Goal: Task Accomplishment & Management: Manage account settings

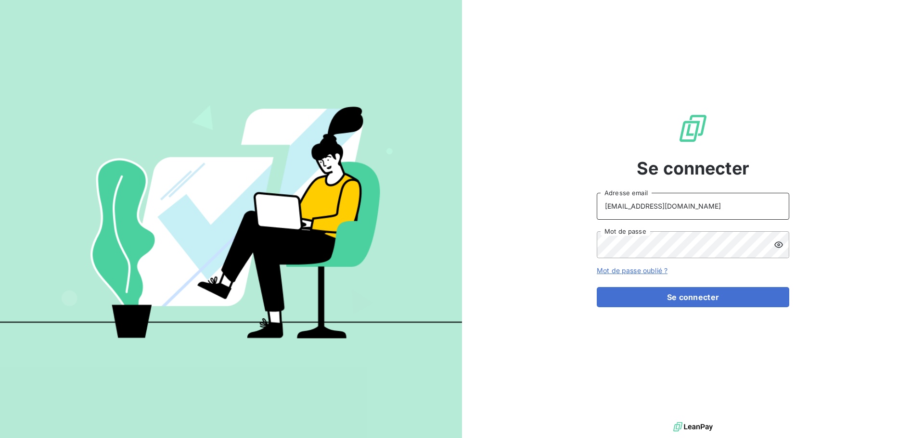
click at [712, 203] on input "[EMAIL_ADDRESS][DOMAIN_NAME]" at bounding box center [692, 206] width 192 height 27
type input "[EMAIL_ADDRESS][DOMAIN_NAME]"
click at [667, 301] on button "Se connecter" at bounding box center [692, 297] width 192 height 20
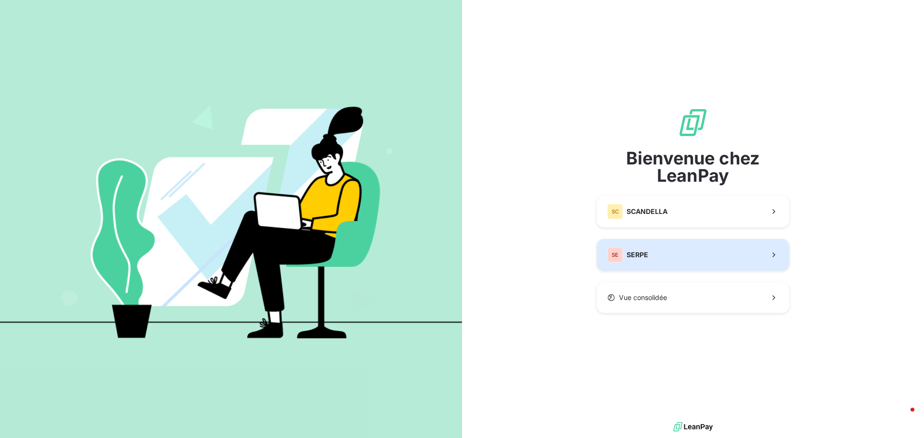
click at [671, 262] on button "SE SERPE" at bounding box center [692, 255] width 192 height 32
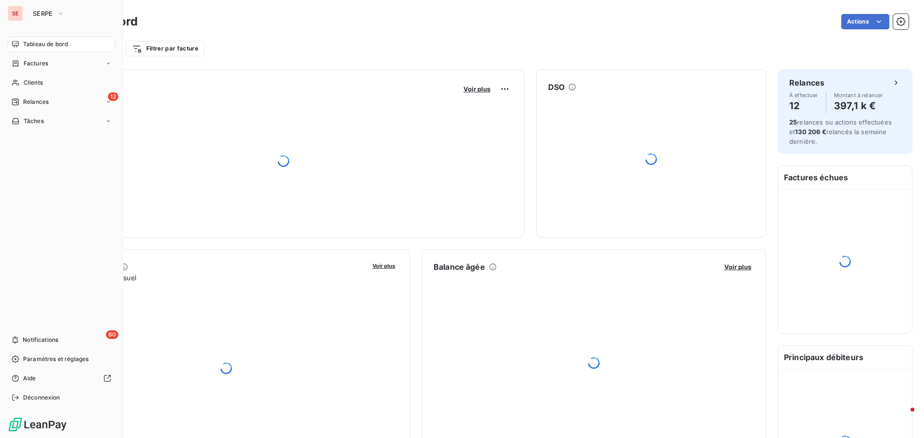
click at [42, 44] on span "Tableau de bord" at bounding box center [45, 44] width 45 height 9
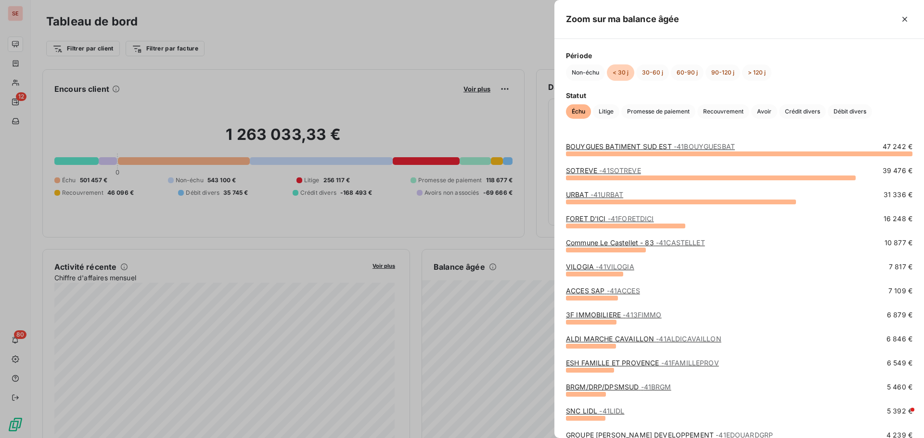
click at [571, 244] on link "Commune Le Castellet - 83 - 41CASTELLET" at bounding box center [635, 243] width 139 height 8
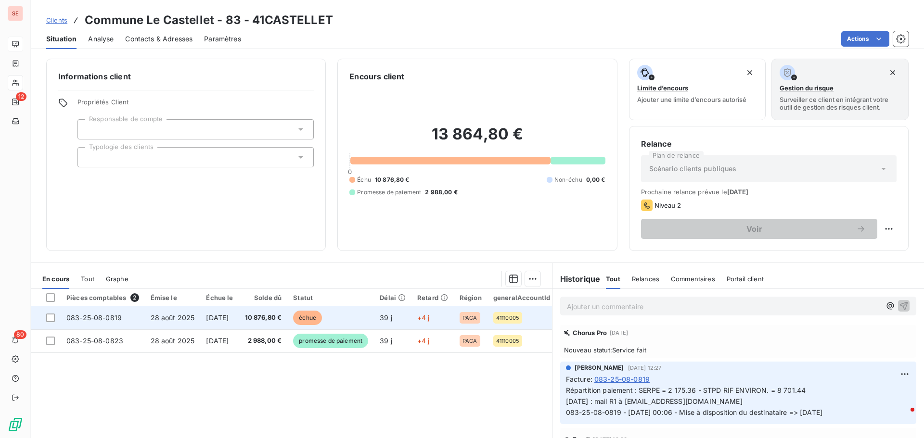
click at [262, 321] on span "10 876,80 €" at bounding box center [263, 318] width 37 height 10
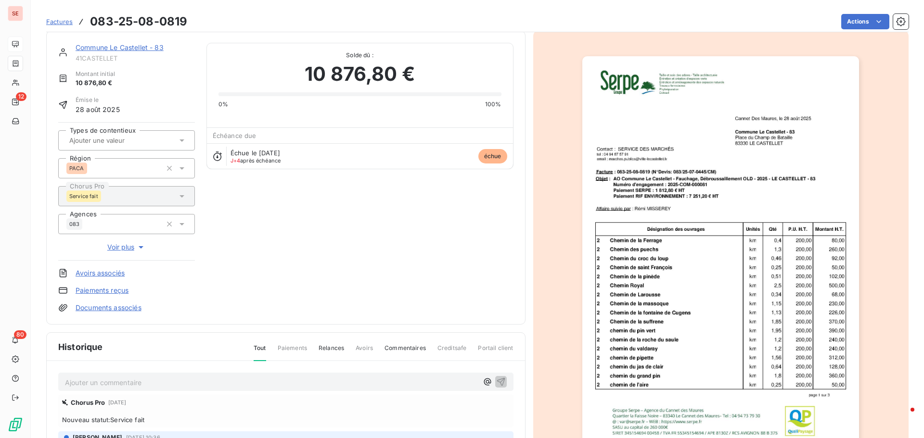
scroll to position [98, 0]
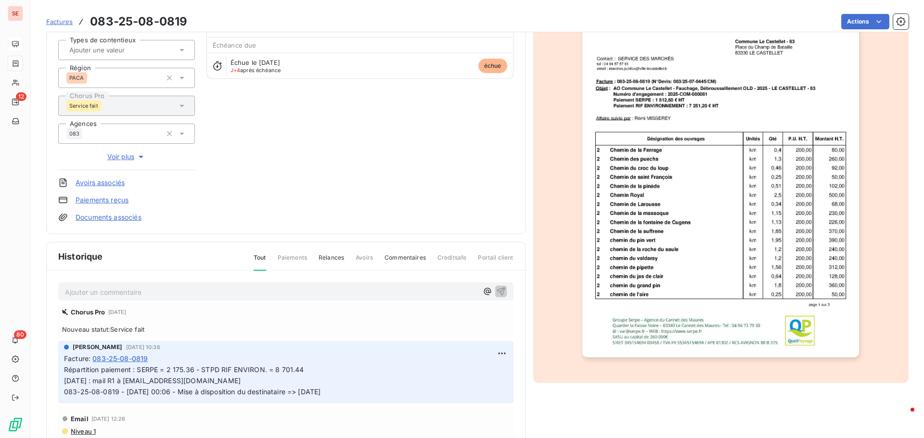
click at [490, 353] on html "SE 12 80 Factures 083-25-08-0819 Actions Commune Le Castellet - 83 41CASTELLET …" at bounding box center [462, 219] width 924 height 438
click at [473, 373] on div "Editer" at bounding box center [468, 374] width 54 height 15
click at [314, 365] on span "Facture : 083-25-08-0819 Répartition paiement : SERPE = 2 175.36 - STPD RIF ENV…" at bounding box center [285, 376] width 443 height 44
click at [314, 367] on p "Répartition paiement : SERPE = 2 175.36 - STPD RIF ENVIRON. = 8 701.44 [DATE] :…" at bounding box center [279, 381] width 430 height 33
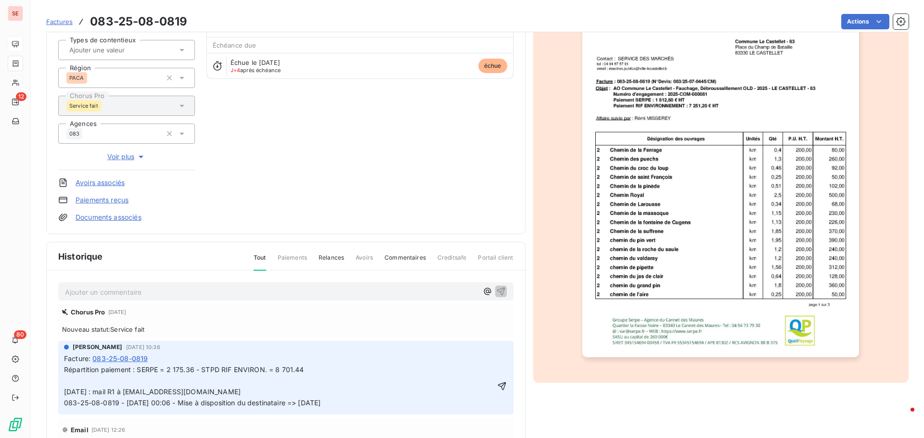
click at [159, 378] on p "Répartition paiement : SERPE = 2 175.36 - STPD RIF ENVIRON. = 8 701.44 [DATE] :…" at bounding box center [279, 387] width 430 height 44
click at [497, 382] on icon "button" at bounding box center [502, 386] width 10 height 10
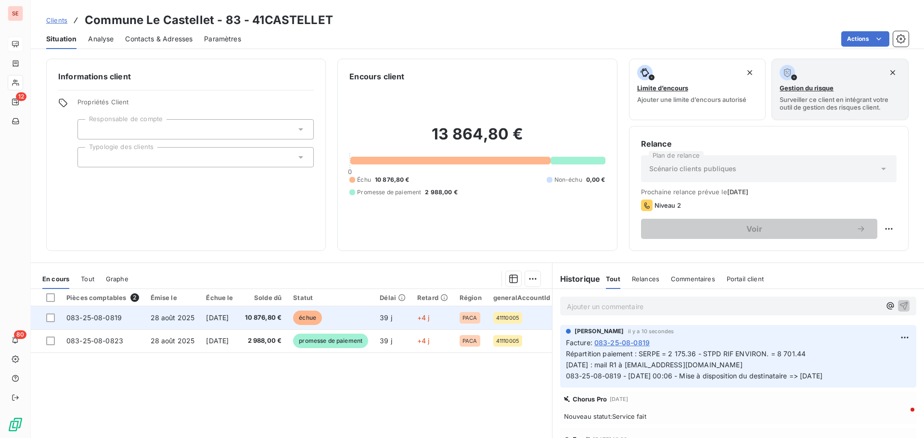
click at [228, 315] on span "[DATE]" at bounding box center [217, 318] width 23 height 8
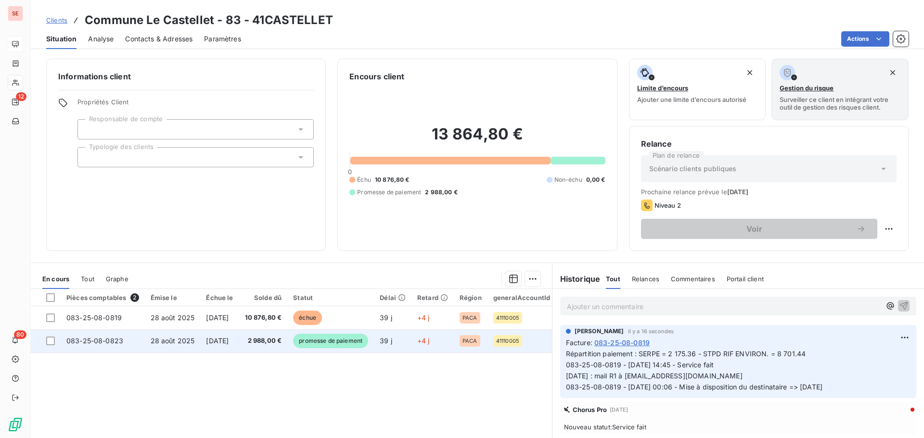
click at [269, 339] on span "2 988,00 €" at bounding box center [263, 341] width 37 height 10
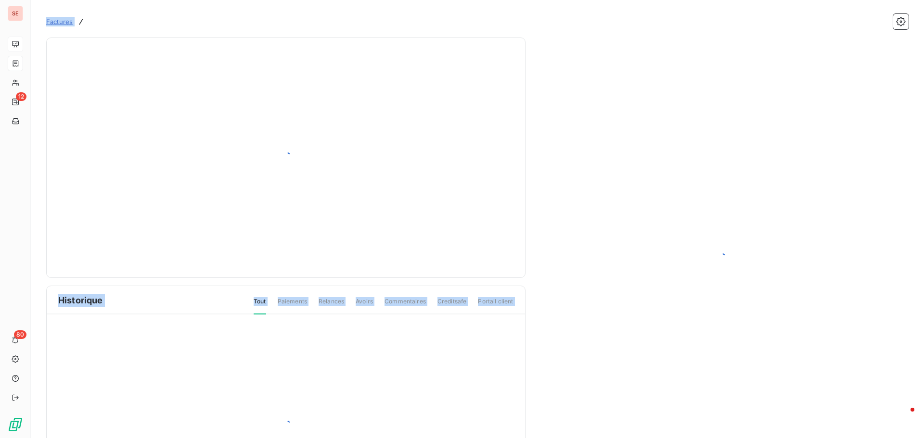
click at [269, 339] on div at bounding box center [286, 426] width 478 height 223
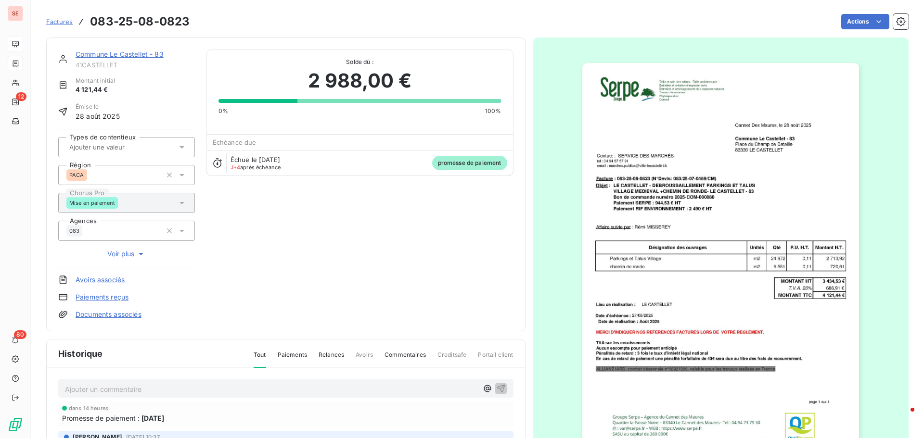
click at [218, 338] on div "Commune Le Castellet - 83 41CASTELLET Montant initial 4 121,44 € Émise le [DATE…" at bounding box center [285, 300] width 479 height 525
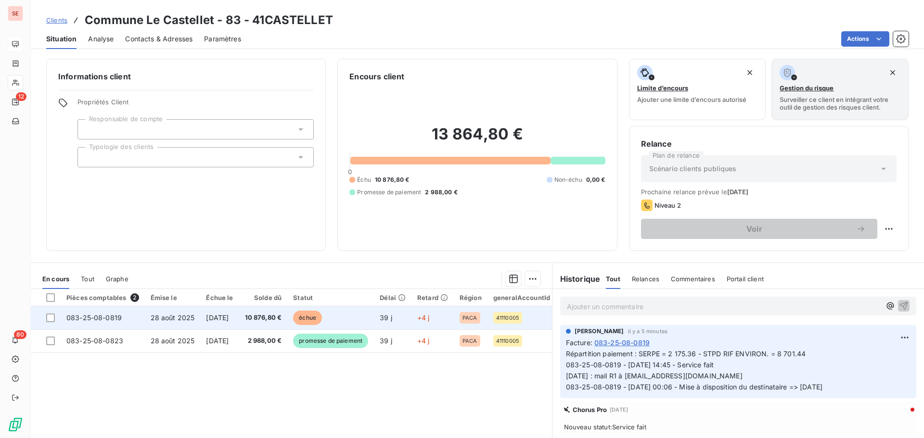
click at [177, 320] on span "28 août 2025" at bounding box center [173, 318] width 44 height 8
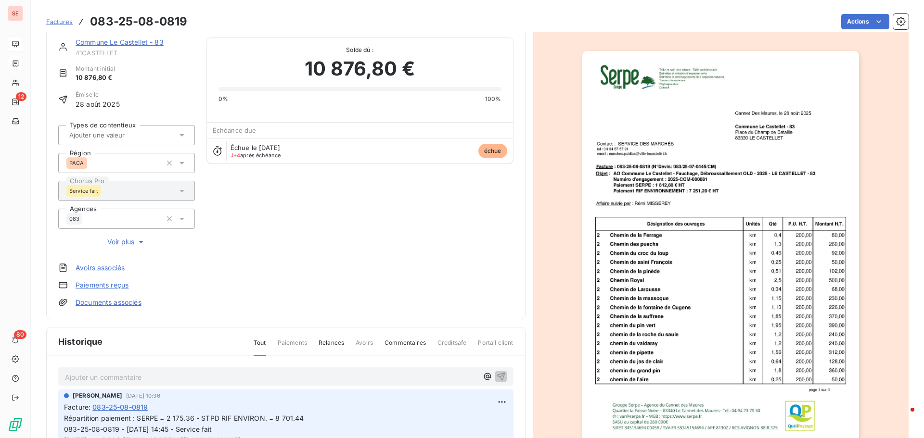
scroll to position [50, 0]
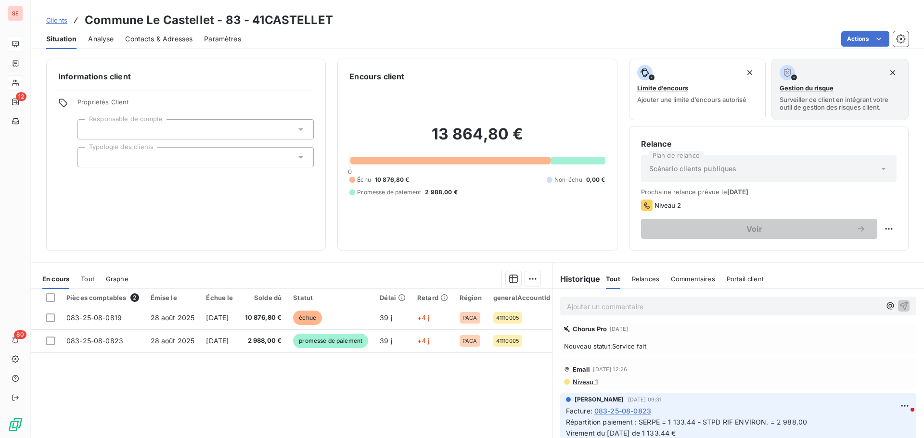
scroll to position [96, 0]
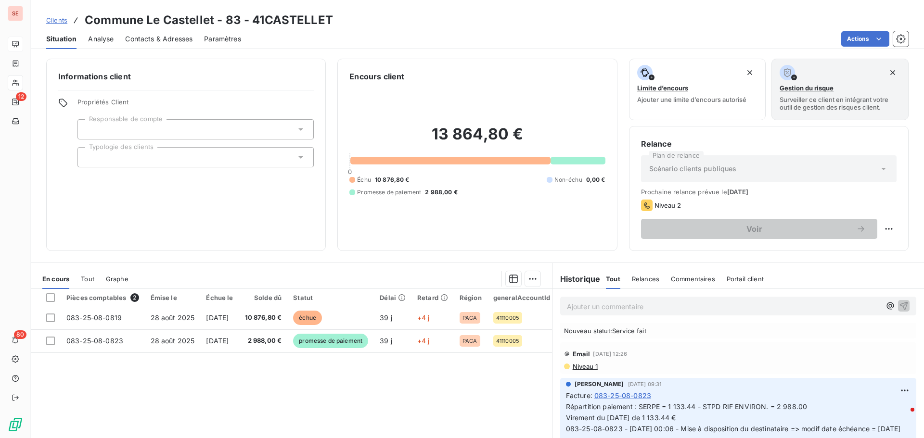
click at [583, 367] on span "Niveau 1" at bounding box center [584, 367] width 26 height 8
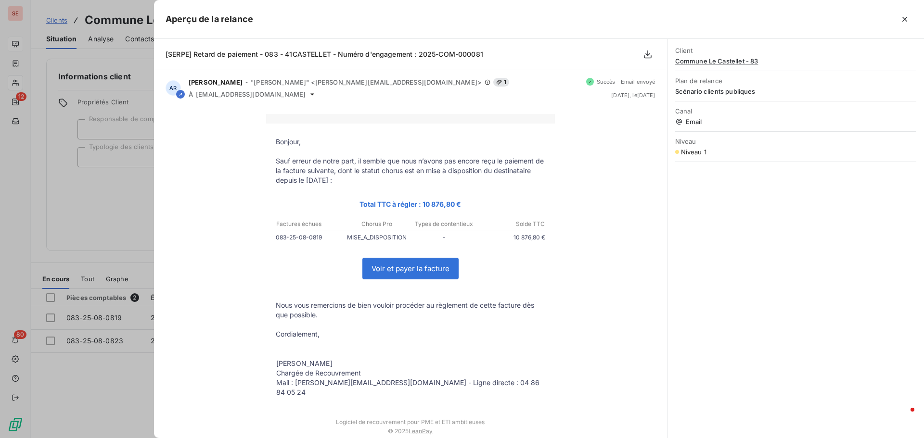
click at [69, 372] on div at bounding box center [462, 219] width 924 height 438
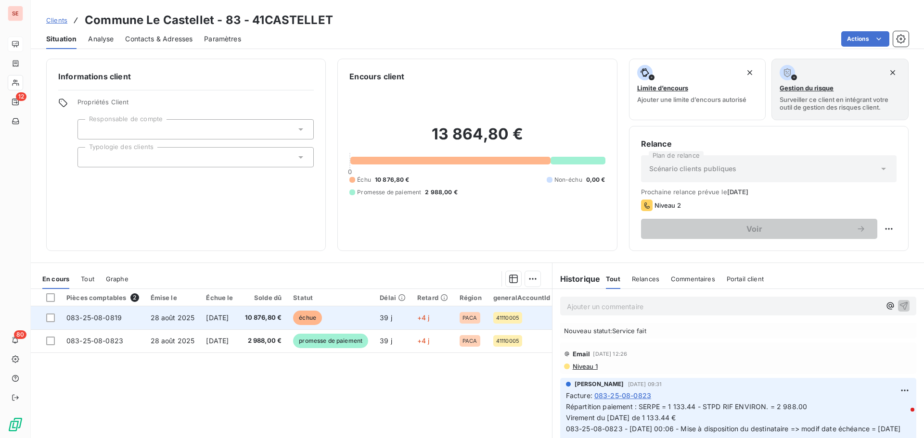
click at [100, 319] on span "083-25-08-0819" at bounding box center [93, 318] width 55 height 8
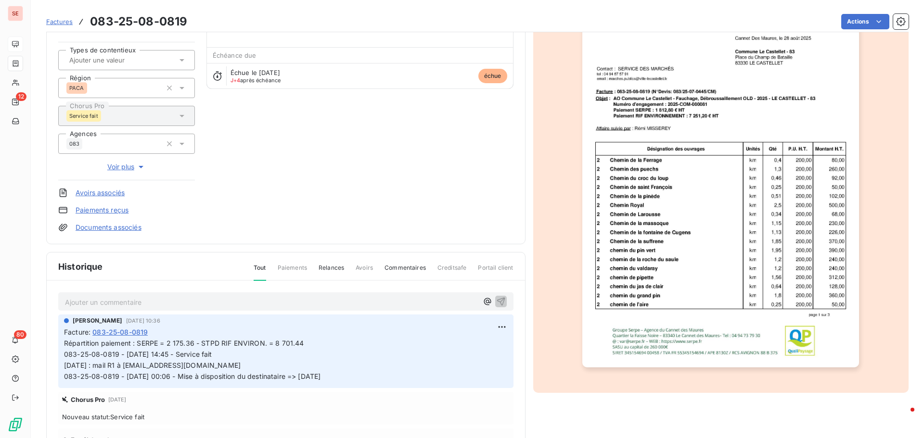
scroll to position [98, 0]
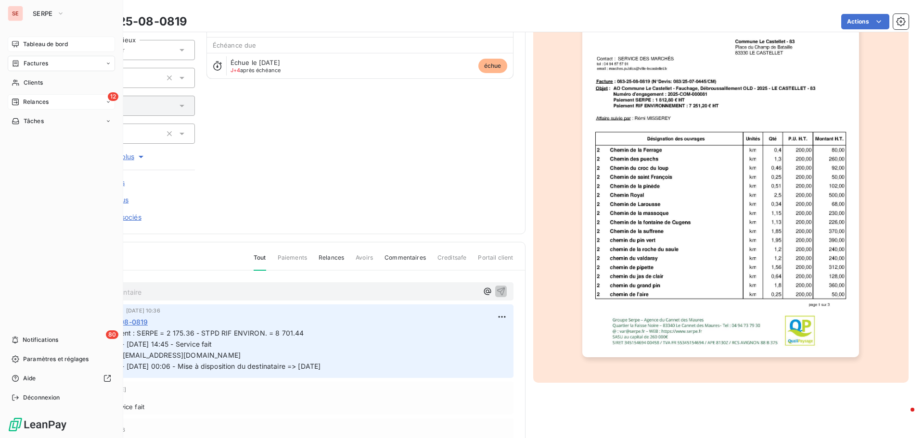
click at [40, 104] on span "Relances" at bounding box center [35, 102] width 25 height 9
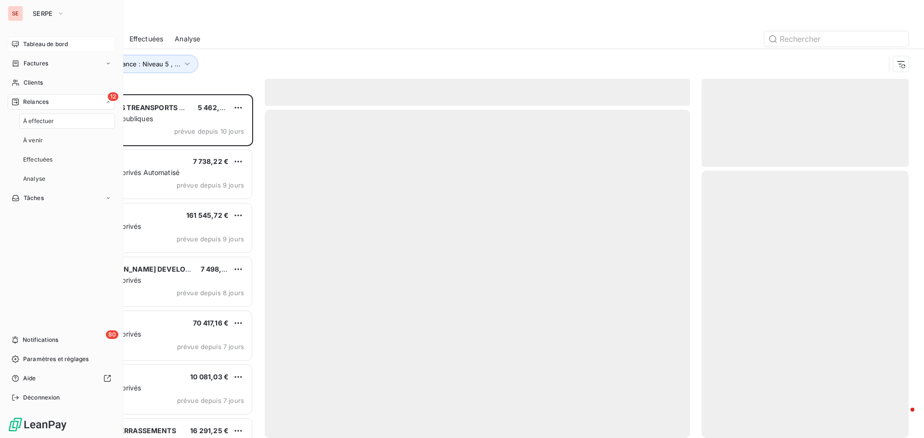
scroll to position [337, 200]
click at [56, 45] on span "Tableau de bord" at bounding box center [45, 44] width 45 height 9
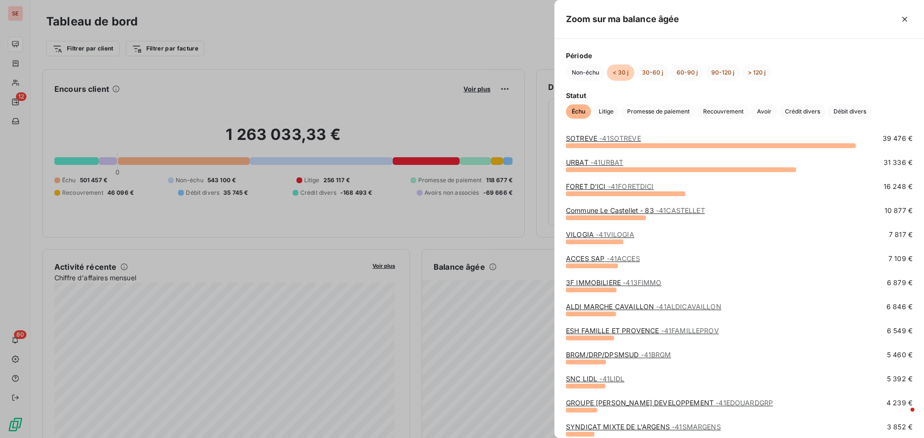
scroll to position [48, 0]
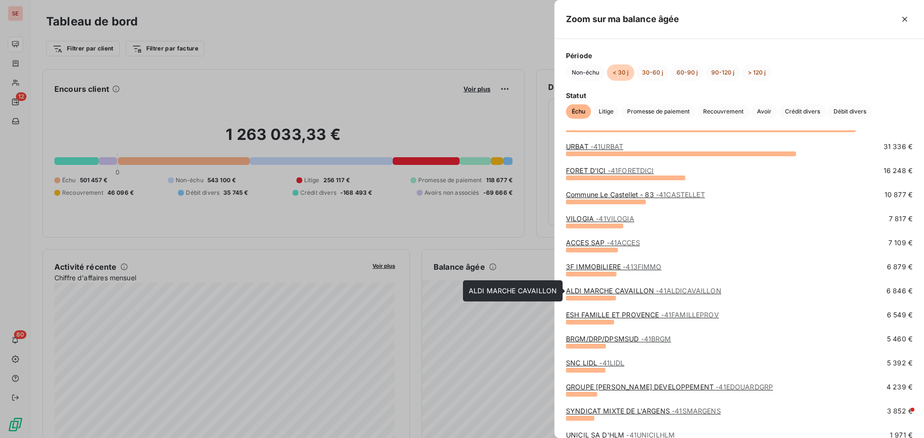
click at [588, 292] on link "ALDI MARCHE CAVAILLON - 41ALDICAVAILLON" at bounding box center [643, 291] width 155 height 8
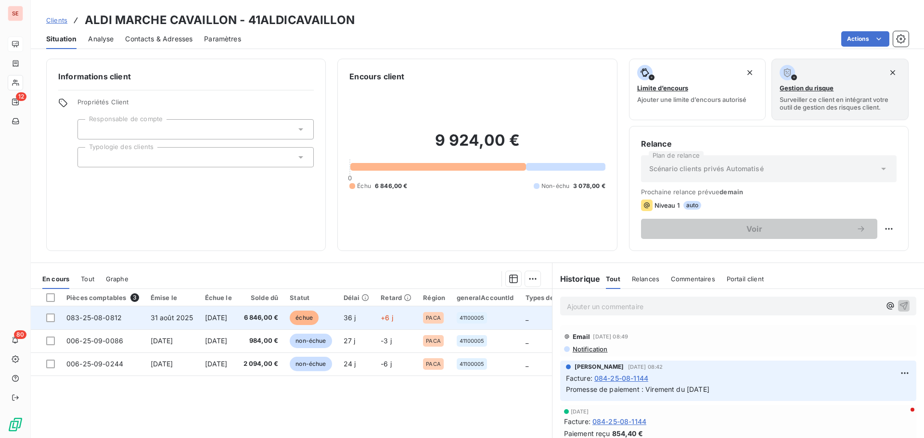
click at [133, 320] on td "083-25-08-0812" at bounding box center [103, 317] width 84 height 23
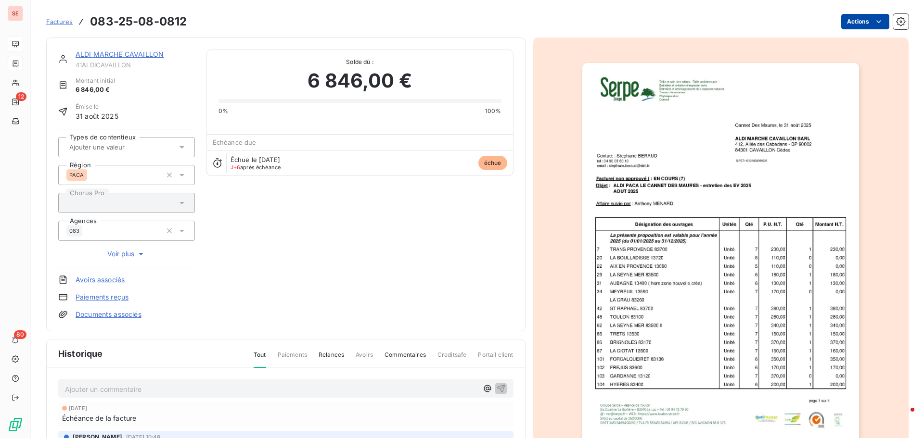
click at [849, 18] on html "SE 12 80 Factures 083-25-08-0812 Actions ALDI MARCHE CAVAILLON 41ALDICAVAILLON …" at bounding box center [462, 219] width 924 height 438
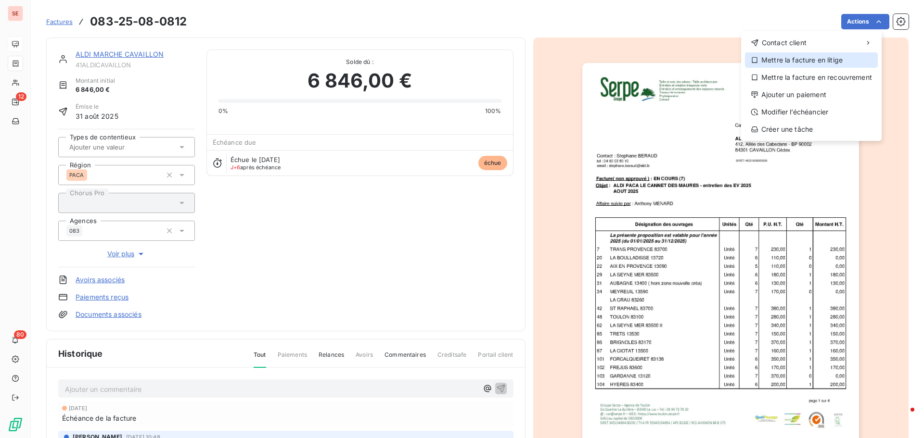
click at [819, 61] on div "Mettre la facture en litige" at bounding box center [811, 59] width 133 height 15
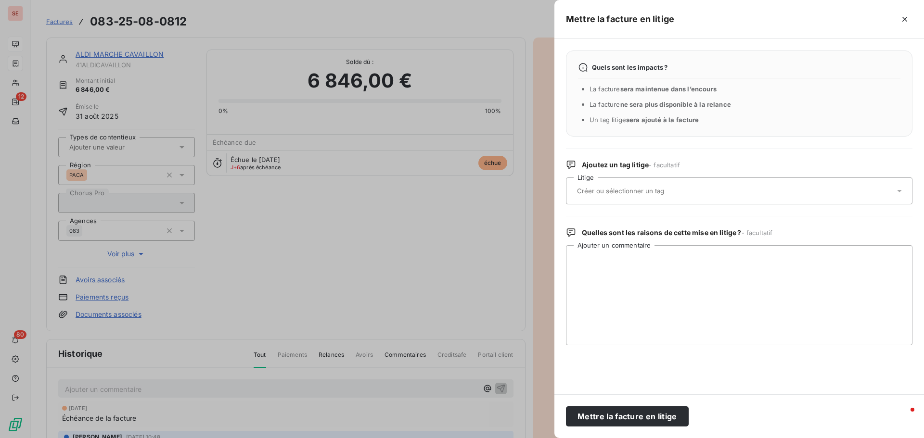
click at [636, 187] on input "text" at bounding box center [646, 191] width 140 height 9
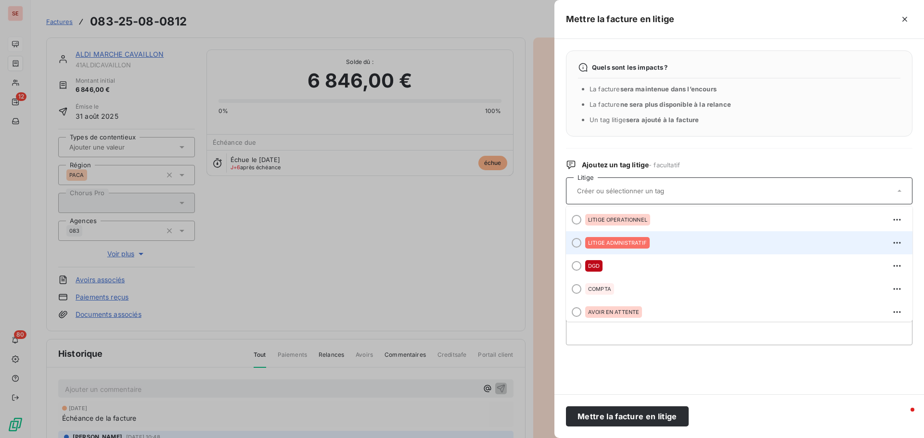
click at [626, 244] on span "LITIGE ADMNISTRATIF" at bounding box center [617, 243] width 59 height 6
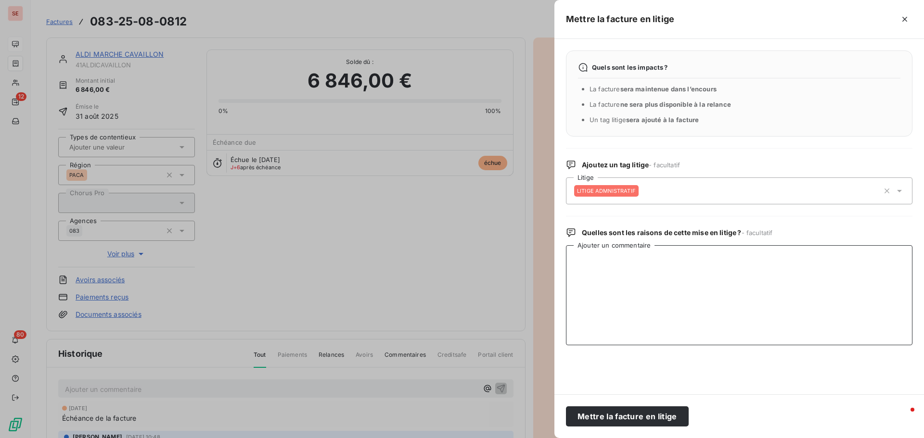
click at [601, 265] on textarea "Ajouter un commentaire" at bounding box center [739, 295] width 346 height 100
type textarea "a"
type textarea "A lettrer avec avoir 083-25-09-1003"
click at [621, 421] on button "Mettre la facture en litige" at bounding box center [627, 416] width 123 height 20
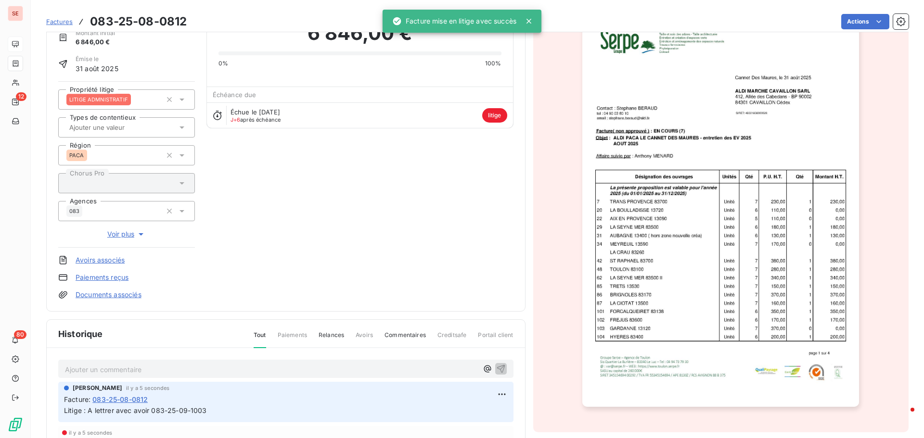
scroll to position [145, 0]
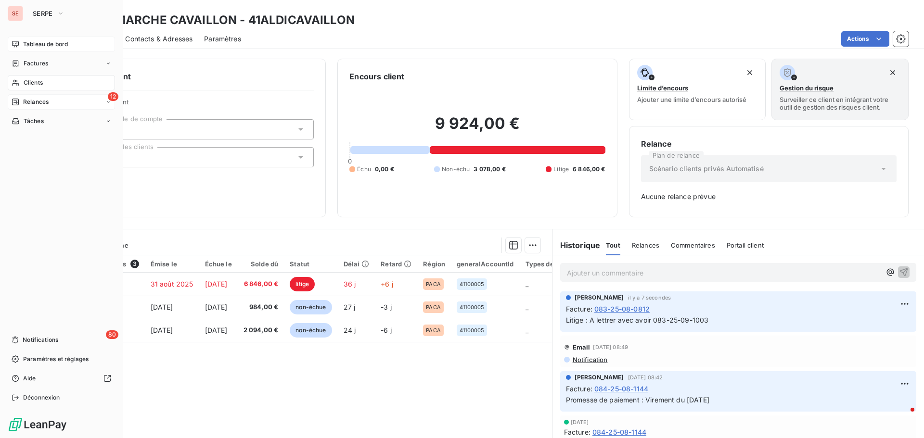
click at [37, 98] on span "Relances" at bounding box center [35, 102] width 25 height 9
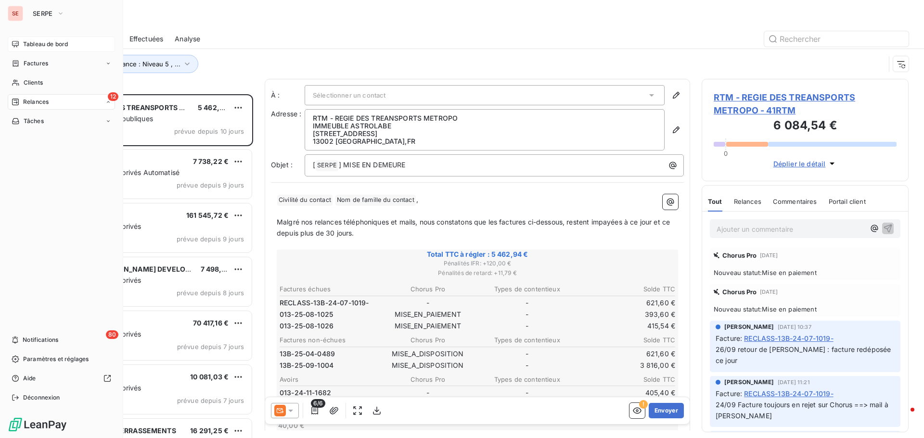
scroll to position [337, 200]
click at [52, 44] on span "Tableau de bord" at bounding box center [45, 44] width 45 height 9
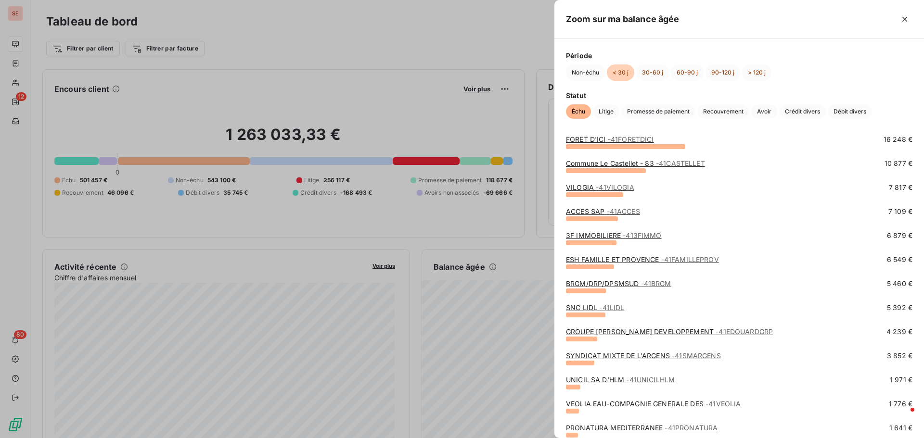
scroll to position [96, 0]
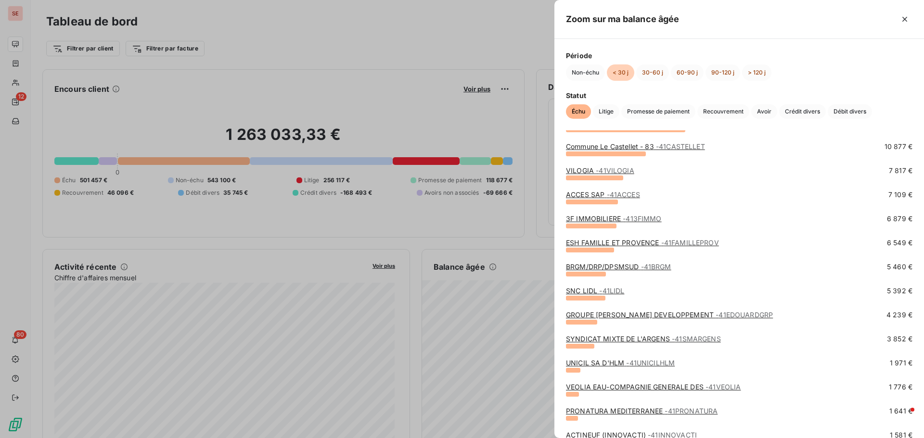
click at [590, 268] on link "BRGM/DRP/DPSMSUD - 41BRGM" at bounding box center [618, 267] width 105 height 8
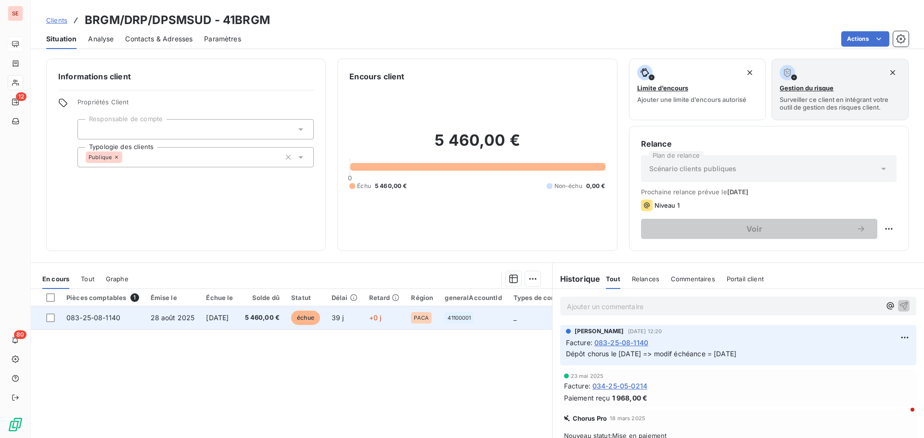
click at [227, 317] on span "[DATE]" at bounding box center [217, 318] width 23 height 8
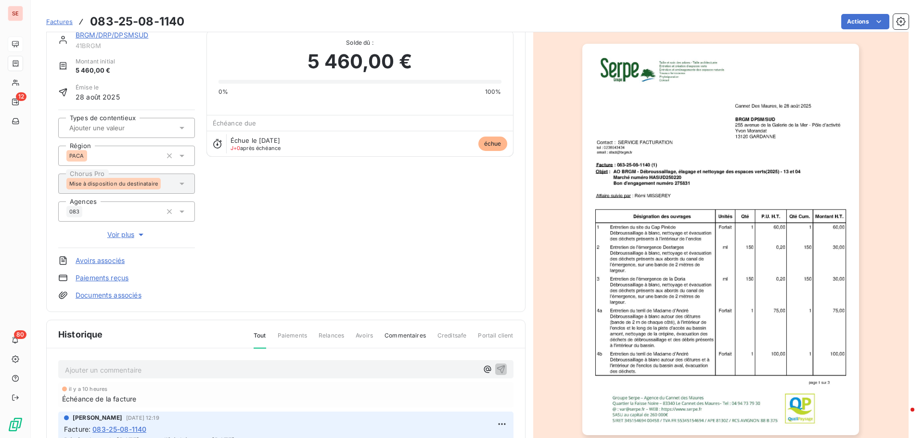
scroll to position [1, 0]
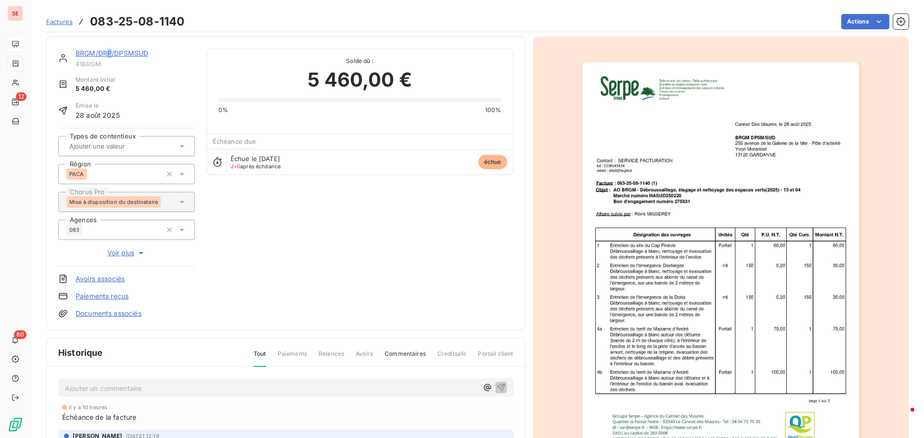
click at [110, 49] on div "BRGM/DRP/DPSMSUD" at bounding box center [135, 54] width 119 height 10
click at [112, 55] on link "BRGM/DRP/DPSMSUD" at bounding box center [112, 53] width 73 height 8
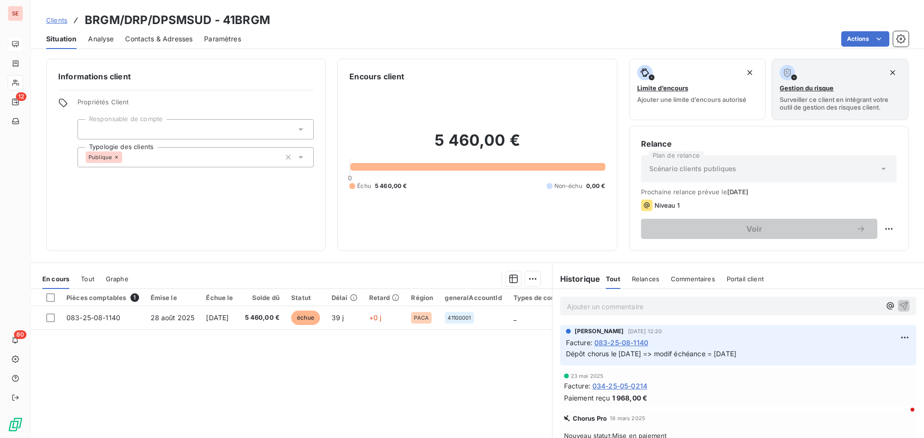
click at [144, 39] on span "Contacts & Adresses" at bounding box center [158, 39] width 67 height 10
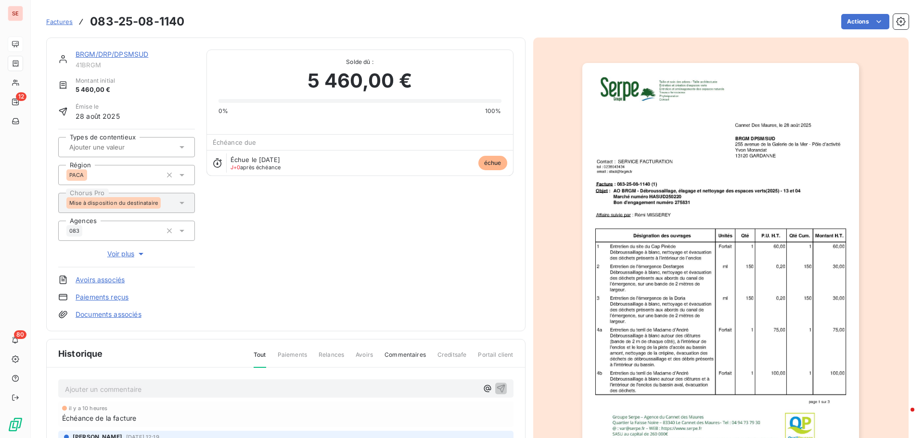
click at [133, 316] on link "Documents associés" at bounding box center [109, 315] width 66 height 10
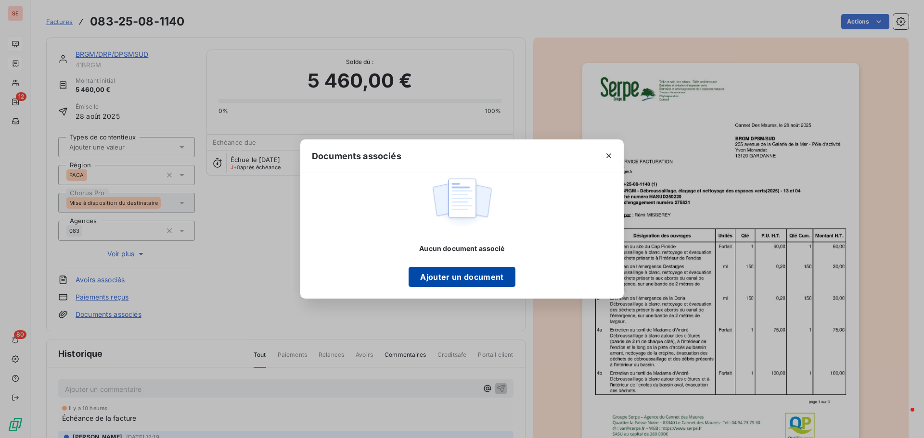
click at [455, 280] on button "Ajouter un document" at bounding box center [461, 277] width 106 height 20
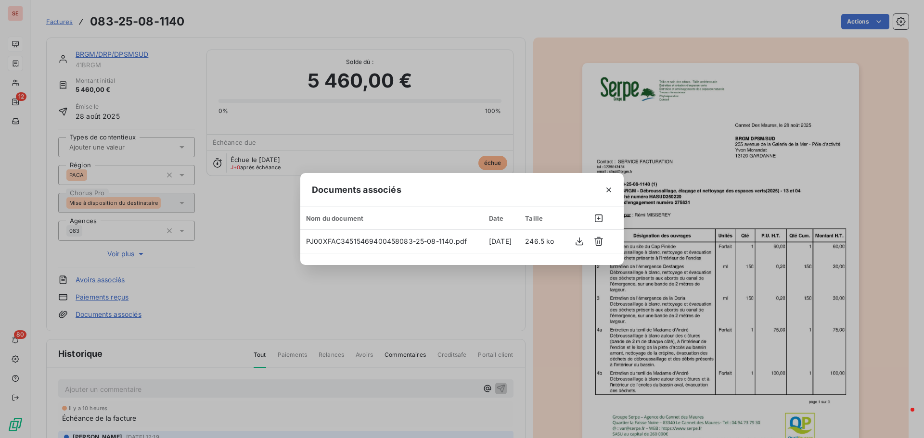
click at [223, 226] on div "Documents associés Nom du document Date Taille PJ00XFAC34515469400458083-25-08-…" at bounding box center [462, 219] width 924 height 438
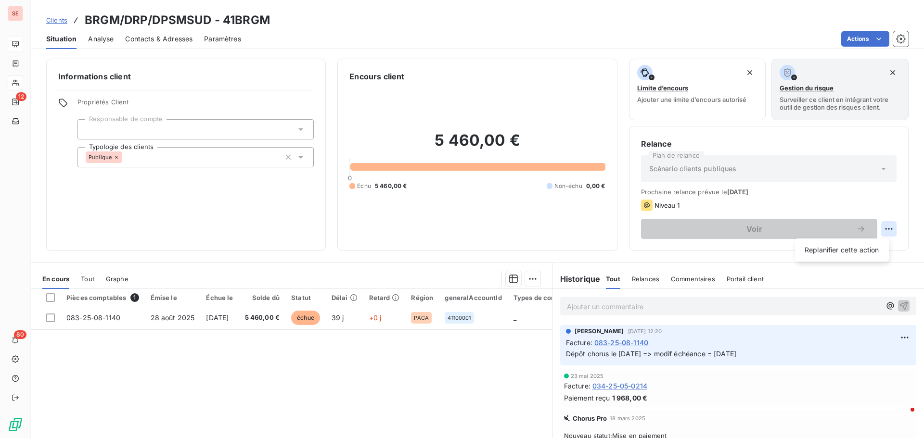
click at [886, 229] on html "SE 12 80 Clients BRGM/DRP/DPSMSUD - 41BRGM Situation Analyse Contacts & Adresse…" at bounding box center [462, 219] width 924 height 438
click at [867, 248] on div "Replanifier cette action" at bounding box center [841, 249] width 86 height 15
select select "9"
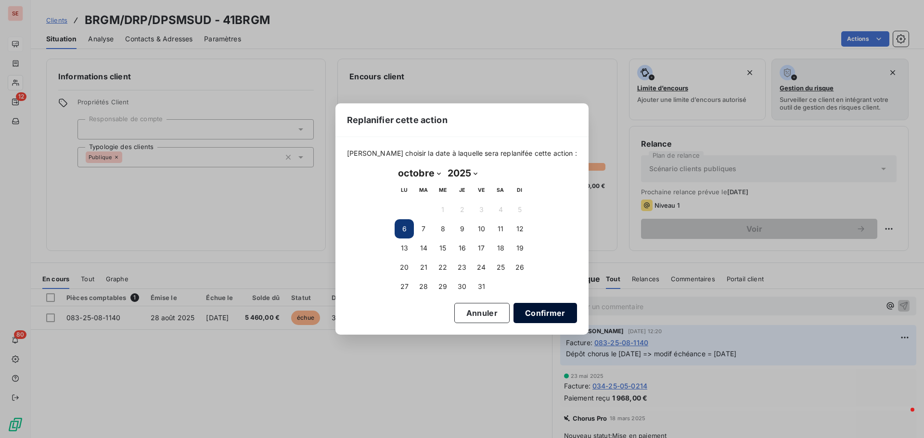
click at [531, 311] on button "Confirmer" at bounding box center [544, 313] width 63 height 20
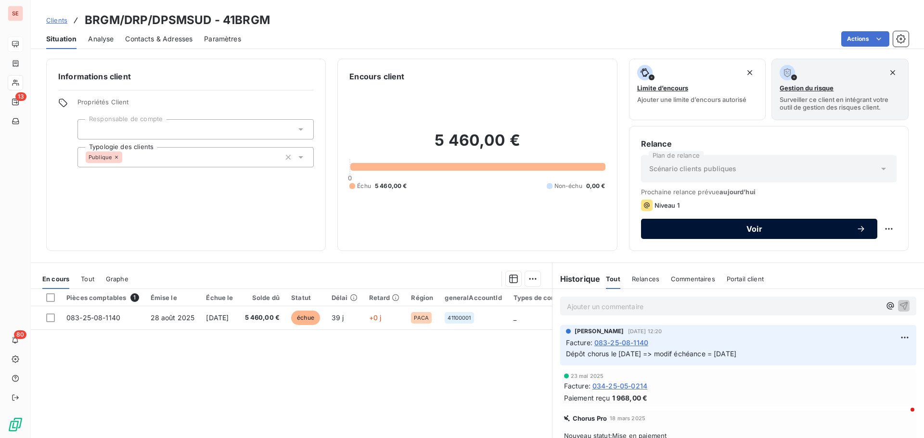
click at [754, 233] on span "Voir" at bounding box center [753, 229] width 203 height 8
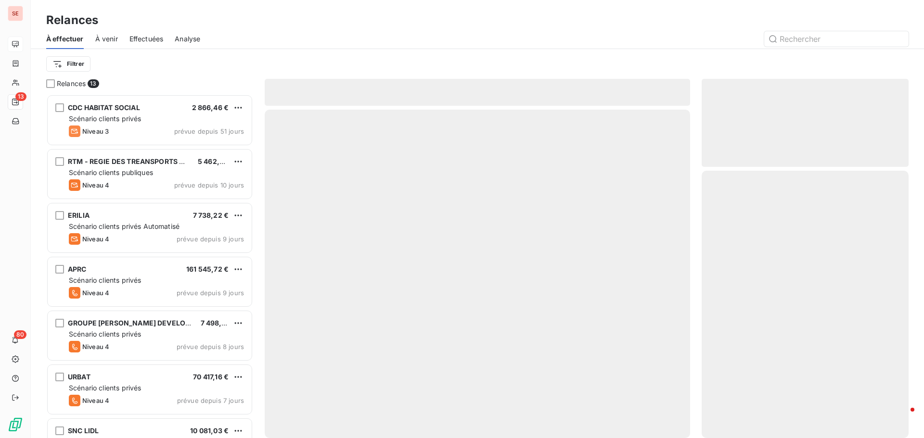
scroll to position [337, 200]
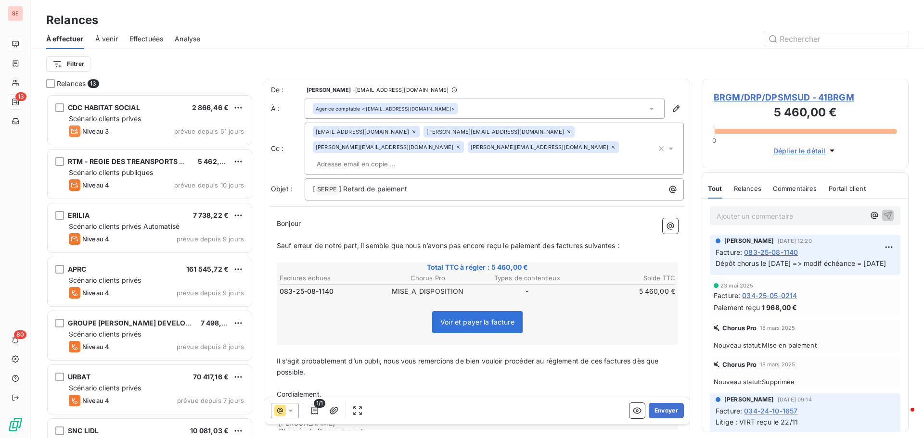
click at [643, 140] on div "[EMAIL_ADDRESS][DOMAIN_NAME] [DOMAIN_NAME][EMAIL_ADDRESS][DOMAIN_NAME] [DOMAIN_…" at bounding box center [484, 148] width 343 height 45
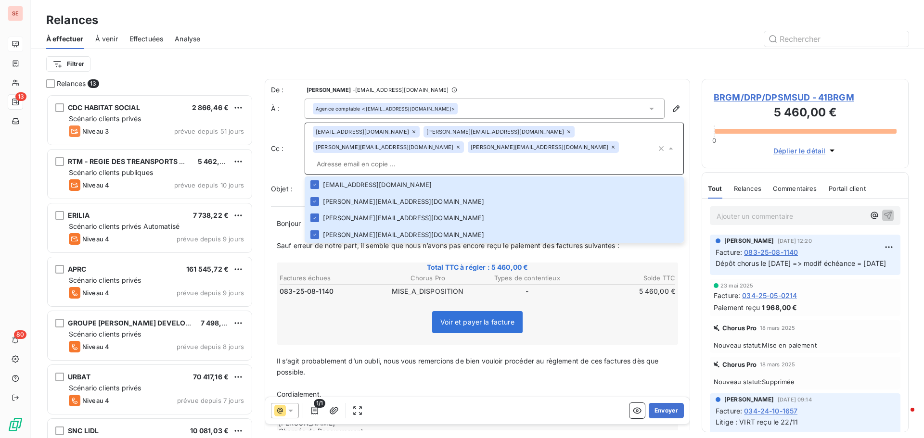
click at [816, 93] on span "BRGM/DRP/DPSMSUD - 41BRGM" at bounding box center [804, 97] width 183 height 13
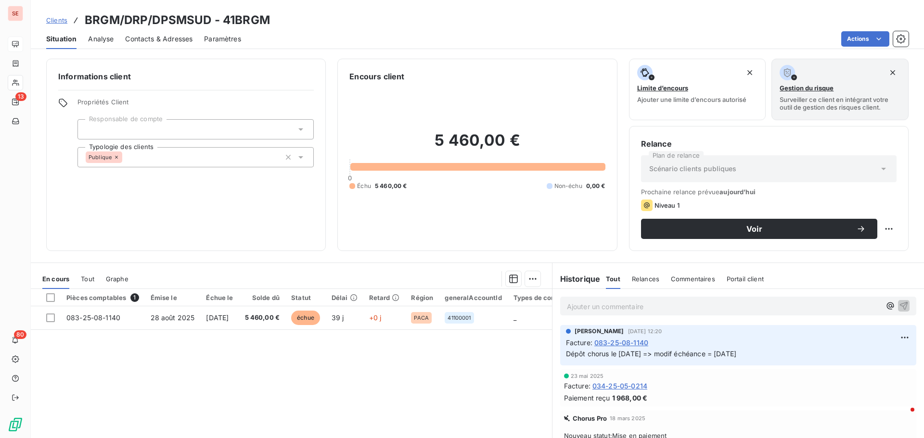
click at [171, 27] on h3 "BRGM/DRP/DPSMSUD - 41BRGM" at bounding box center [177, 20] width 185 height 17
click at [168, 39] on span "Contacts & Adresses" at bounding box center [158, 39] width 67 height 10
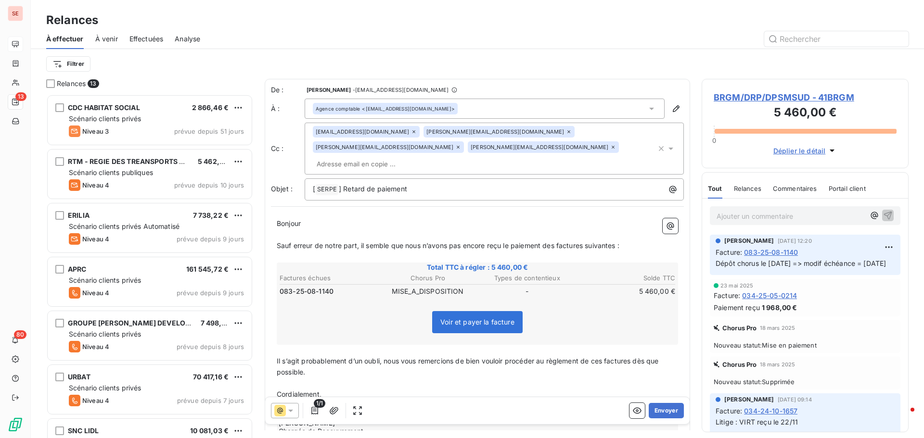
scroll to position [337, 200]
click at [412, 131] on icon at bounding box center [413, 131] width 3 height 3
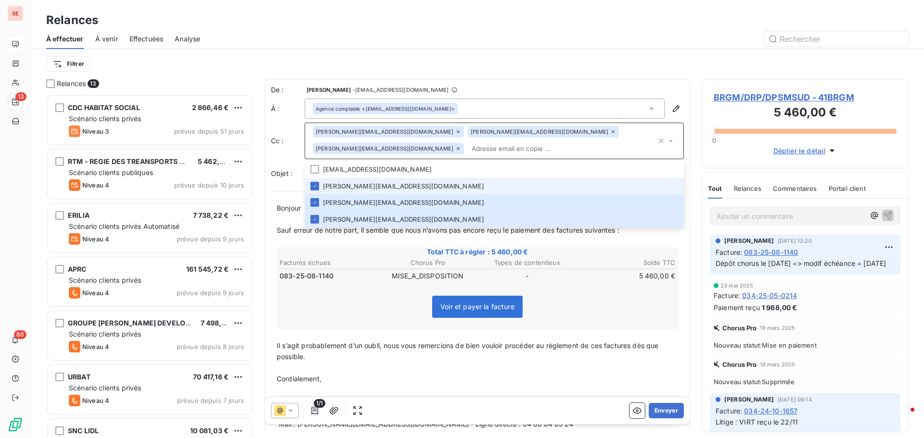
click at [455, 131] on icon at bounding box center [458, 132] width 6 height 6
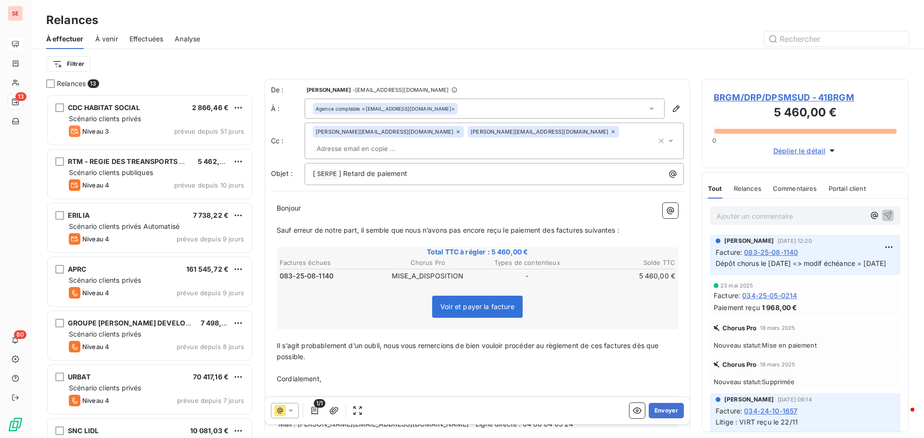
click at [611, 133] on icon at bounding box center [612, 131] width 3 height 3
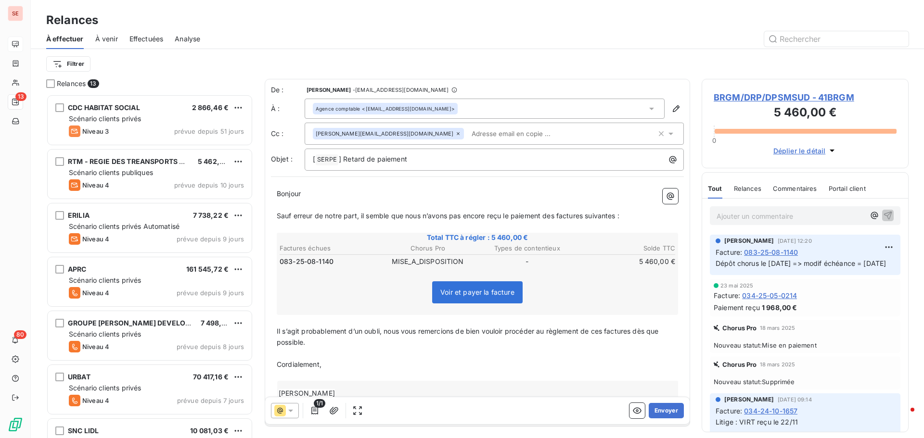
click at [536, 47] on div "À effectuer À venir Effectuées Analyse" at bounding box center [477, 39] width 893 height 20
click at [433, 161] on p "[ SERPE ﻿ ] Retard de paiement" at bounding box center [496, 160] width 367 height 12
drag, startPoint x: 545, startPoint y: 215, endPoint x: 621, endPoint y: 215, distance: 75.5
click at [621, 215] on p "Sauf erreur de notre part, il semble que nous n’avons pas encore reçu le paieme…" at bounding box center [477, 216] width 401 height 11
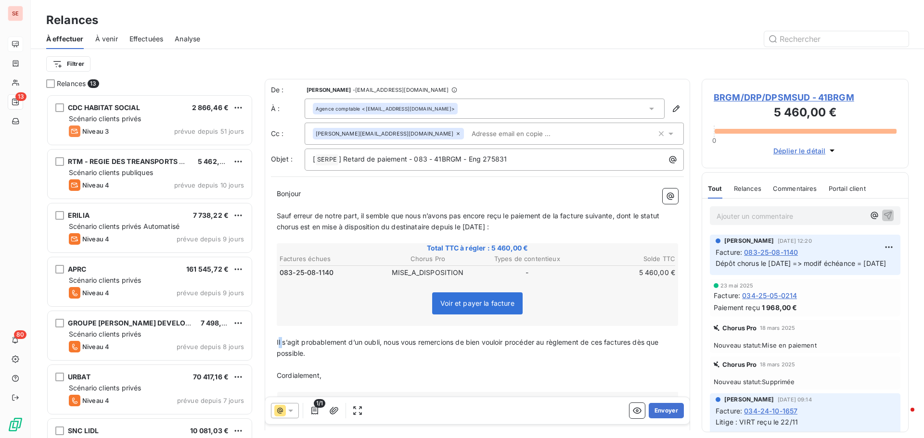
drag, startPoint x: 278, startPoint y: 342, endPoint x: 284, endPoint y: 342, distance: 6.3
click at [284, 342] on span "Il s’agit probablement d’un oubli, nous vous remercions de bien vouloir procéde…" at bounding box center [469, 347] width 384 height 19
drag, startPoint x: 277, startPoint y: 342, endPoint x: 388, endPoint y: 342, distance: 111.1
click at [388, 342] on span "Il s’agit probablement d’un oubli, nous vous remercions de bien vouloir procéde…" at bounding box center [469, 347] width 384 height 19
click at [499, 344] on span "Nous vous remercions de bien vouloir procéder au règlement de ces factures dès …" at bounding box center [430, 342] width 307 height 8
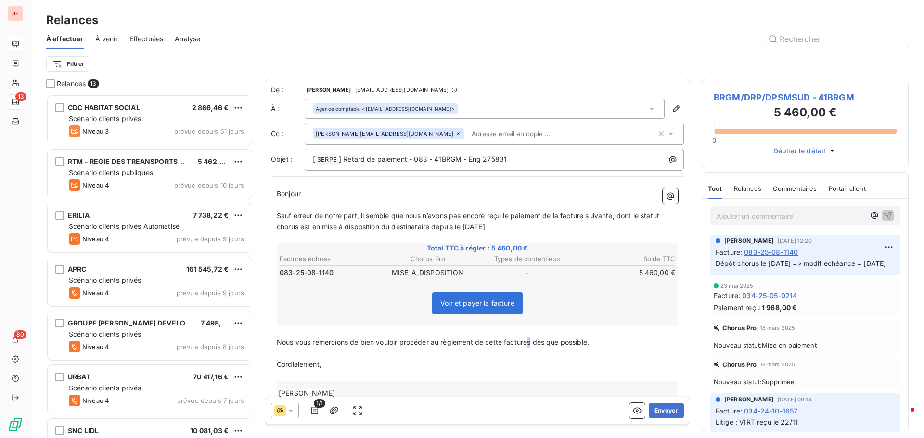
click at [532, 342] on span "Nous vous remercions de bien vouloir procéder au règlement de cette factures dè…" at bounding box center [433, 342] width 312 height 8
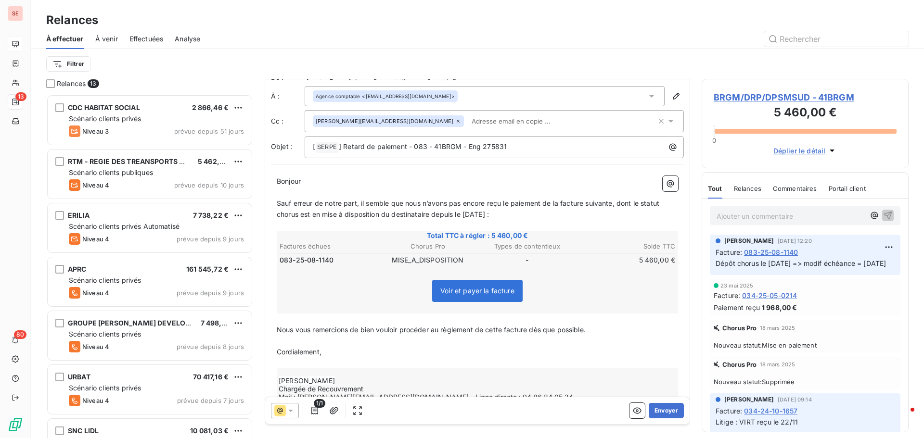
scroll to position [0, 0]
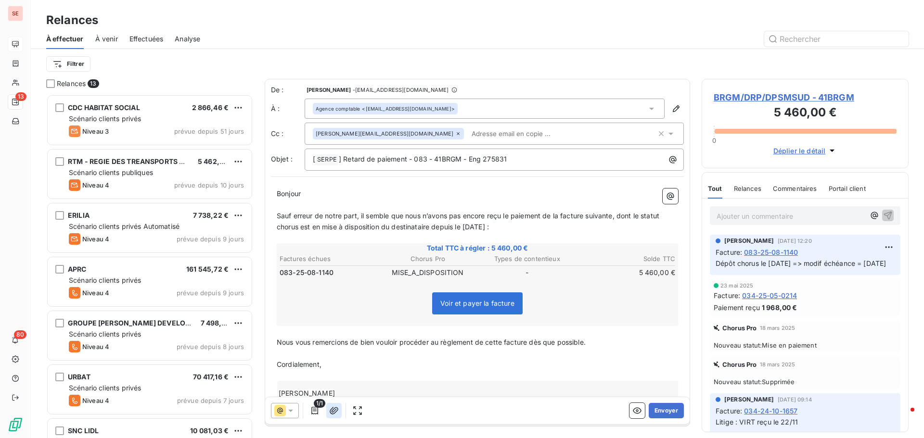
click at [334, 409] on icon "button" at bounding box center [333, 410] width 9 height 7
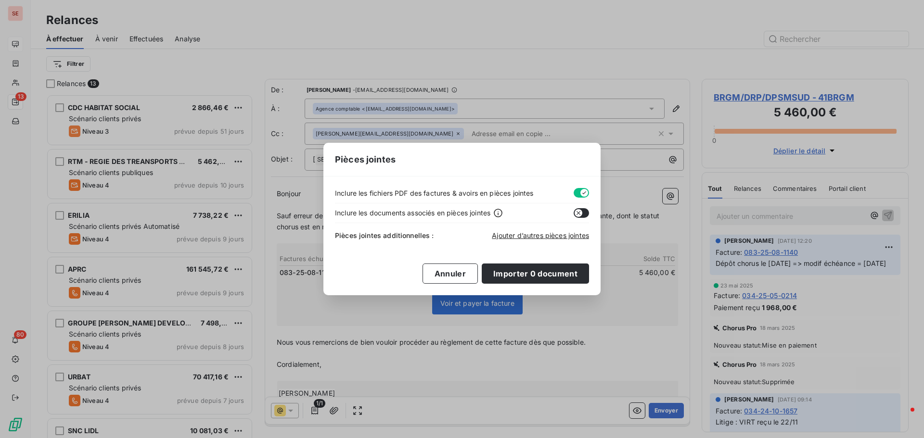
click at [575, 194] on button "button" at bounding box center [580, 193] width 15 height 10
click at [551, 236] on span "Ajouter d’autres pièces jointes" at bounding box center [540, 235] width 97 height 8
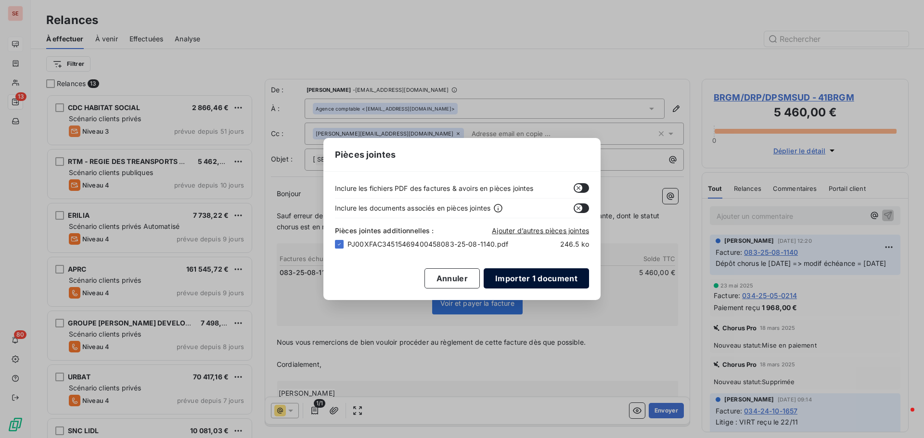
click at [523, 275] on button "Importer 1 document" at bounding box center [535, 278] width 105 height 20
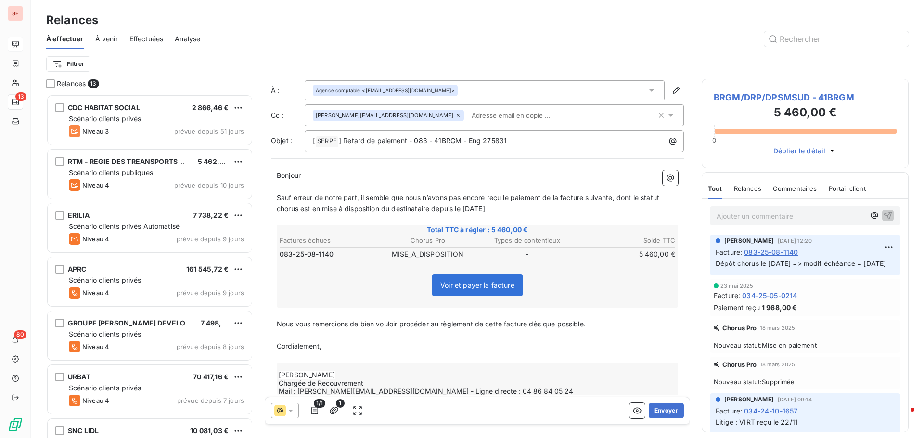
scroll to position [36, 0]
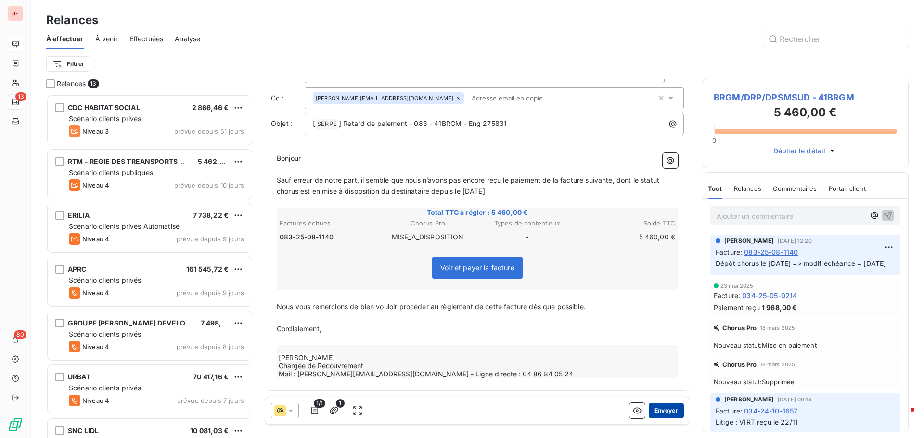
click at [662, 409] on button "Envoyer" at bounding box center [665, 410] width 35 height 15
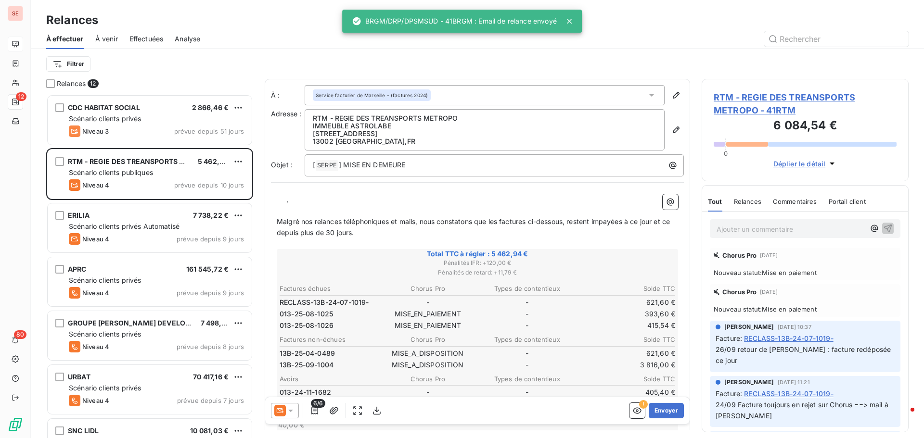
click at [154, 37] on span "Effectuées" at bounding box center [146, 39] width 34 height 10
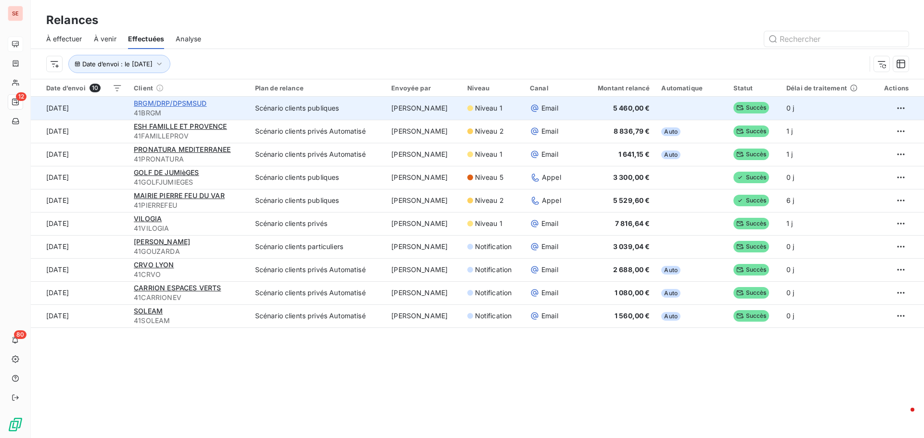
click at [177, 100] on span "BRGM/DRP/DPSMSUD" at bounding box center [170, 103] width 73 height 8
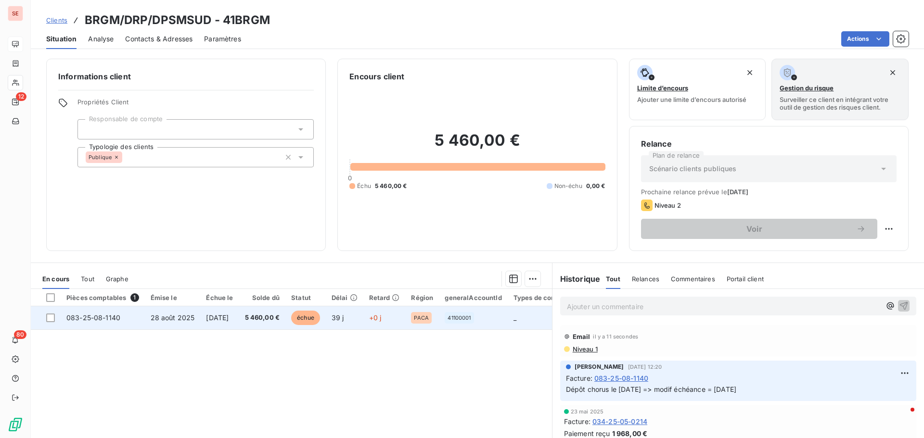
click at [180, 320] on span "28 août 2025" at bounding box center [173, 318] width 44 height 8
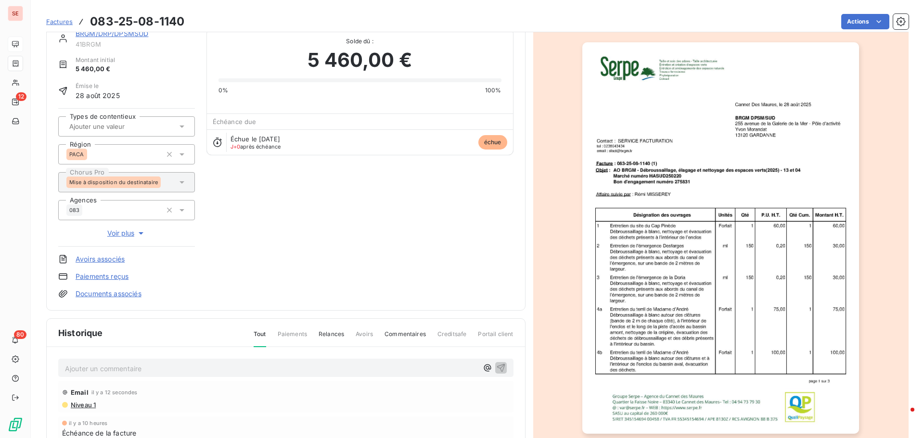
scroll to position [98, 0]
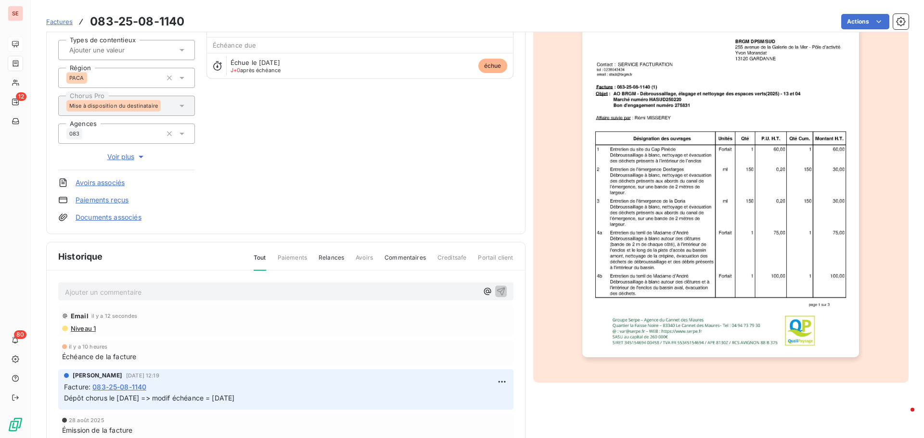
click at [84, 331] on span "Niveau 1" at bounding box center [83, 329] width 26 height 8
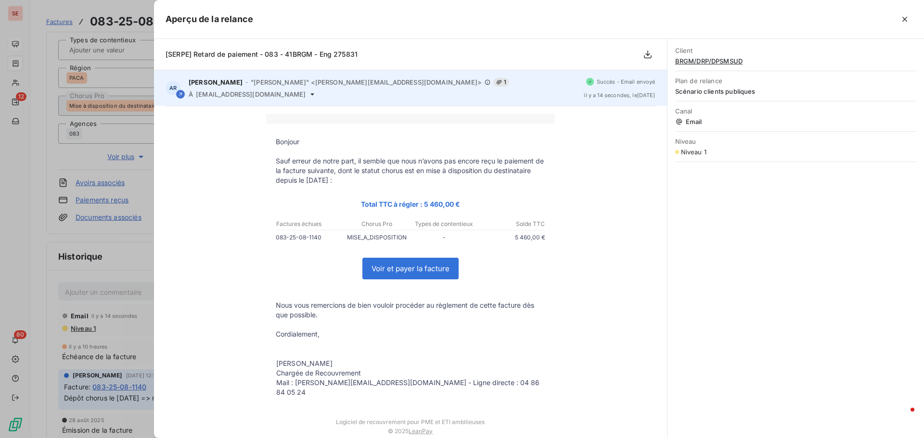
click at [221, 95] on span "[EMAIL_ADDRESS][DOMAIN_NAME]" at bounding box center [251, 94] width 110 height 8
copy div "[EMAIL_ADDRESS][DOMAIN_NAME]"
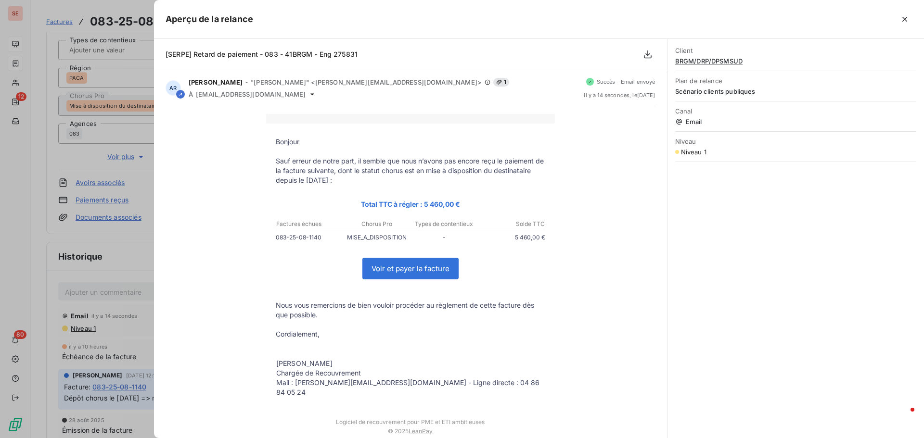
click at [66, 295] on div at bounding box center [462, 219] width 924 height 438
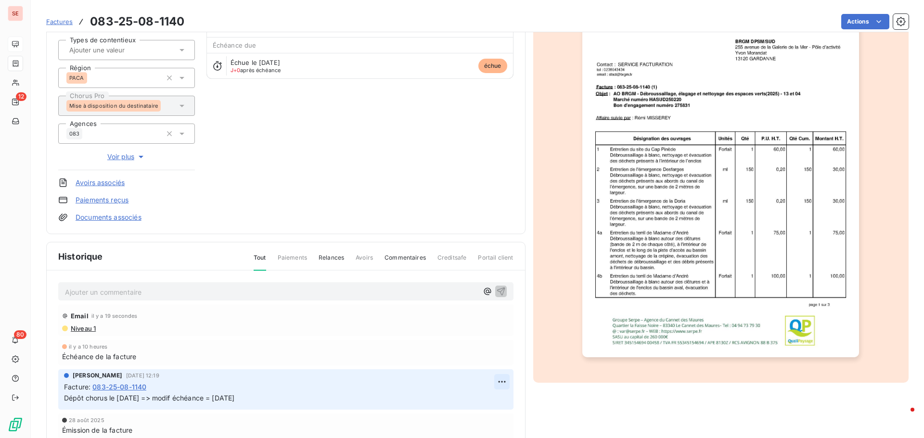
click at [497, 382] on html "SE 12 80 Factures 083-25-08-1140 Actions BRGM/DRP/DPSMSUD 41BRGM Montant initia…" at bounding box center [462, 219] width 924 height 438
click at [477, 400] on div "Editer" at bounding box center [475, 402] width 54 height 15
click at [65, 399] on span "Dépôt chorus le [DATE] => modif échéance = [DATE]" at bounding box center [149, 398] width 170 height 8
click at [79, 394] on p "Dépôt chorus le [DATE] => modif échéance = [DATE]" at bounding box center [279, 398] width 430 height 11
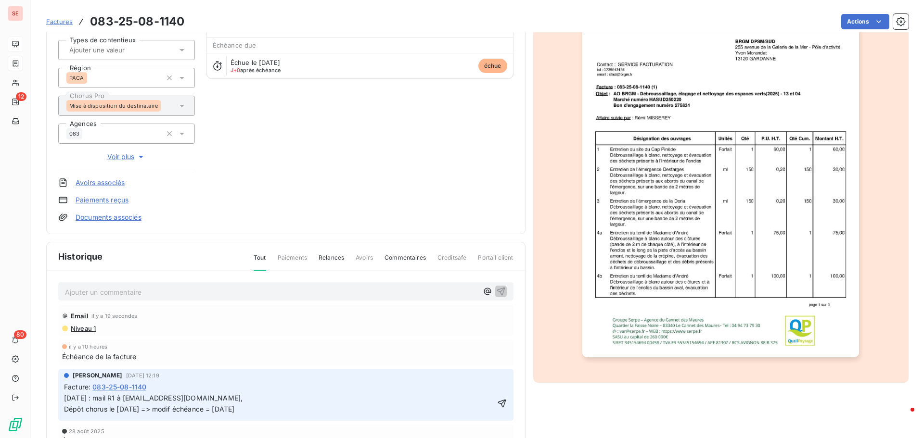
click at [84, 328] on span "Niveau 1" at bounding box center [83, 329] width 26 height 8
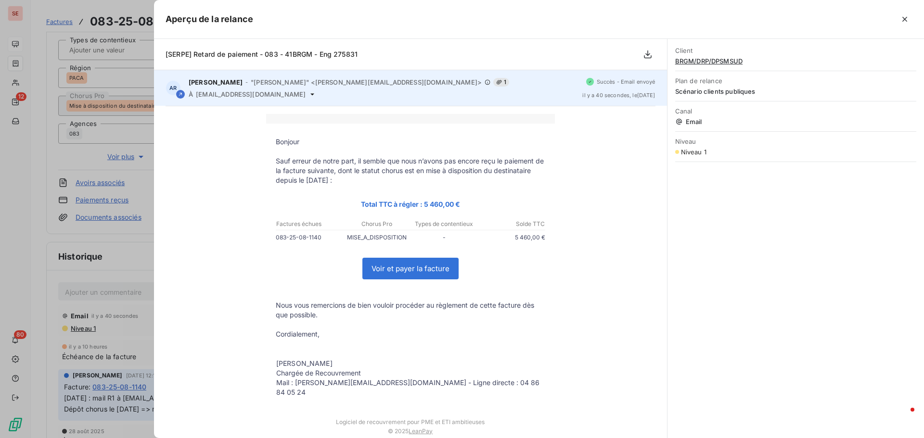
click at [310, 95] on icon at bounding box center [312, 94] width 4 height 2
click at [308, 95] on icon at bounding box center [312, 94] width 8 height 8
click at [224, 93] on span "[EMAIL_ADDRESS][DOMAIN_NAME]" at bounding box center [251, 94] width 110 height 8
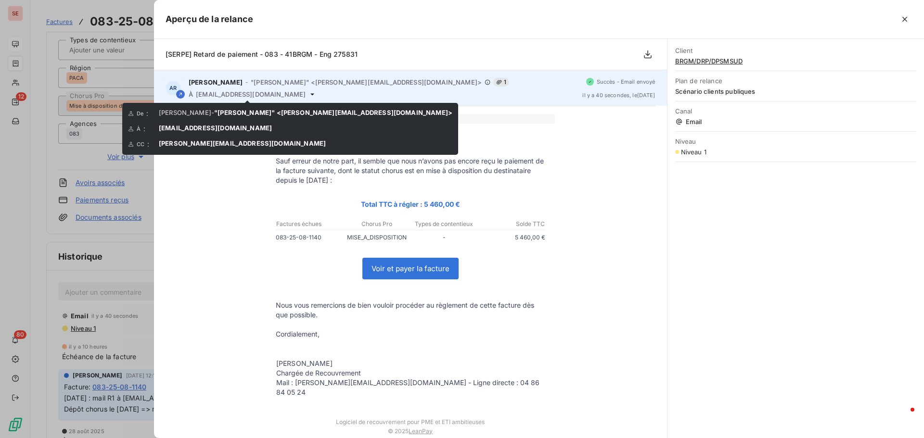
click at [310, 94] on icon at bounding box center [312, 94] width 4 height 2
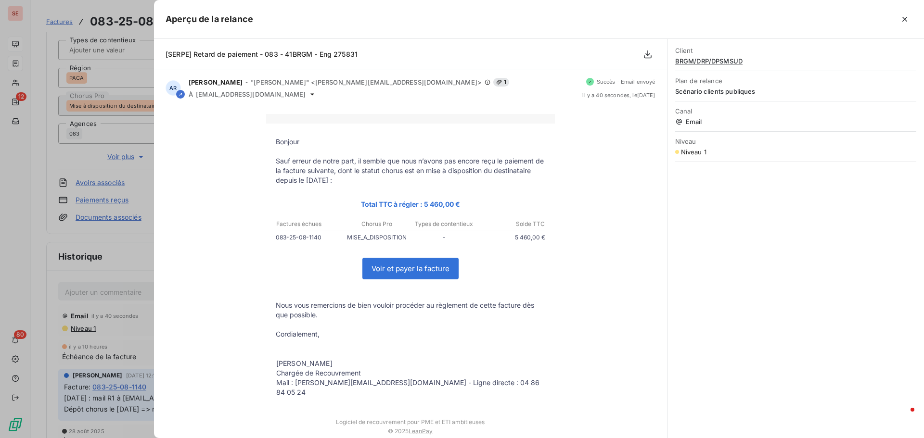
click at [705, 208] on div "Client BRGM/DRP/DPSMSUD Plan de relance Scénario clients publiques Canal Email …" at bounding box center [795, 238] width 256 height 399
click at [97, 297] on div at bounding box center [462, 219] width 924 height 438
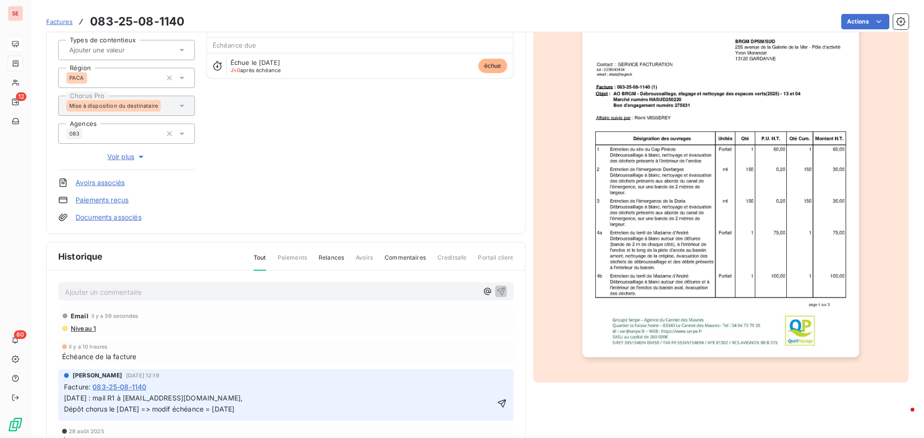
click at [224, 395] on p "[DATE] : mail R1 à [EMAIL_ADDRESS][DOMAIN_NAME], Dépôt chorus le [DATE] => modi…" at bounding box center [279, 404] width 430 height 22
click at [497, 403] on icon "button" at bounding box center [502, 404] width 10 height 10
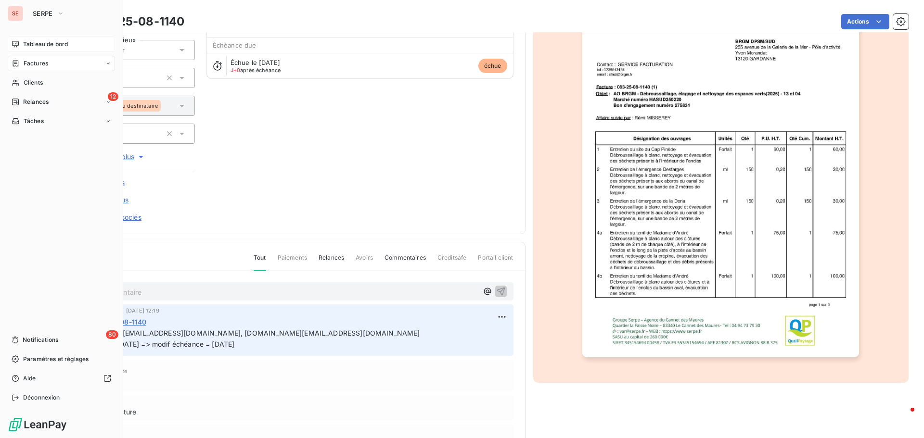
click at [49, 41] on span "Tableau de bord" at bounding box center [45, 44] width 45 height 9
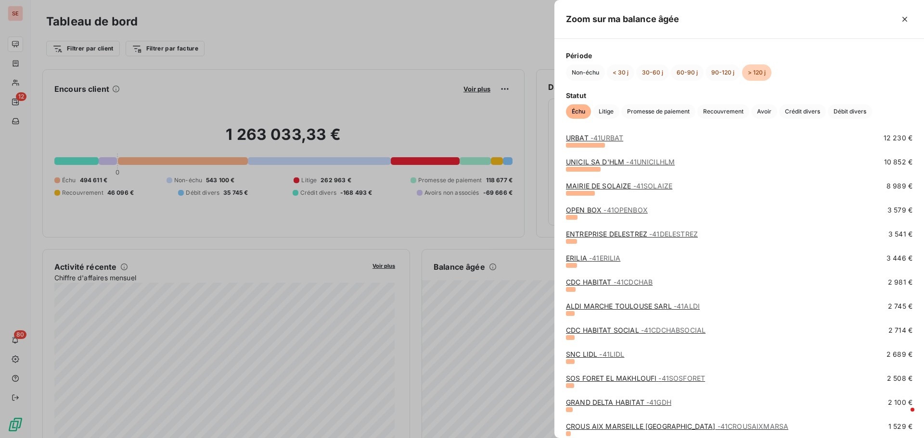
scroll to position [96, 0]
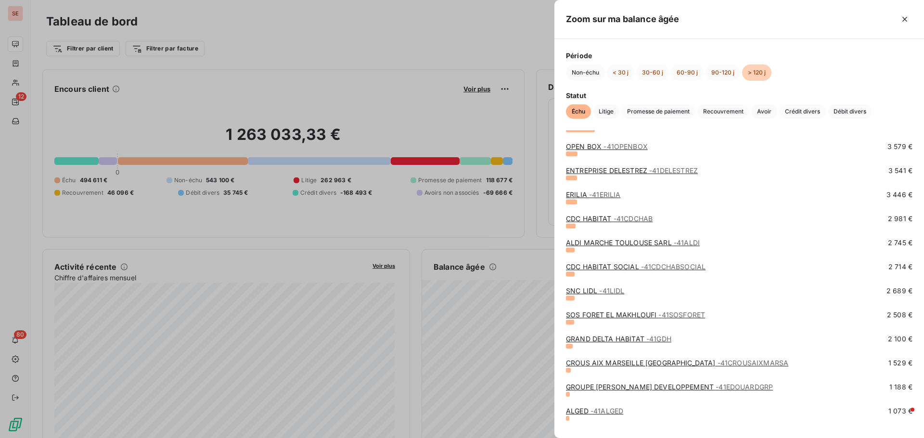
click at [590, 363] on link "CROUS AIX MARSEILLE [GEOGRAPHIC_DATA] - 41CROUSAIXMARSA" at bounding box center [677, 363] width 222 height 8
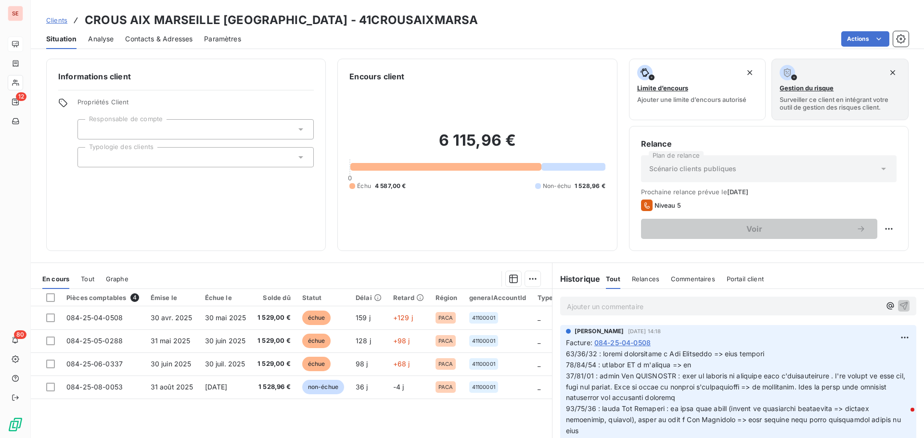
scroll to position [65, 0]
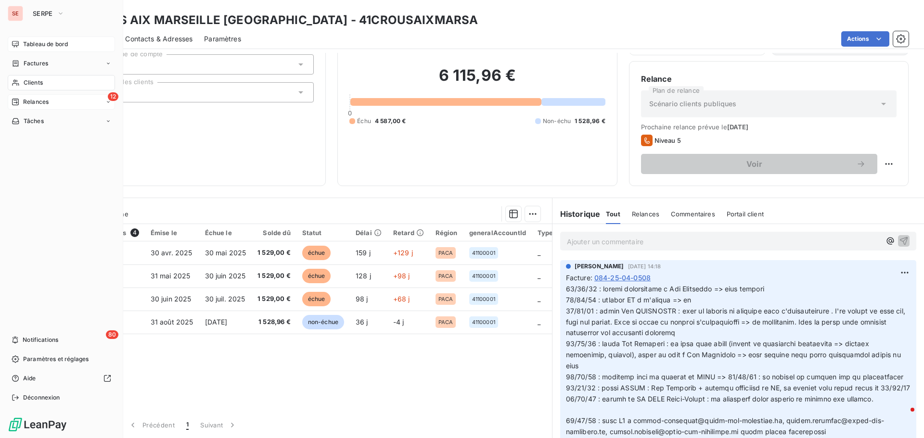
click at [38, 102] on span "Relances" at bounding box center [35, 102] width 25 height 9
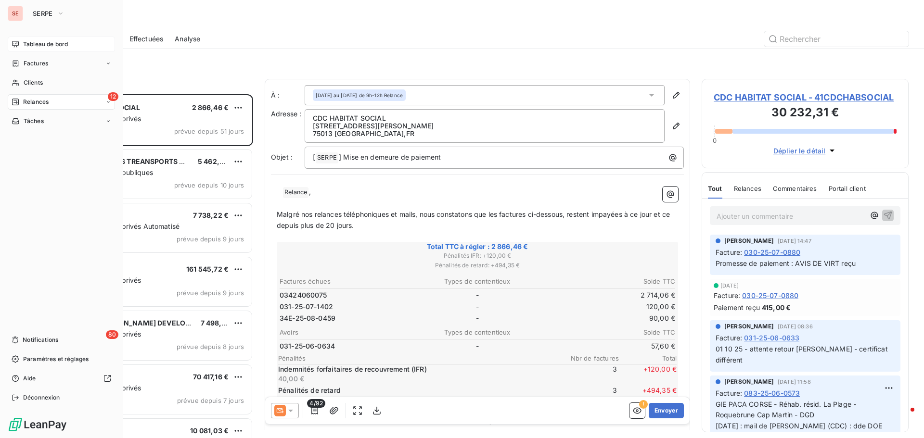
click at [44, 46] on span "Tableau de bord" at bounding box center [45, 44] width 45 height 9
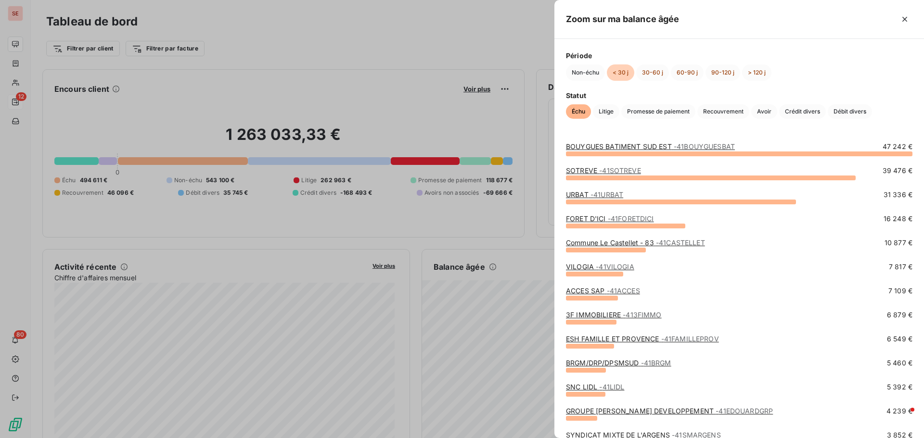
click at [696, 139] on div "BOUYGUES BATIMENT SUD EST - 41BOUYGUESBAT 47 242 € SOTREVE - 41SOTREVE 39 476 €…" at bounding box center [738, 284] width 369 height 308
click at [696, 147] on span "- 41BOUYGUESBAT" at bounding box center [703, 146] width 61 height 8
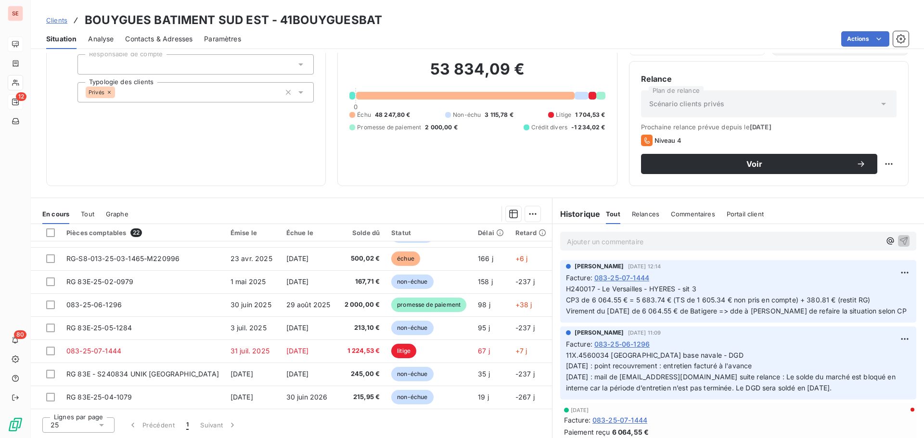
scroll to position [344, 0]
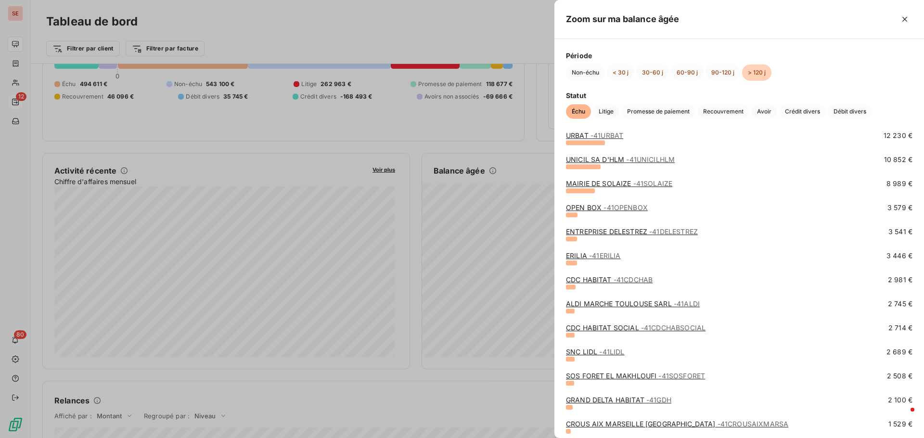
scroll to position [48, 0]
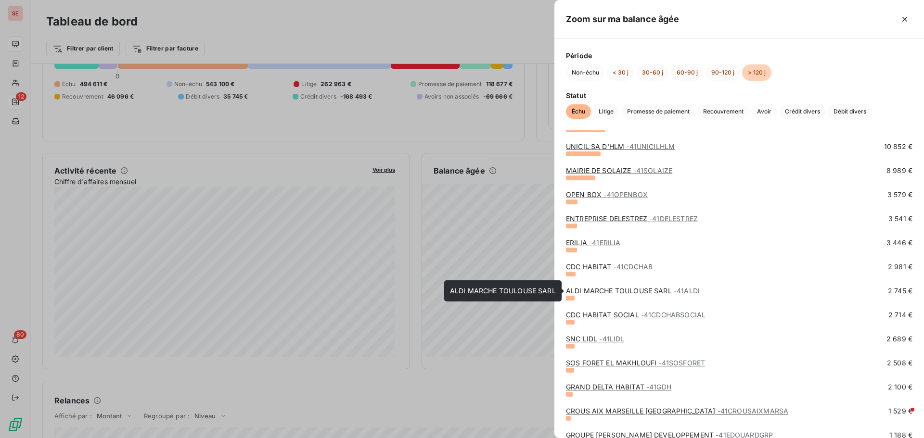
click at [627, 293] on link "ALDI MARCHE TOULOUSE SARL - 41ALDI" at bounding box center [633, 291] width 134 height 8
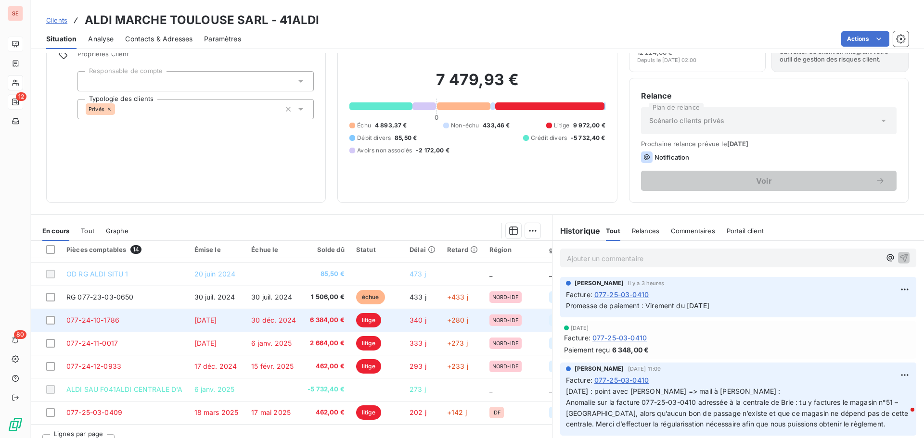
scroll to position [48, 0]
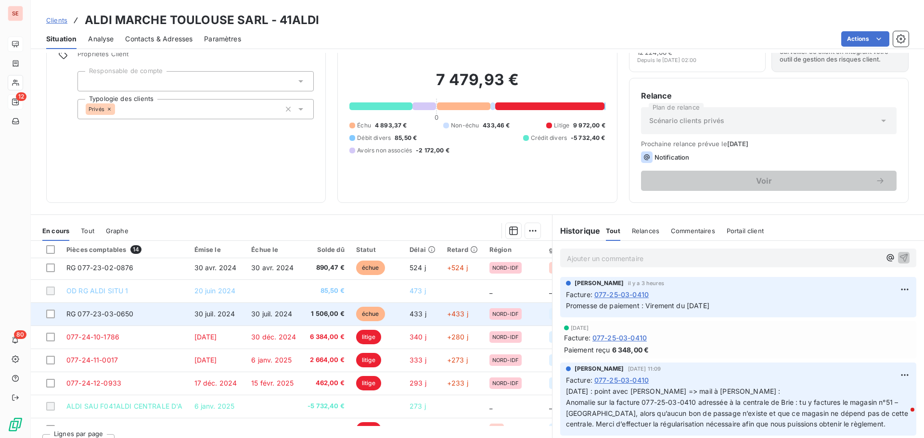
click at [151, 314] on td "RG 077-23-03-0650" at bounding box center [125, 314] width 128 height 23
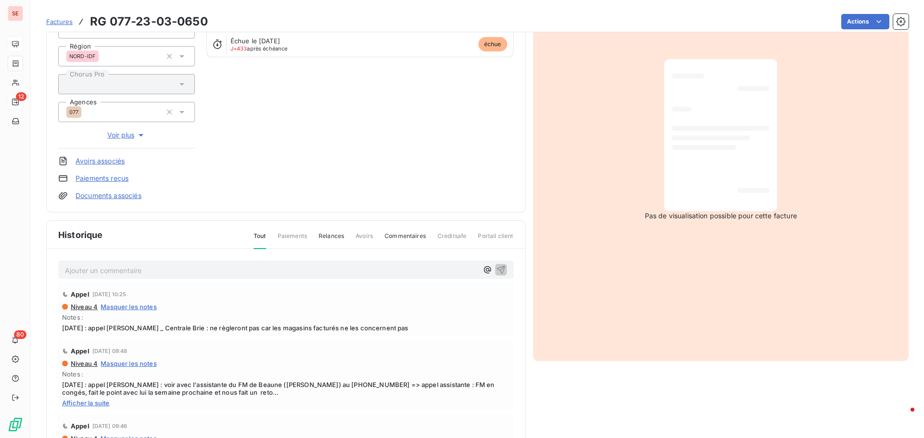
scroll to position [140, 0]
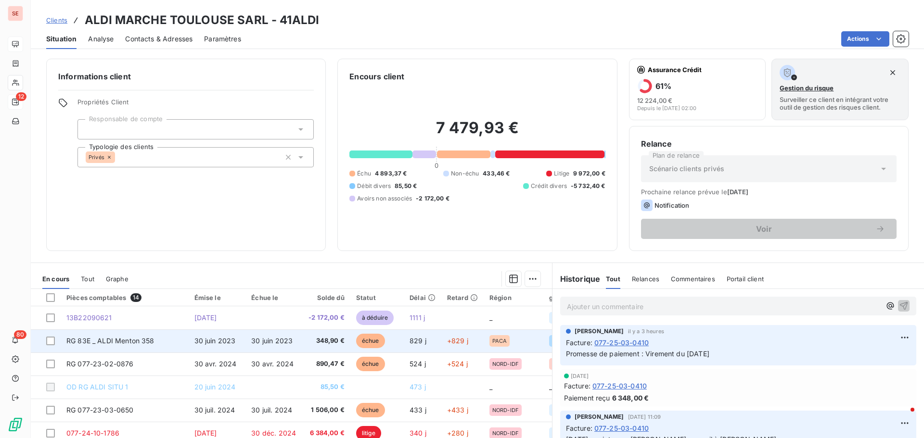
click at [190, 340] on td "30 juin 2023" at bounding box center [217, 340] width 57 height 23
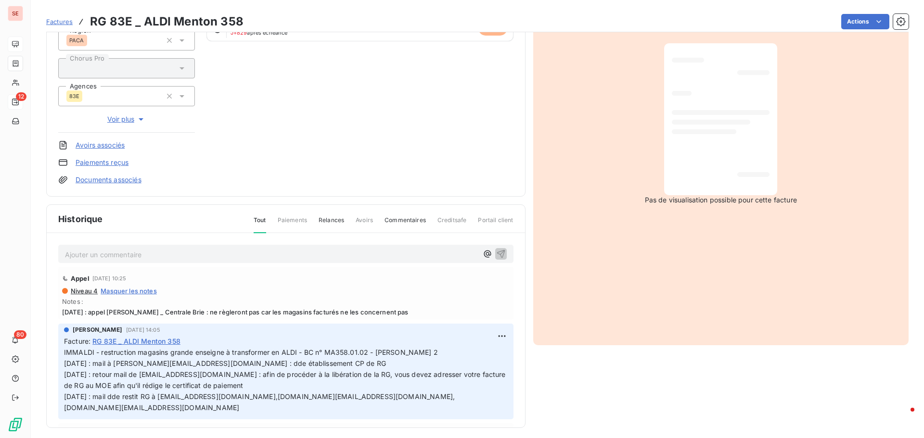
scroll to position [140, 0]
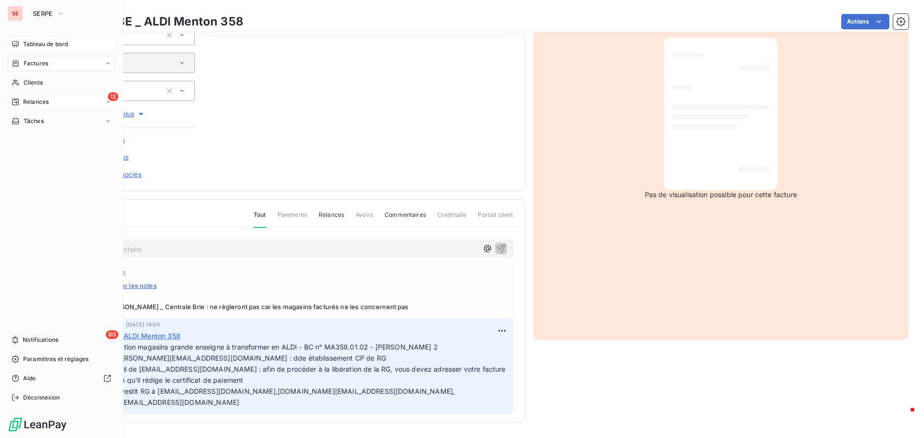
click at [41, 45] on span "Tableau de bord" at bounding box center [45, 44] width 45 height 9
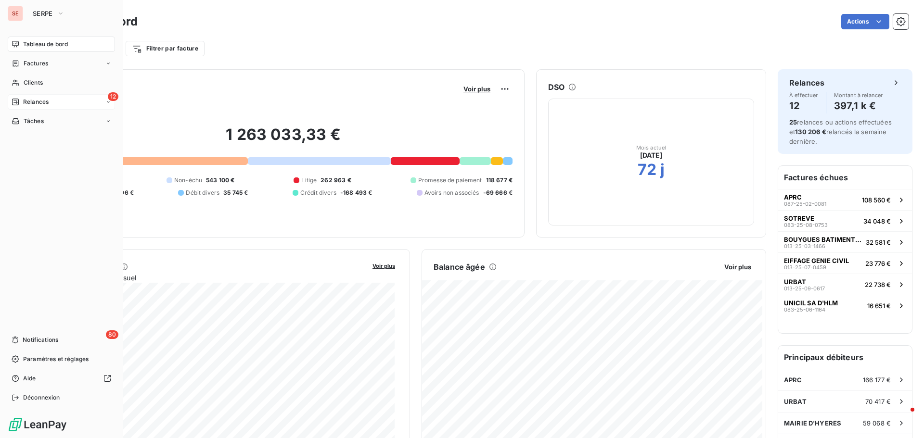
click at [44, 45] on span "Tableau de bord" at bounding box center [45, 44] width 45 height 9
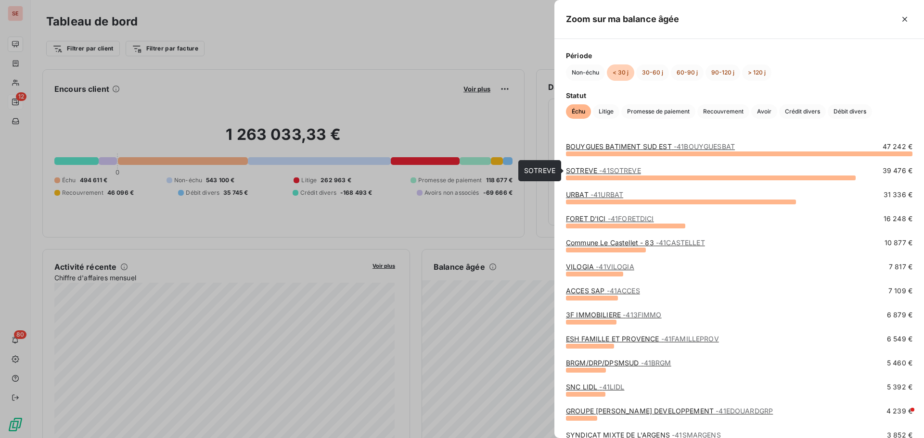
click at [615, 170] on span "- 41SOTREVE" at bounding box center [620, 170] width 42 height 8
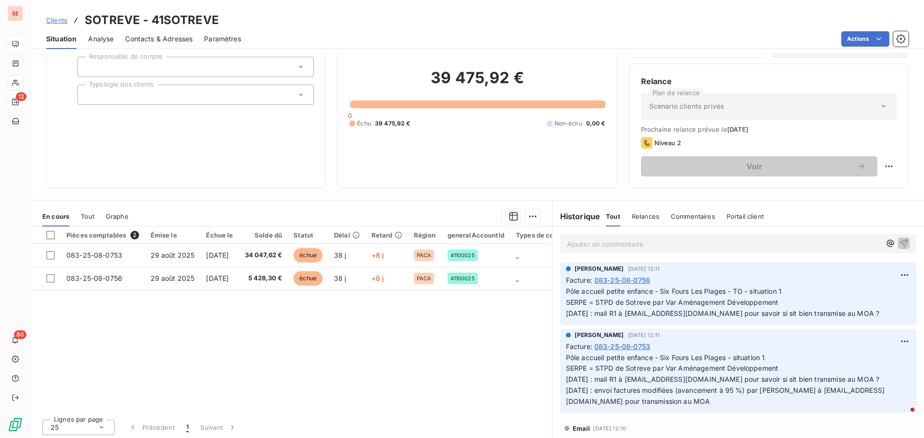
scroll to position [65, 0]
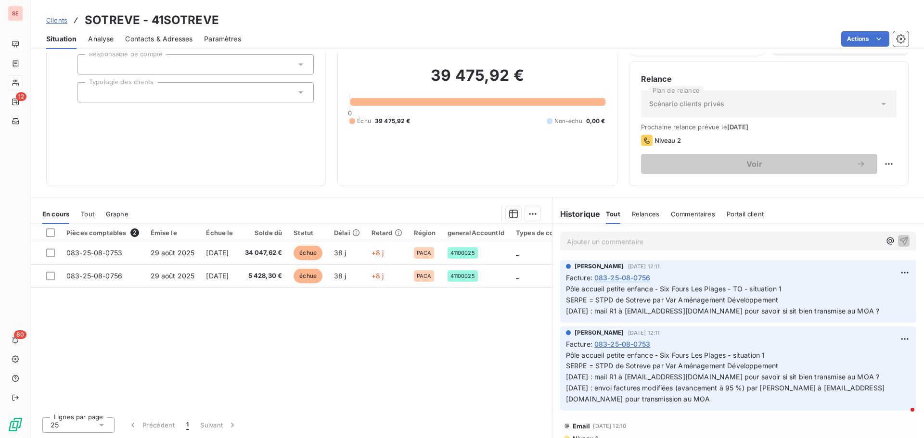
click at [185, 40] on span "Contacts & Adresses" at bounding box center [158, 39] width 67 height 10
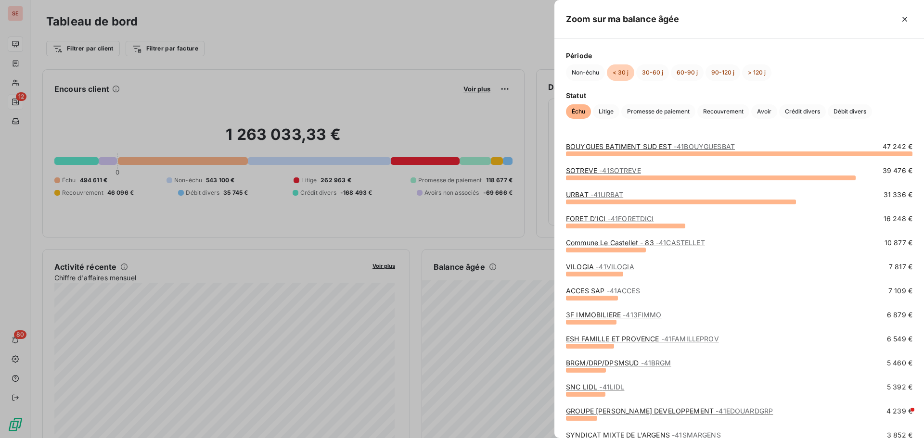
click at [614, 170] on span "- 41SOTREVE" at bounding box center [620, 170] width 42 height 8
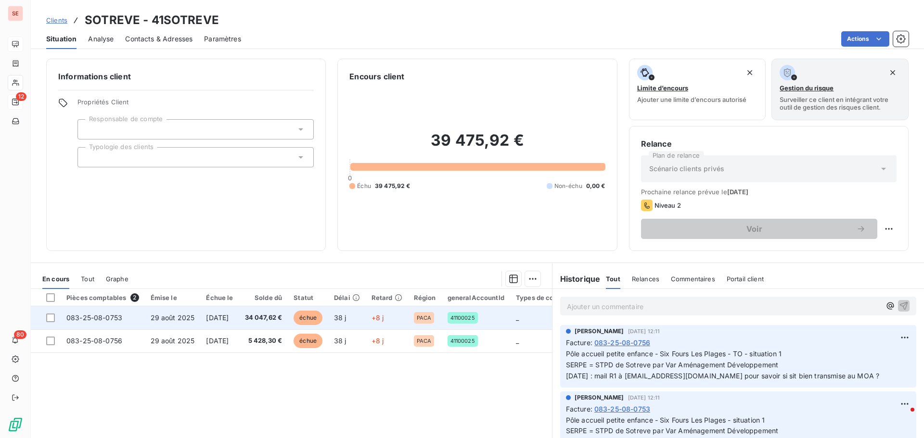
click at [366, 318] on td "38 j" at bounding box center [347, 317] width 38 height 23
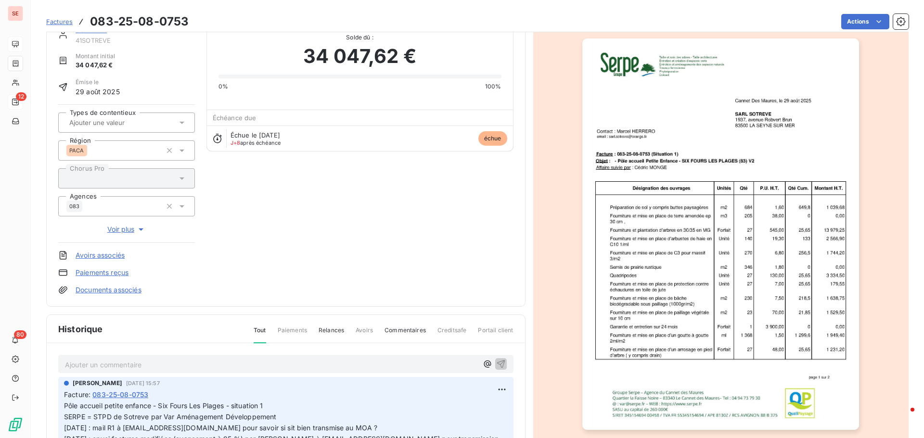
scroll to position [49, 0]
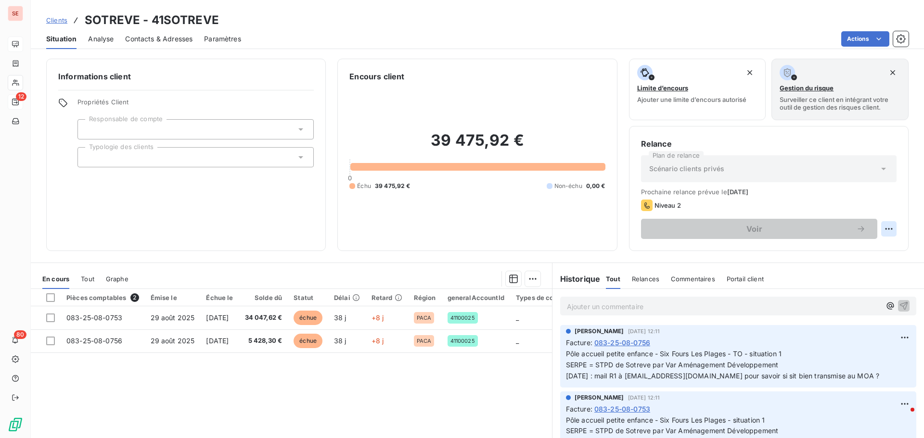
click at [882, 227] on html "SE 12 80 Clients SOTREVE - 41SOTREVE Situation Analyse Contacts & Adresses Para…" at bounding box center [462, 219] width 924 height 438
click at [855, 252] on div "Replanifier cette action" at bounding box center [841, 249] width 86 height 15
select select "9"
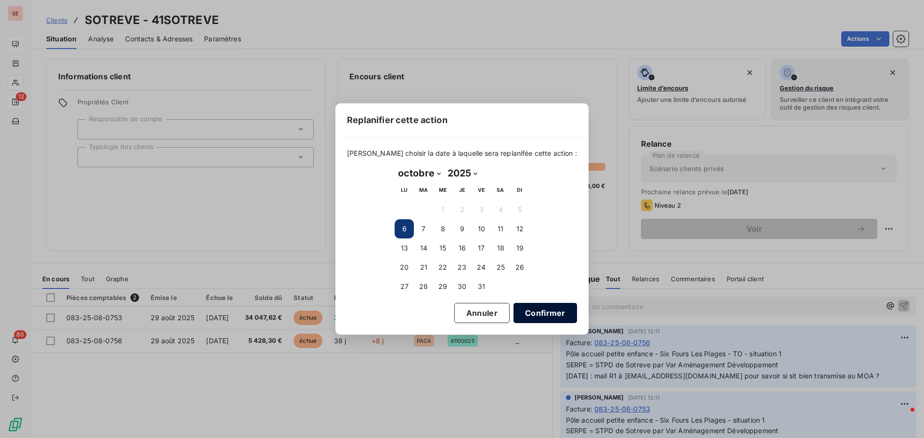
click at [532, 313] on button "Confirmer" at bounding box center [544, 313] width 63 height 20
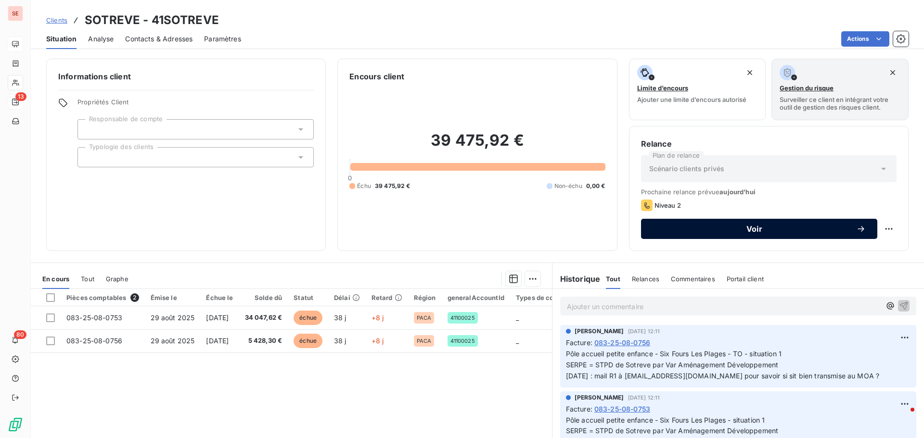
click at [744, 226] on span "Voir" at bounding box center [753, 229] width 203 height 8
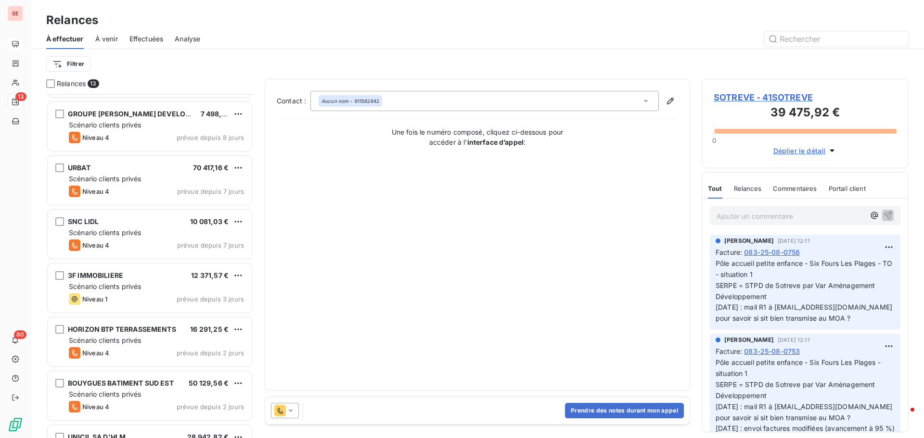
scroll to position [357, 0]
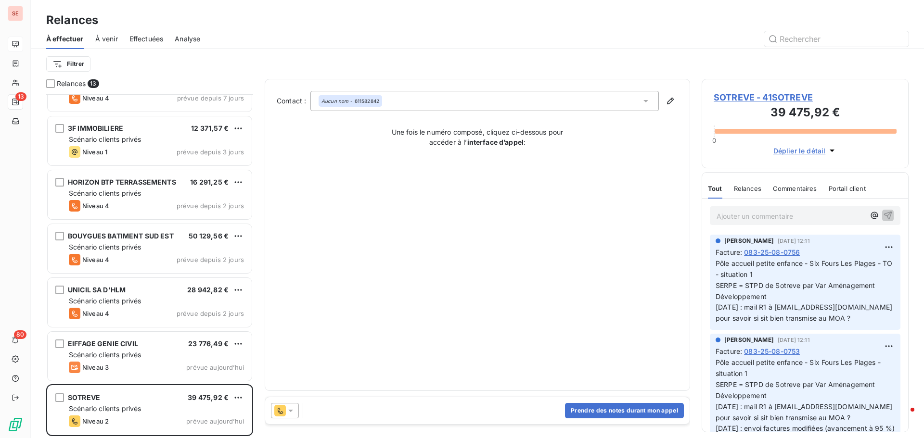
click at [438, 102] on div "Aucun nom - 611582842" at bounding box center [484, 101] width 348 height 20
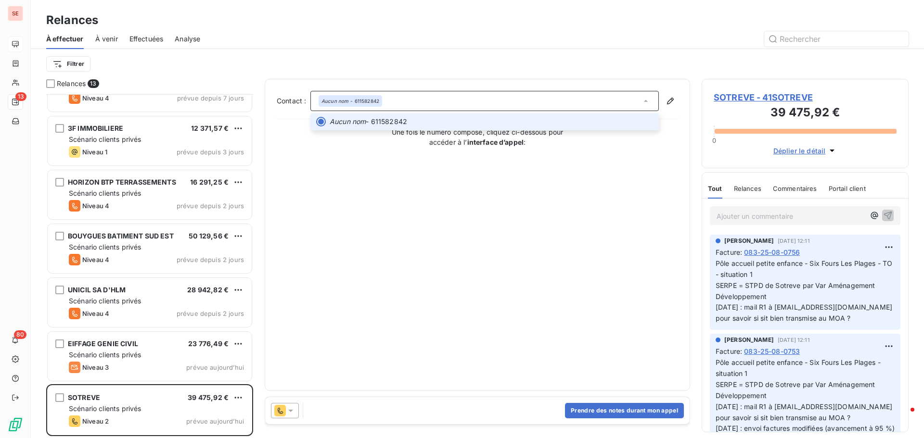
click at [434, 120] on span "Aucun nom - 611582842" at bounding box center [490, 122] width 323 height 10
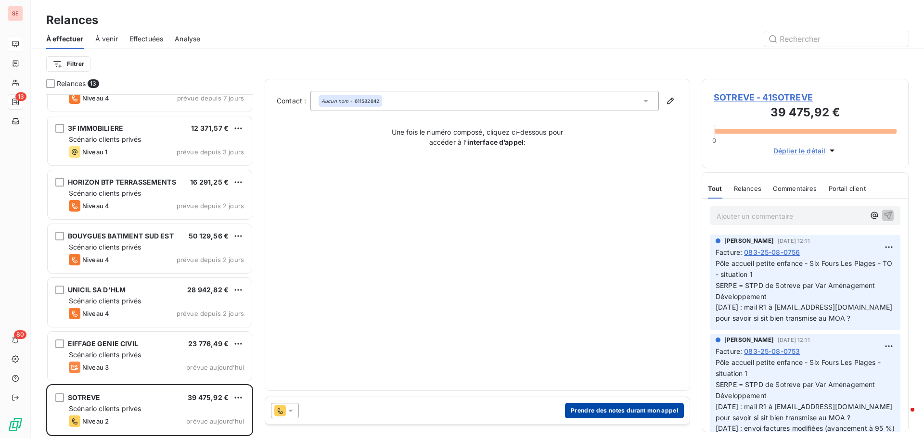
click at [593, 416] on button "Prendre des notes durant mon appel" at bounding box center [624, 410] width 119 height 15
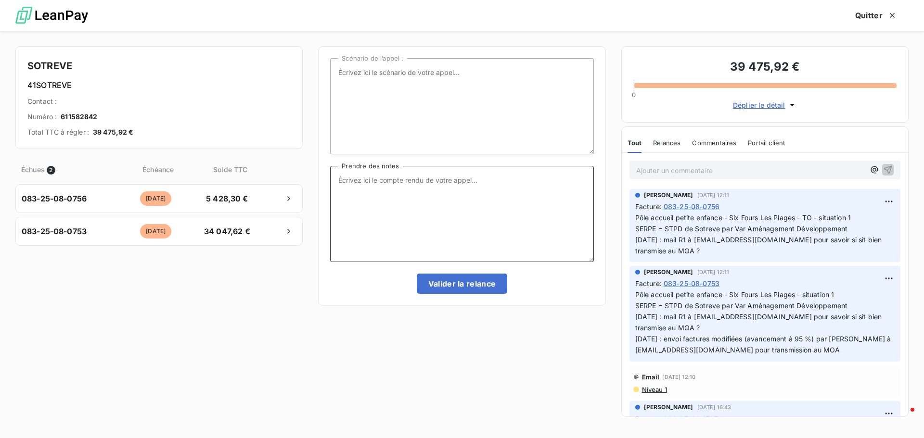
click at [418, 174] on textarea "Prendre des notes" at bounding box center [461, 214] width 263 height 96
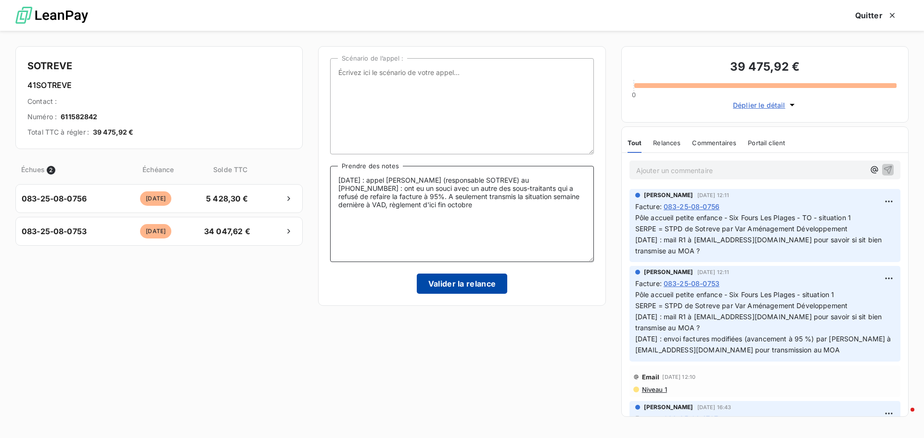
type textarea "[DATE] : appel [PERSON_NAME] (responsable SOTREVE) au [PHONE_NUMBER] : ont eu u…"
click at [454, 280] on button "Valider la relance" at bounding box center [462, 284] width 91 height 20
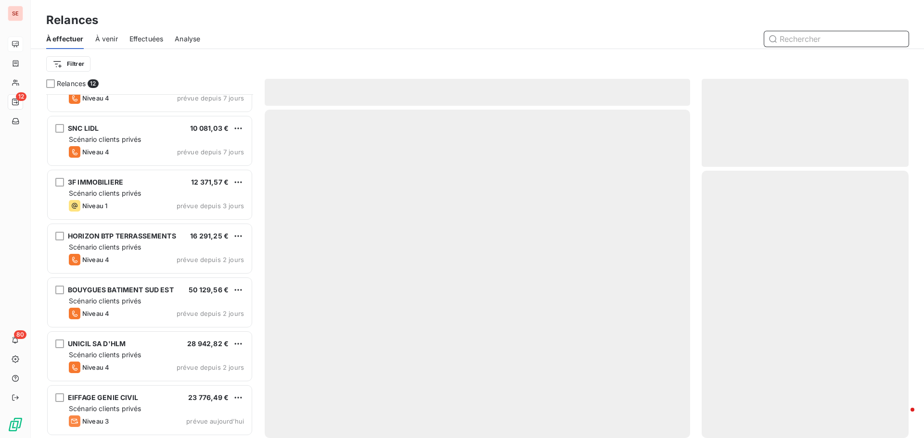
scroll to position [303, 0]
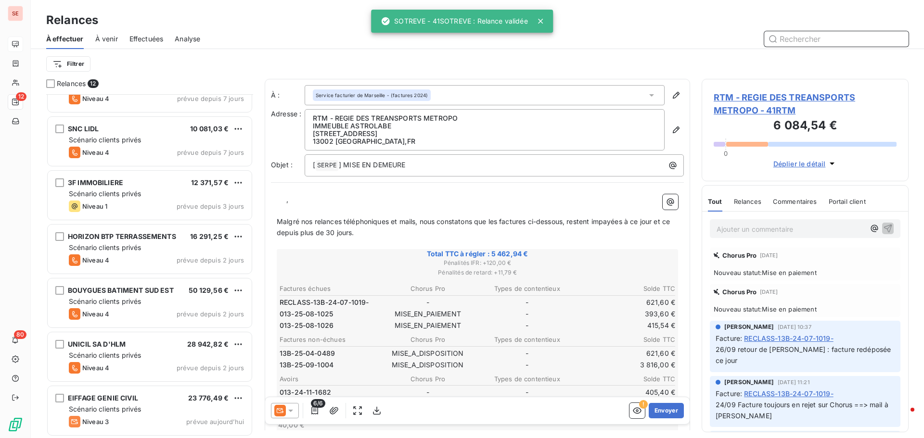
click at [159, 42] on span "Effectuées" at bounding box center [146, 39] width 34 height 10
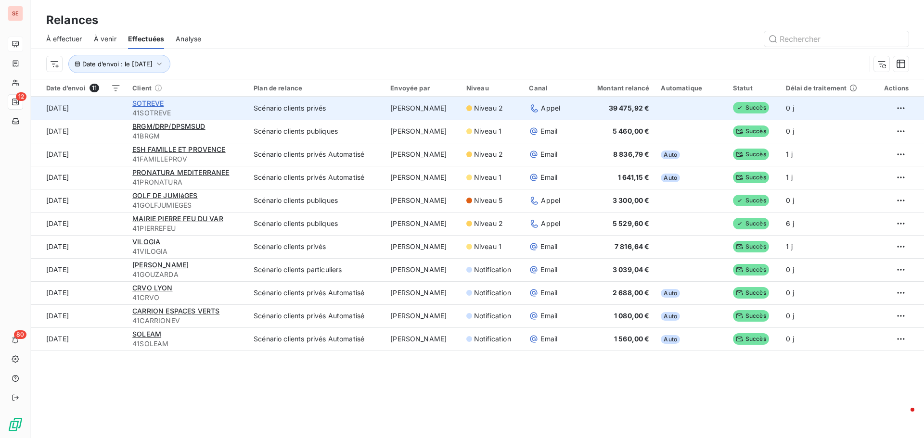
click at [157, 102] on span "SOTREVE" at bounding box center [147, 103] width 31 height 8
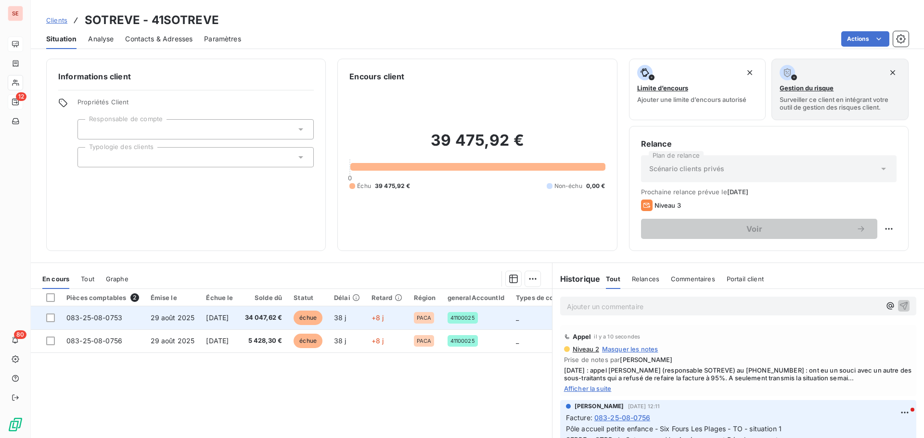
click at [228, 321] on span "[DATE]" at bounding box center [217, 318] width 23 height 8
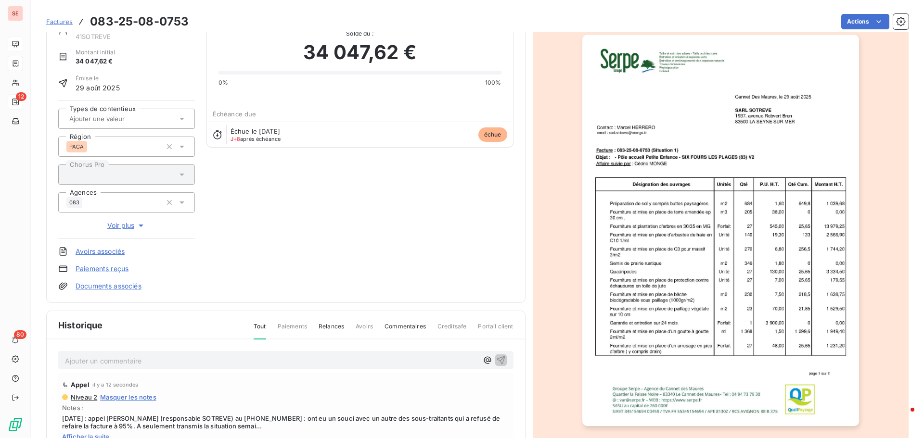
scroll to position [140, 0]
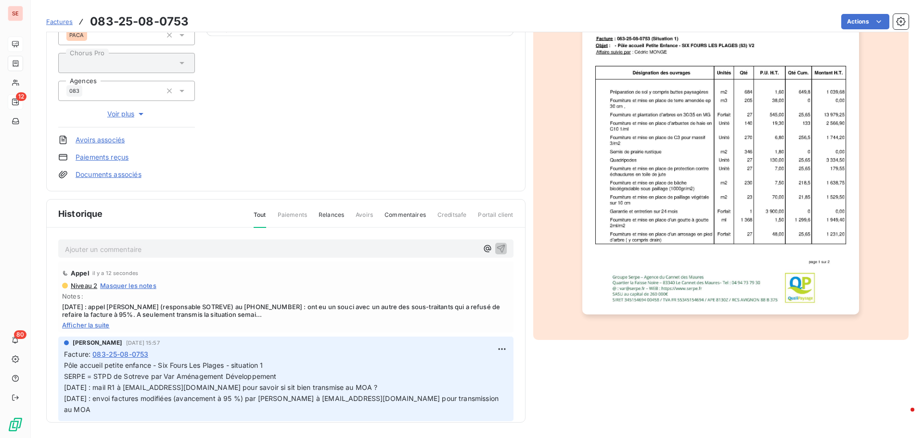
click at [79, 325] on span "Afficher la suite" at bounding box center [285, 325] width 447 height 8
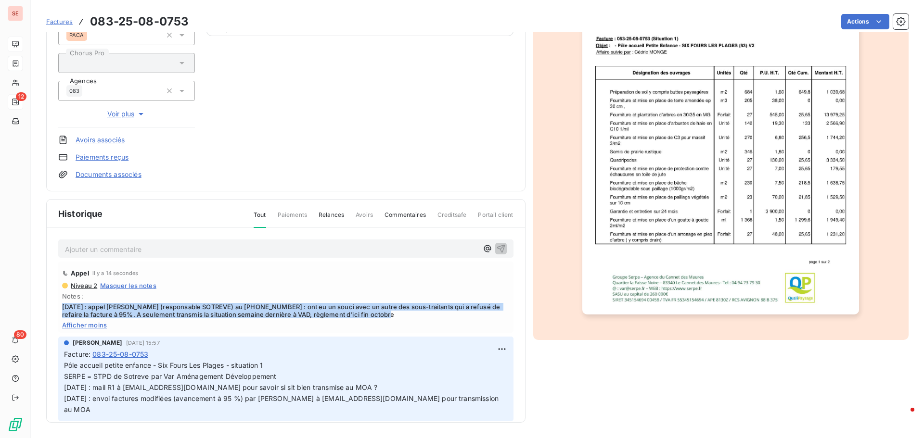
drag, startPoint x: 389, startPoint y: 317, endPoint x: 52, endPoint y: 302, distance: 337.0
click at [52, 302] on div "Ajouter un commentaire ﻿ Appel il y a 14 secondes Niveau 2 Masquer les notes No…" at bounding box center [286, 339] width 478 height 223
copy span "[DATE] : appel [PERSON_NAME] (responsable SOTREVE) au [PHONE_NUMBER] : ont eu u…"
click at [488, 351] on html "SE 12 80 Factures 083-25-08-0753 Actions SOTREVE 41SOTREVE Montant initial 34 0…" at bounding box center [462, 219] width 924 height 438
click at [464, 367] on div "Editer" at bounding box center [468, 370] width 54 height 15
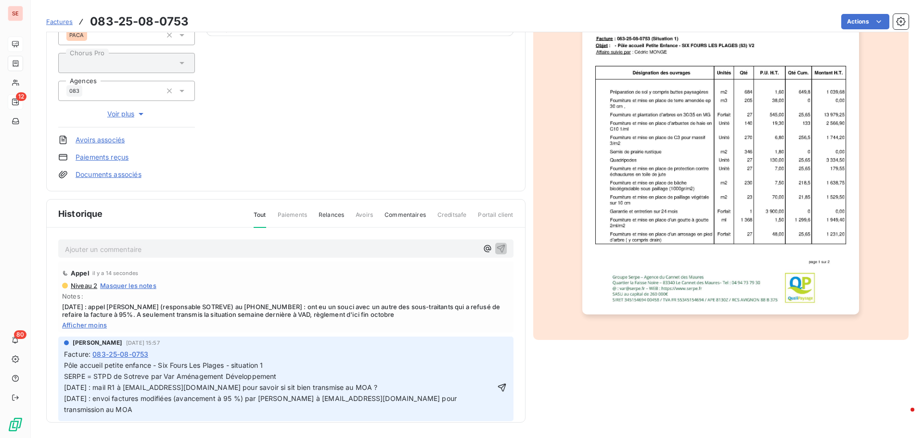
click at [279, 376] on p "Pôle accueil petite enfance - Six Fours Les Plages - situation 1 SERPE = STPD d…" at bounding box center [279, 387] width 431 height 55
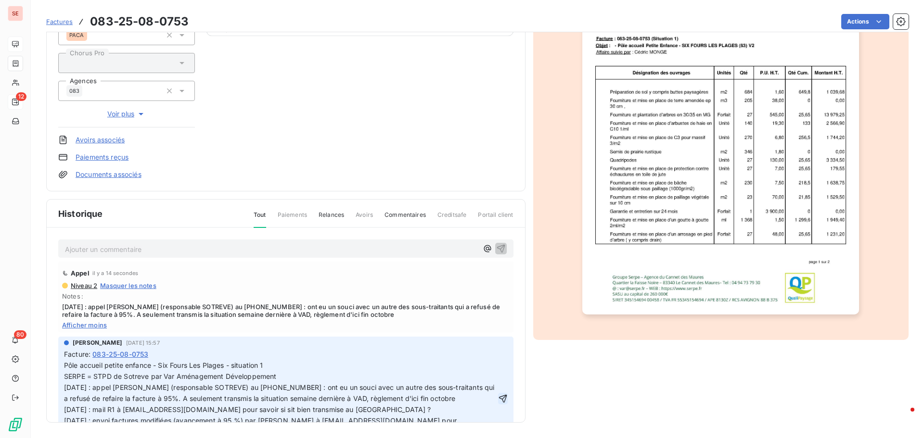
click at [498, 394] on icon "button" at bounding box center [502, 398] width 8 height 8
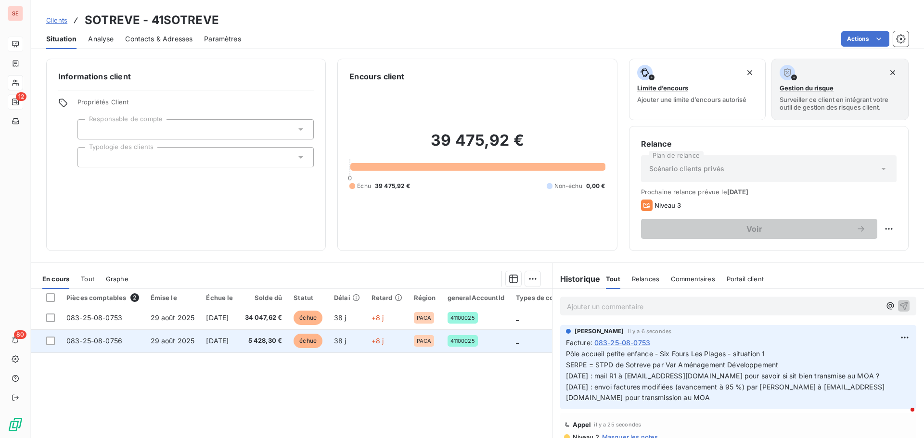
click at [228, 344] on span "[DATE]" at bounding box center [217, 341] width 23 height 8
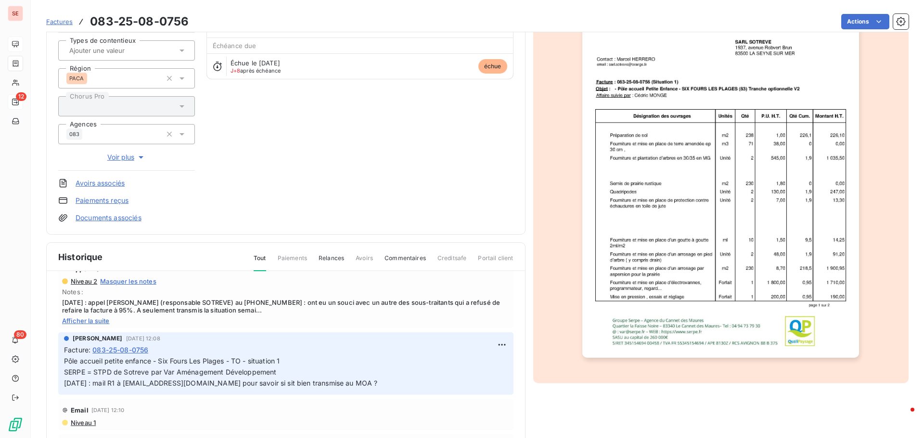
scroll to position [48, 0]
click at [488, 346] on html "SE 12 80 Factures 083-25-08-0756 Actions SOTREVE 41SOTREVE Montant initial 5 42…" at bounding box center [462, 219] width 924 height 438
click at [467, 366] on div "Editer" at bounding box center [468, 365] width 54 height 15
click at [279, 372] on p "Pôle accueil petite enfance - Six Fours Les Plages - TO - situation 1 SERPE = S…" at bounding box center [279, 371] width 430 height 33
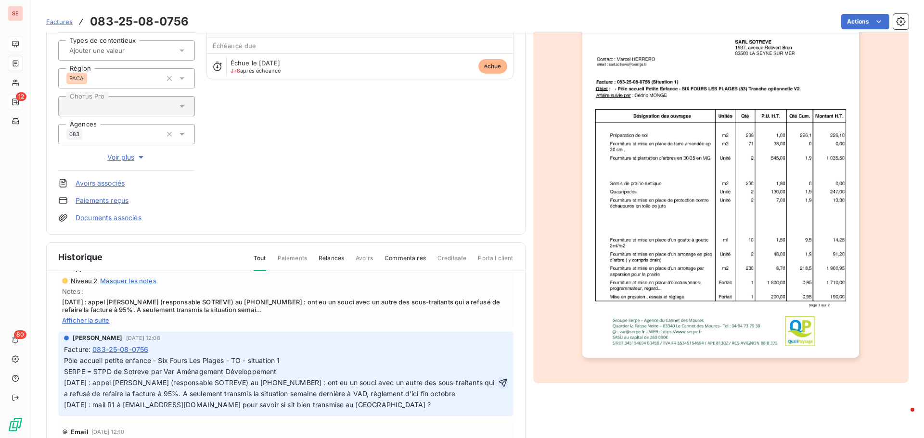
click at [498, 382] on icon "button" at bounding box center [502, 383] width 8 height 8
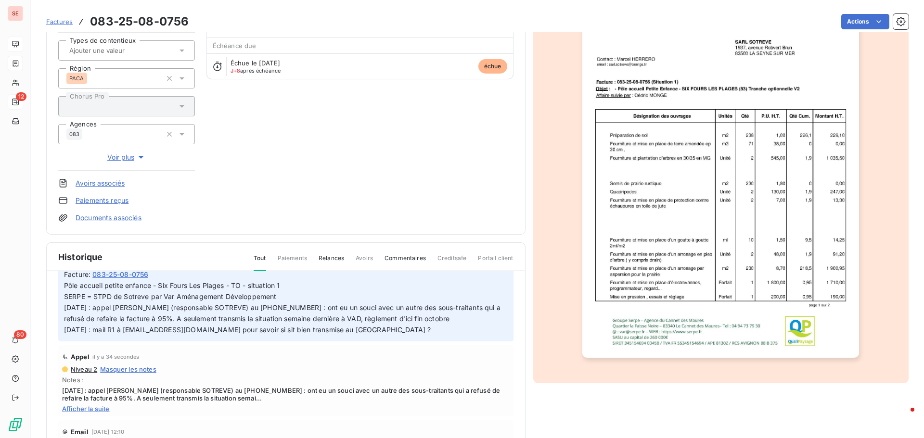
scroll to position [0, 0]
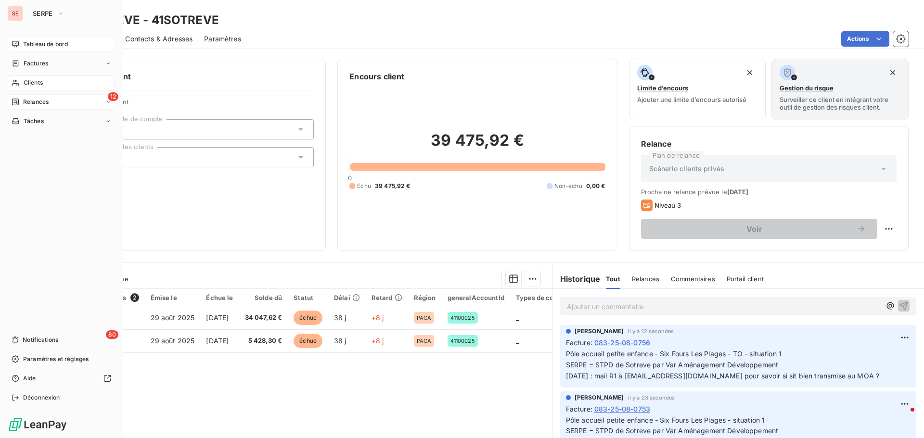
click at [48, 103] on span "Relances" at bounding box center [35, 102] width 25 height 9
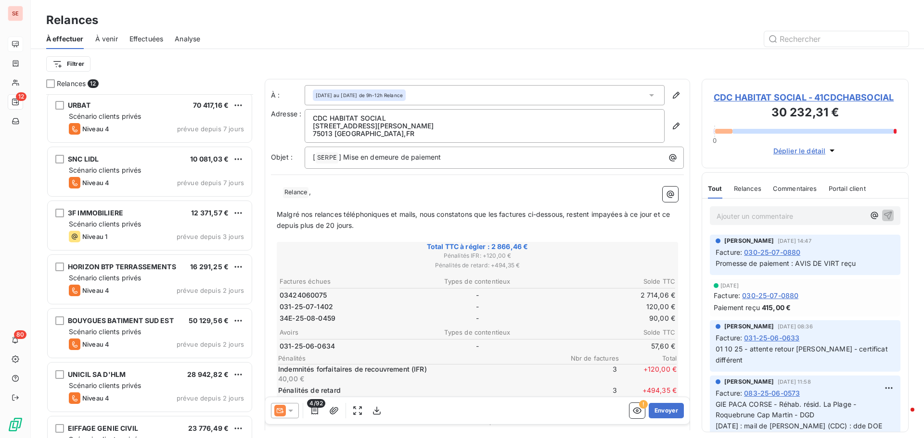
scroll to position [303, 0]
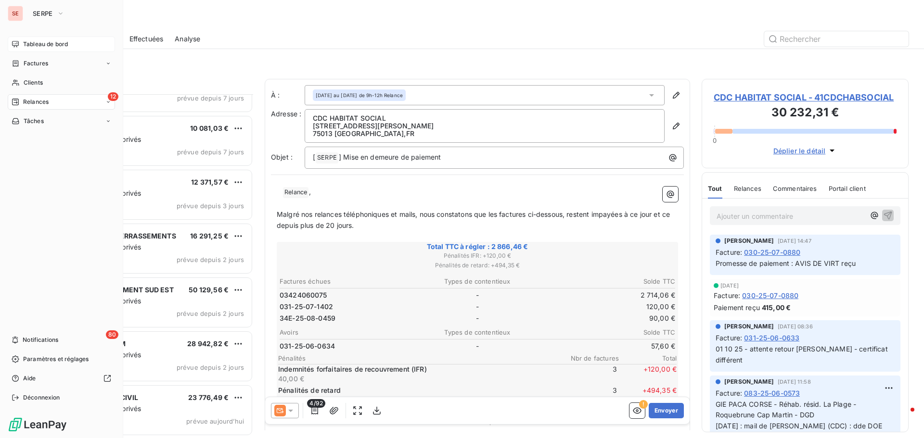
click at [52, 40] on span "Tableau de bord" at bounding box center [45, 44] width 45 height 9
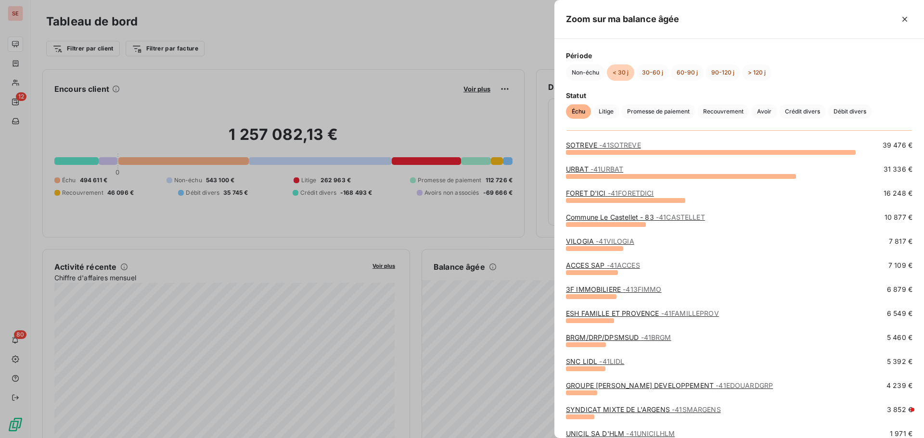
scroll to position [48, 0]
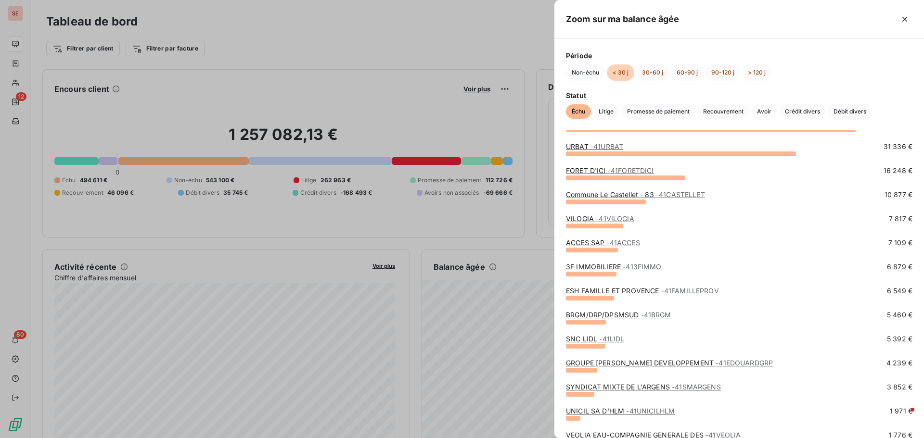
click at [539, 379] on div at bounding box center [462, 219] width 924 height 438
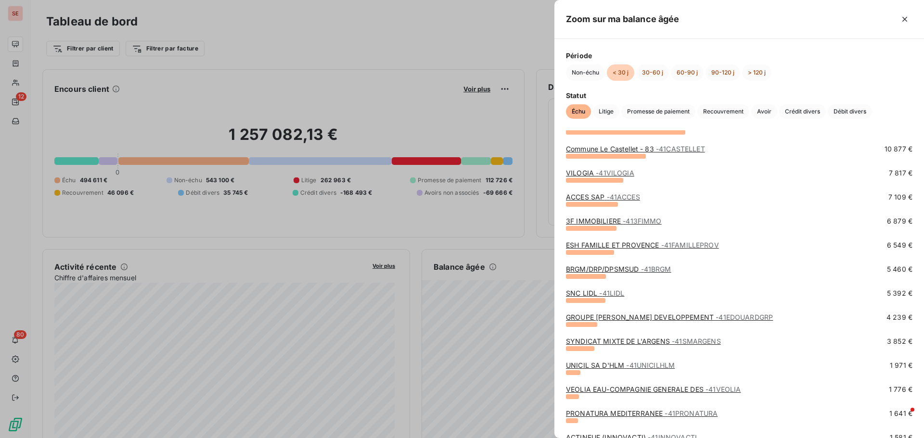
scroll to position [96, 0]
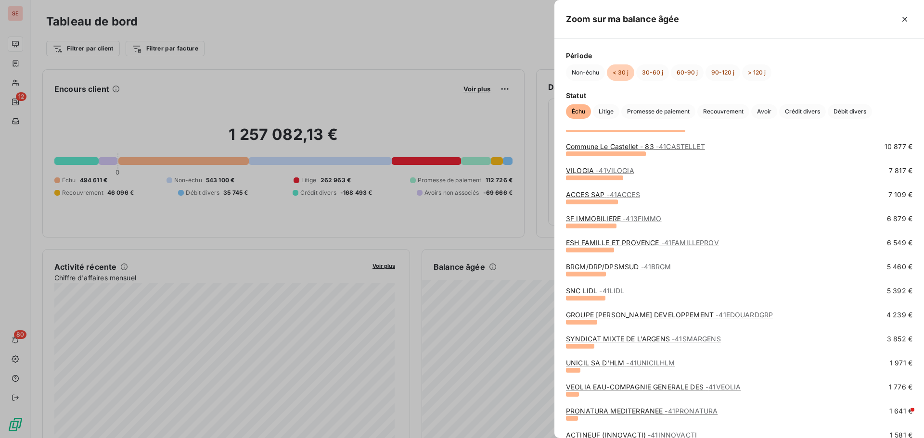
click at [578, 247] on div "ESH FAMILLE ET PROVENCE - 41FAMILLEPROV" at bounding box center [642, 243] width 153 height 10
click at [645, 242] on link "ESH FAMILLE ET PROVENCE - 41FAMILLEPROV" at bounding box center [642, 243] width 153 height 8
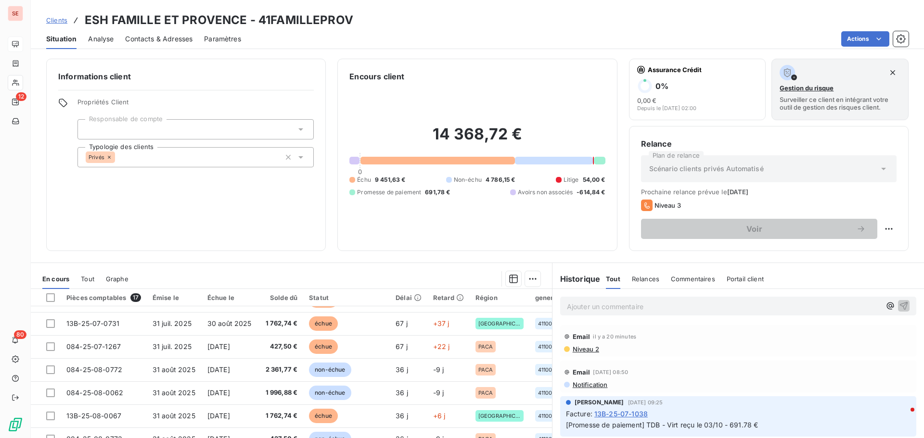
click at [581, 349] on span "Niveau 2" at bounding box center [584, 349] width 27 height 8
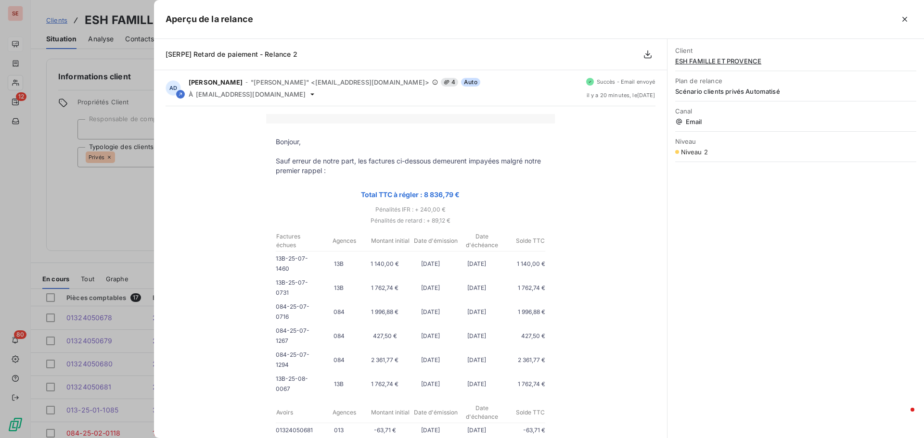
click at [86, 195] on div at bounding box center [462, 219] width 924 height 438
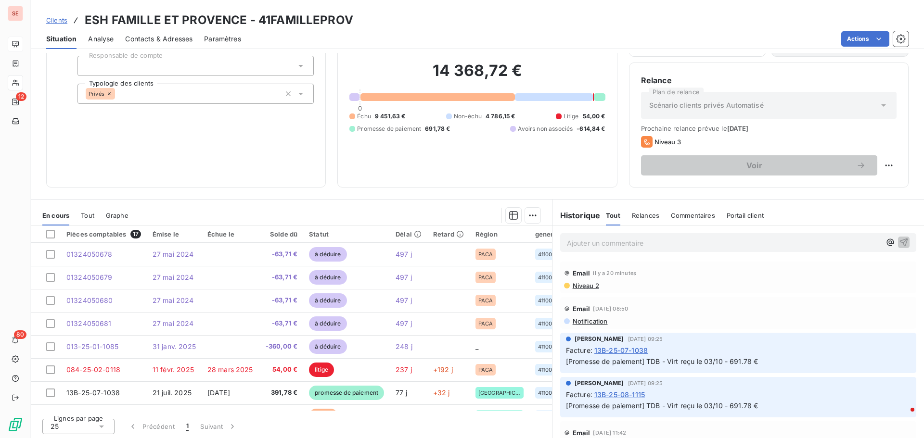
scroll to position [65, 0]
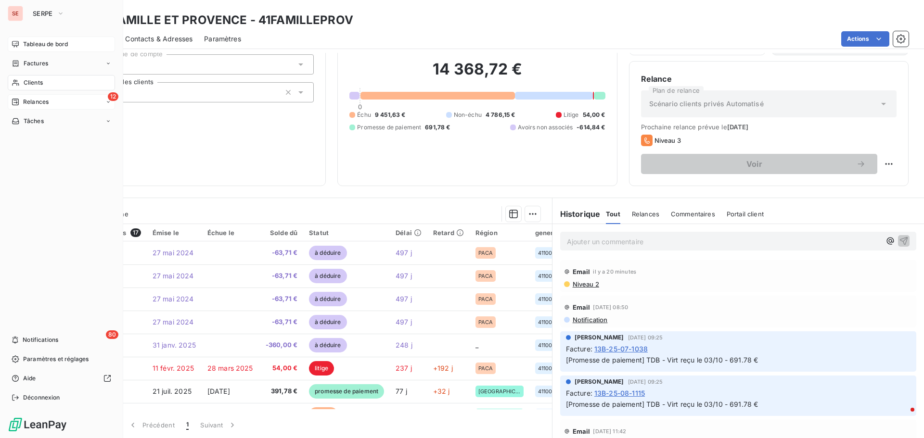
click at [38, 101] on span "Relances" at bounding box center [35, 102] width 25 height 9
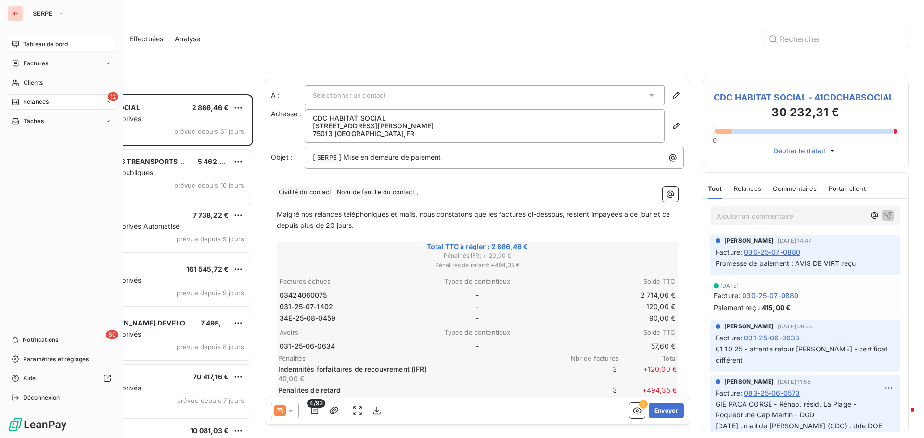
scroll to position [337, 200]
click at [38, 40] on span "Tableau de bord" at bounding box center [45, 44] width 45 height 9
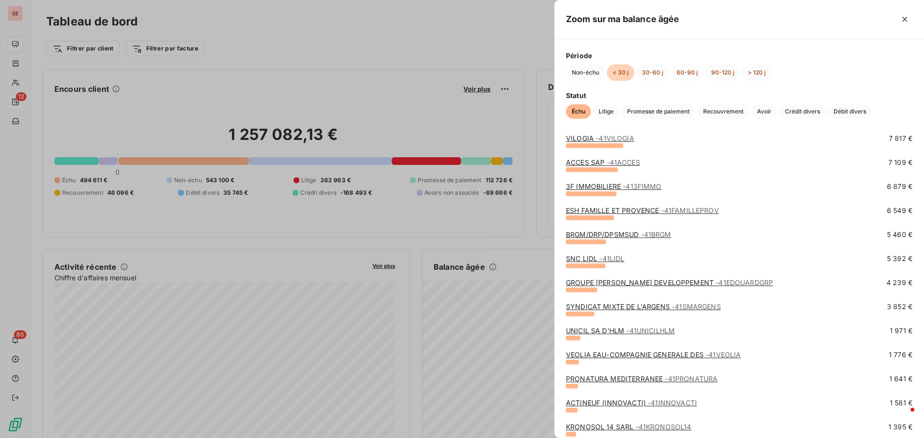
scroll to position [144, 0]
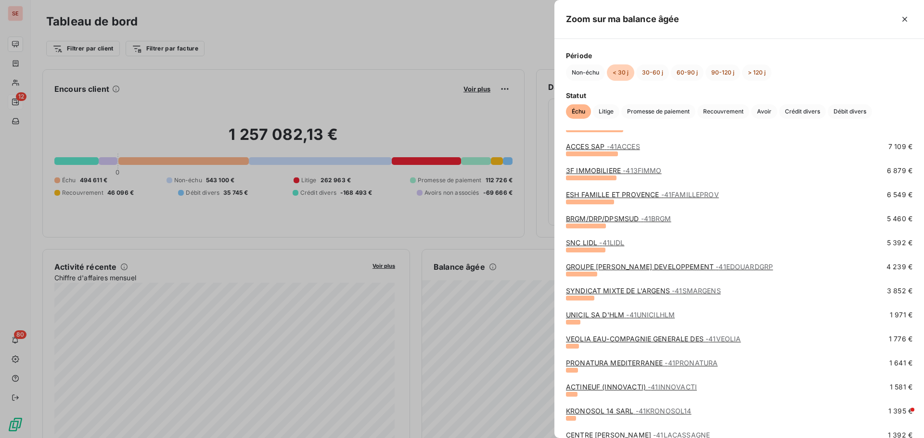
click at [594, 241] on link "SNC LIDL - 41LIDL" at bounding box center [595, 243] width 58 height 8
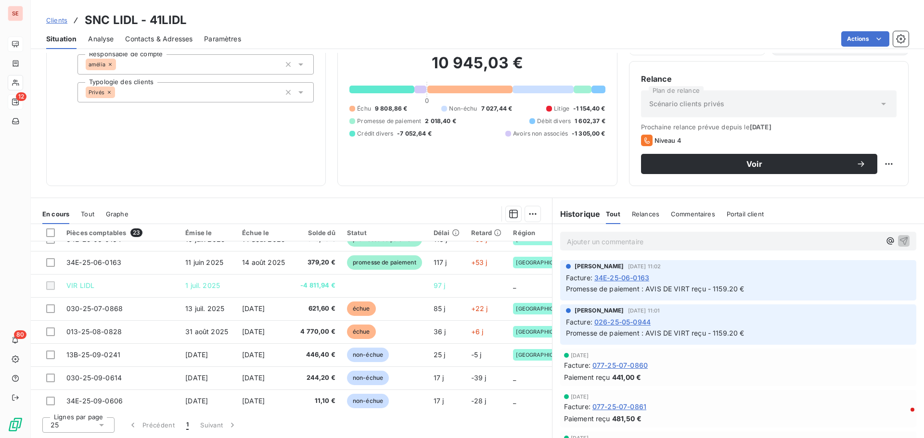
scroll to position [367, 0]
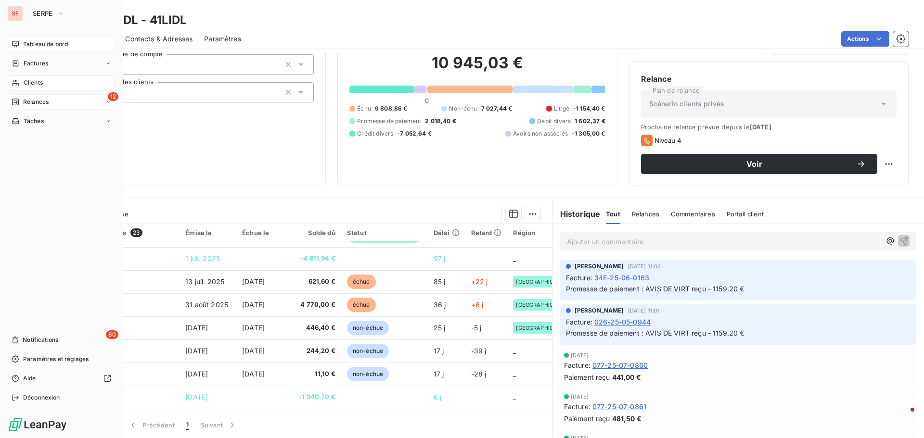
click at [40, 43] on span "Tableau de bord" at bounding box center [45, 44] width 45 height 9
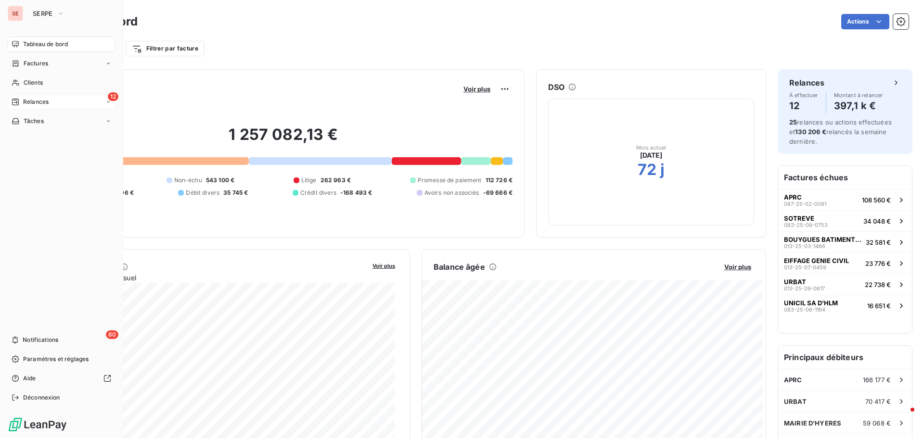
click at [58, 44] on span "Tableau de bord" at bounding box center [45, 44] width 45 height 9
click at [57, 51] on div "Tableau de bord" at bounding box center [61, 44] width 107 height 15
click at [42, 78] on span "Clients" at bounding box center [33, 82] width 19 height 9
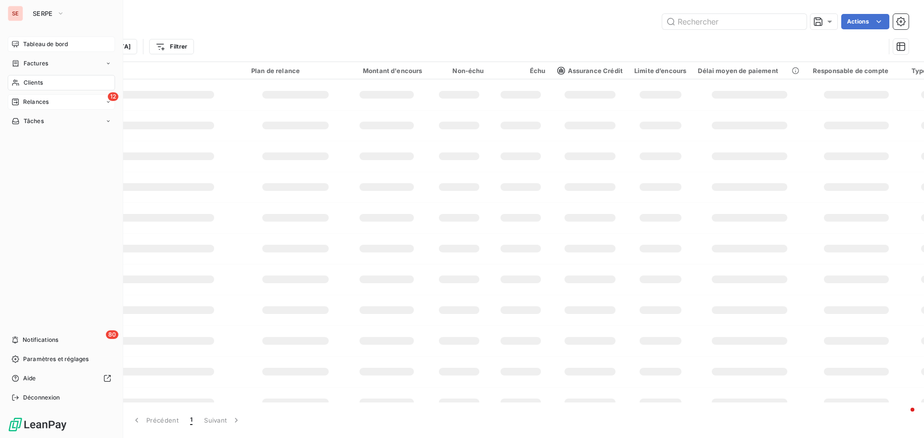
click at [52, 47] on span "Tableau de bord" at bounding box center [45, 44] width 45 height 9
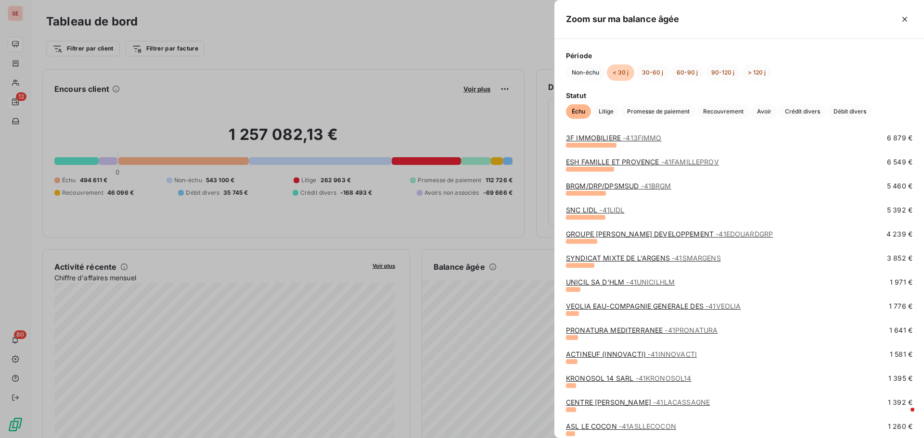
scroll to position [192, 0]
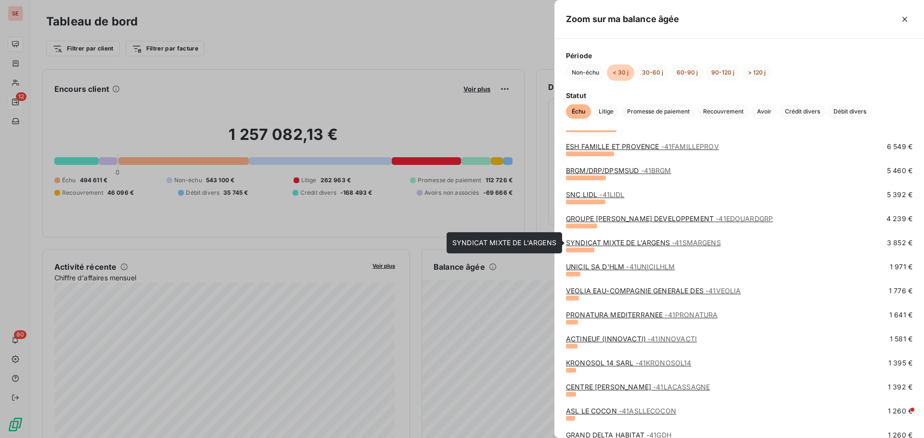
click at [606, 243] on link "SYNDICAT MIXTE DE L'ARGENS - 41SMARGENS" at bounding box center [643, 243] width 155 height 8
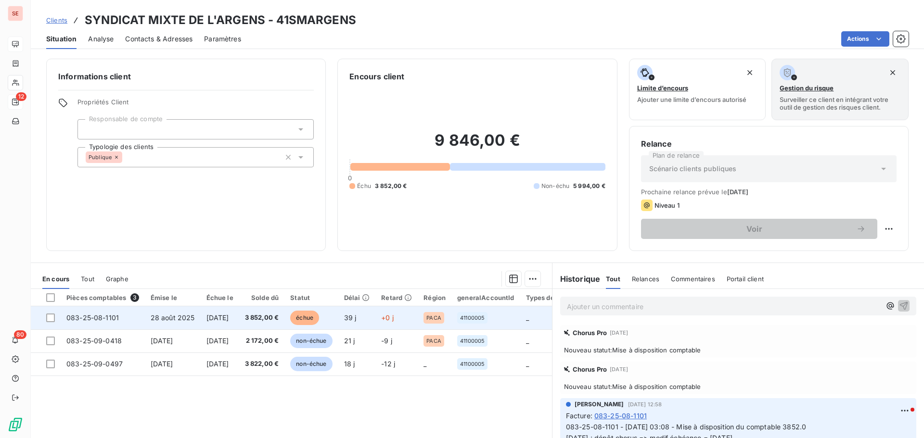
click at [201, 317] on td "[DATE]" at bounding box center [220, 317] width 38 height 23
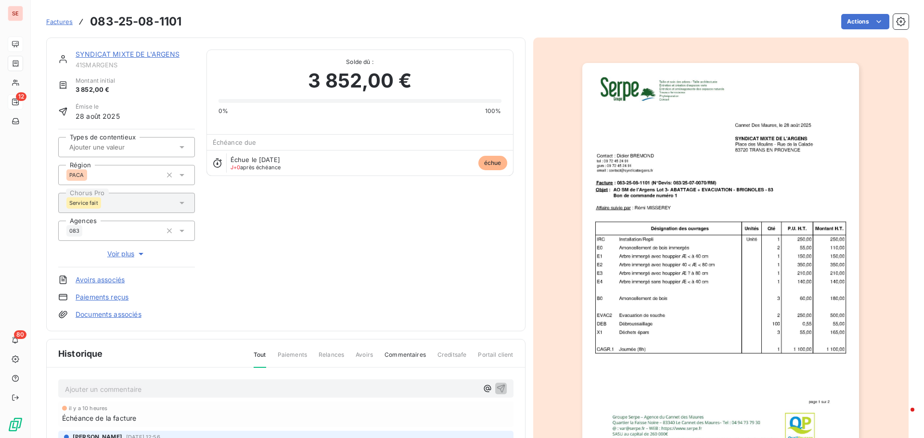
click at [127, 56] on link "SYNDICAT MIXTE DE L'ARGENS" at bounding box center [128, 54] width 104 height 8
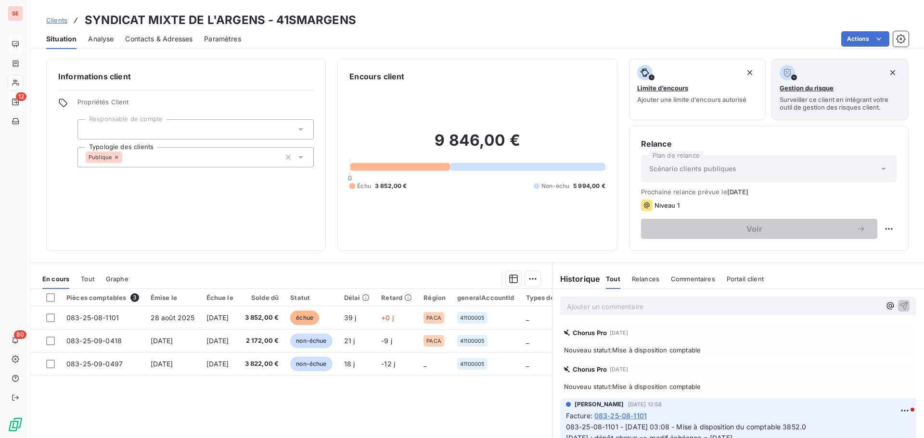
click at [157, 38] on span "Contacts & Adresses" at bounding box center [158, 39] width 67 height 10
click at [883, 229] on html "SE 12 80 Clients SYNDICAT MIXTE DE L'ARGENS - 41SMARGENS Situation Analyse Cont…" at bounding box center [462, 219] width 924 height 438
click at [864, 255] on div "Replanifier cette action" at bounding box center [841, 249] width 86 height 15
select select "9"
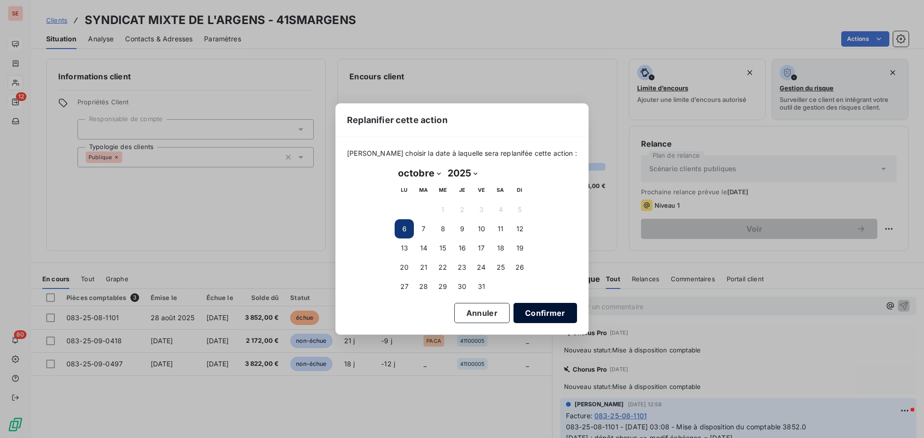
click at [548, 312] on button "Confirmer" at bounding box center [544, 313] width 63 height 20
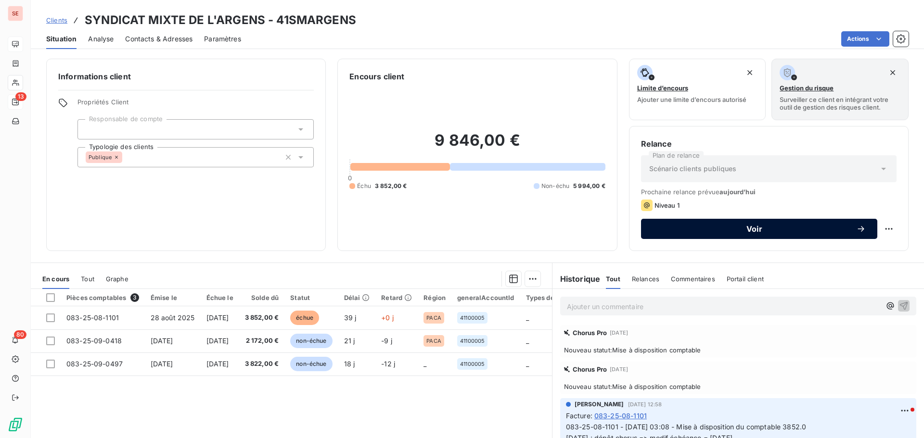
click at [749, 231] on span "Voir" at bounding box center [753, 229] width 203 height 8
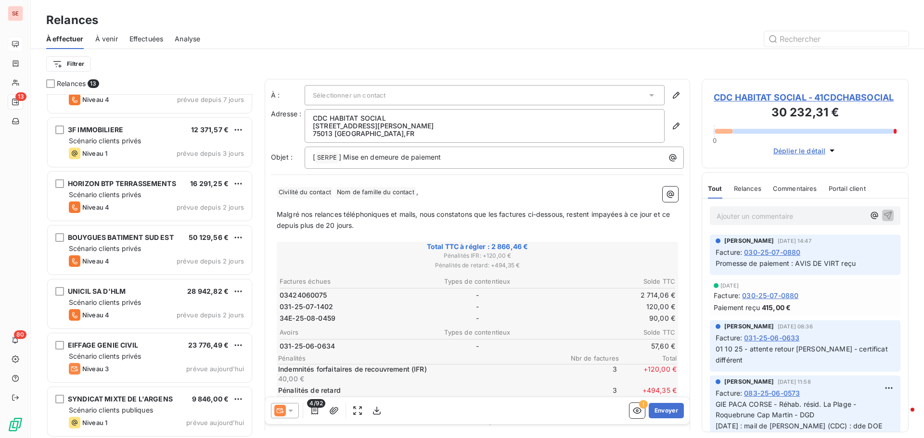
scroll to position [357, 0]
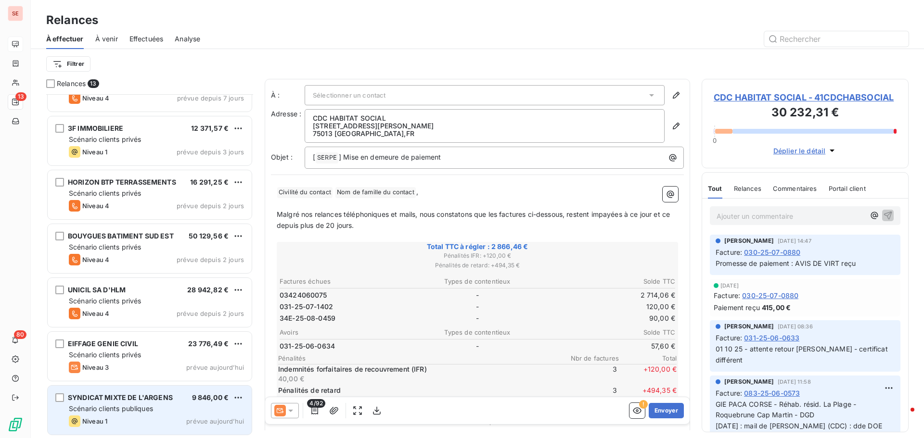
click at [172, 397] on span "SYNDICAT MIXTE DE L'ARGENS" at bounding box center [120, 397] width 105 height 8
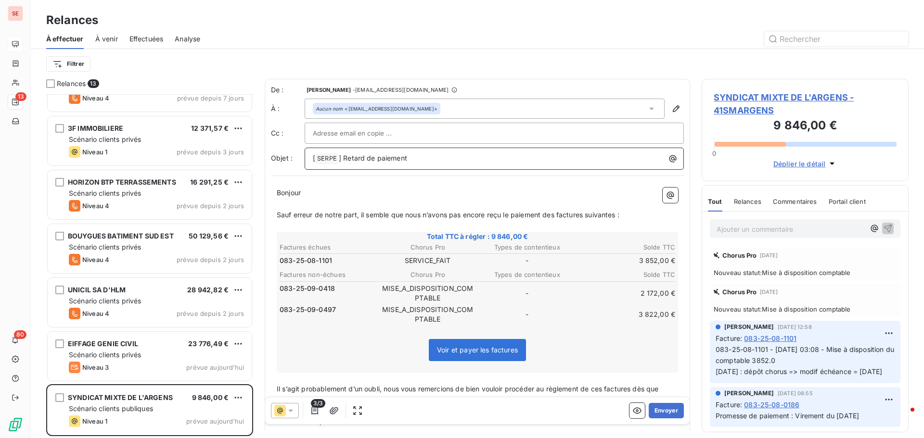
click at [436, 157] on p "[ SERPE ﻿ ] Retard de paiement" at bounding box center [496, 159] width 367 height 12
drag, startPoint x: 547, startPoint y: 216, endPoint x: 636, endPoint y: 215, distance: 88.5
click at [636, 215] on p "Sauf erreur de notre part, il semble que nous n’avons pas encore reçu le paieme…" at bounding box center [477, 215] width 401 height 11
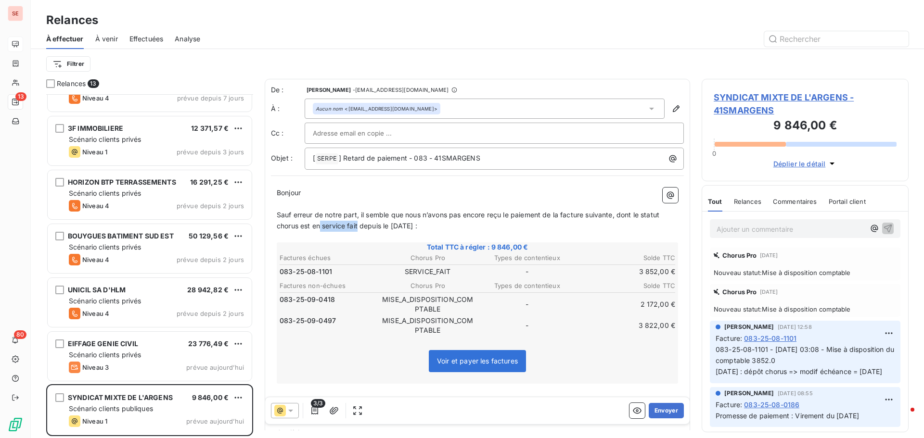
drag, startPoint x: 322, startPoint y: 226, endPoint x: 359, endPoint y: 227, distance: 37.5
click at [359, 227] on span "Sauf erreur de notre part, il semble que nous n’avons pas encore reçu le paieme…" at bounding box center [469, 220] width 384 height 19
click at [393, 224] on span "Sauf erreur de notre part, il semble que nous n’avons pas encore reçu le paieme…" at bounding box center [469, 220] width 384 height 19
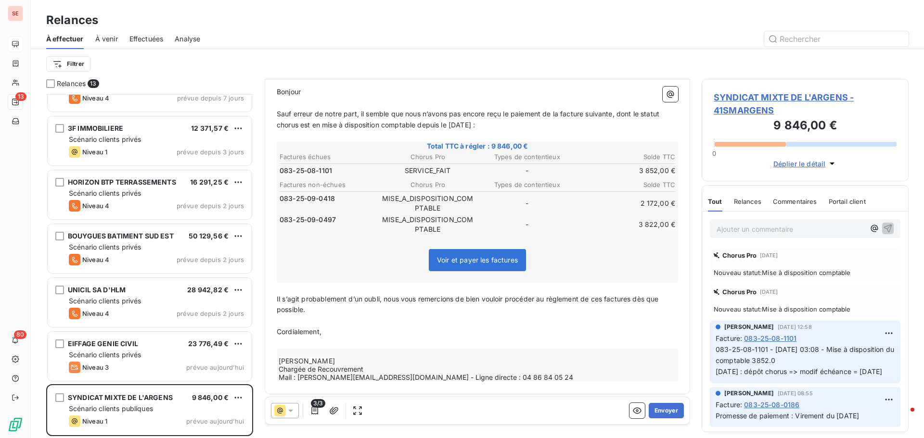
scroll to position [105, 0]
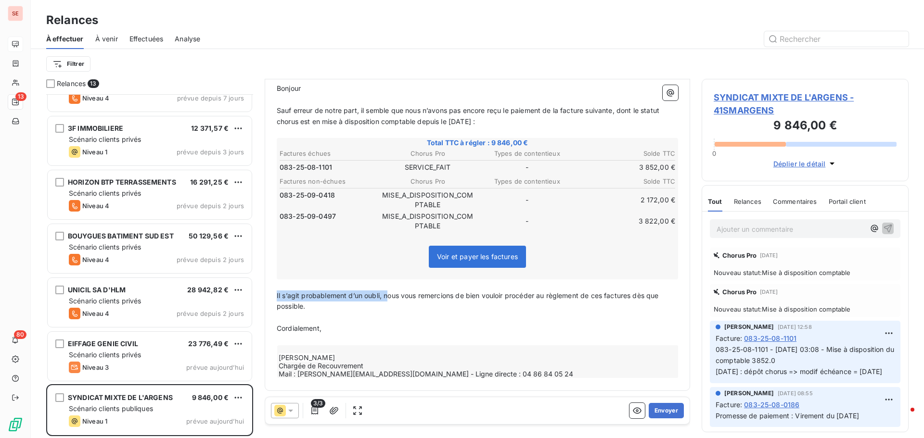
drag, startPoint x: 277, startPoint y: 294, endPoint x: 386, endPoint y: 296, distance: 109.2
click at [386, 296] on span "Il s’agit probablement d’un oubli, nous vous remercions de bien vouloir procéde…" at bounding box center [469, 300] width 384 height 19
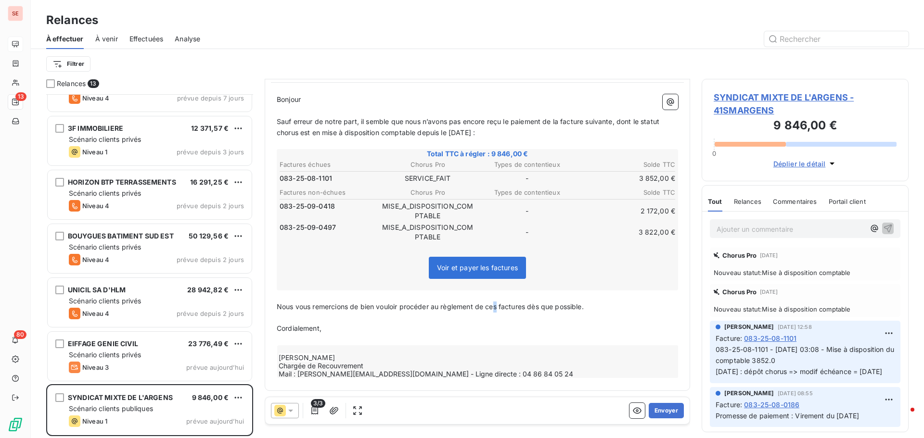
click at [499, 306] on span "Nous vous remercions de bien vouloir procéder au règlement de ces factures dès …" at bounding box center [430, 307] width 307 height 8
click at [531, 307] on span "Nous vous remercions de bien vouloir procéder au règlement de cette factures dè…" at bounding box center [433, 307] width 312 height 8
click at [593, 306] on p "Nous vous remercions de bien vouloir procéder au règlement de cette facture dès…" at bounding box center [477, 307] width 401 height 11
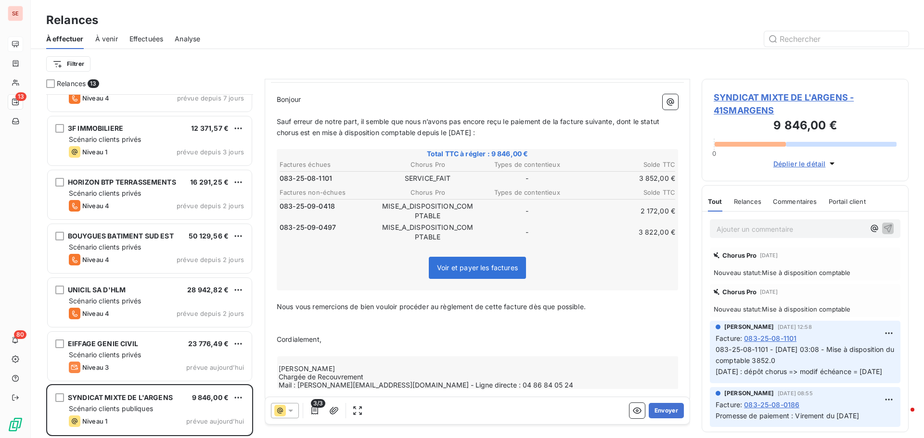
scroll to position [105, 0]
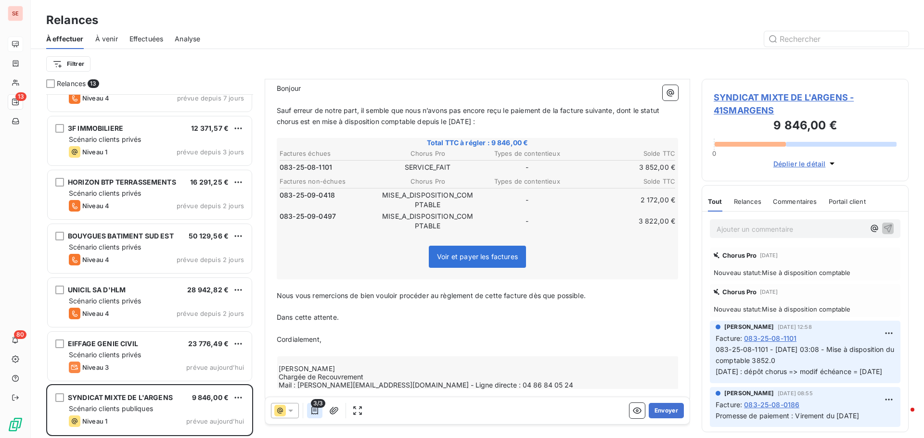
click at [314, 412] on icon "button" at bounding box center [315, 411] width 10 height 10
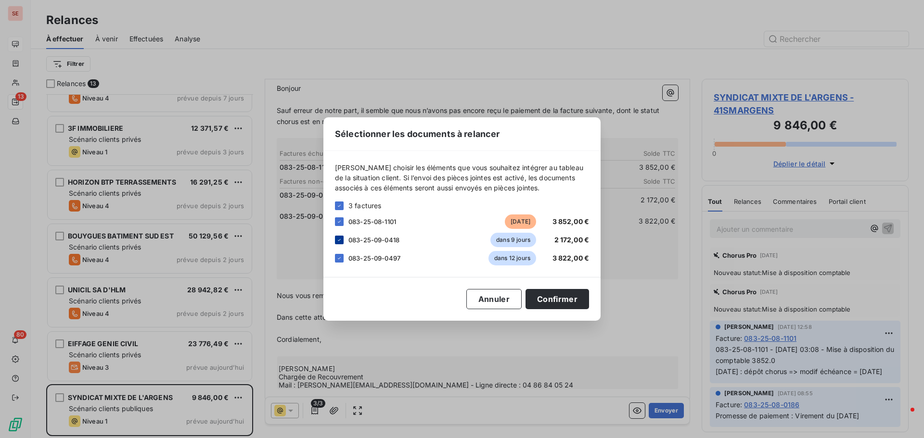
click at [341, 238] on icon at bounding box center [339, 240] width 6 height 6
click at [341, 259] on icon at bounding box center [339, 258] width 6 height 6
click at [558, 299] on button "Confirmer" at bounding box center [556, 299] width 63 height 20
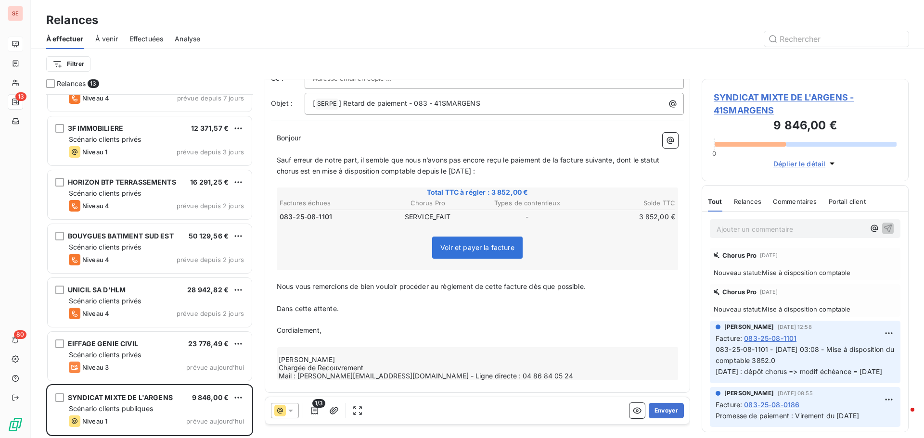
scroll to position [57, 0]
click at [663, 413] on button "Envoyer" at bounding box center [665, 410] width 35 height 15
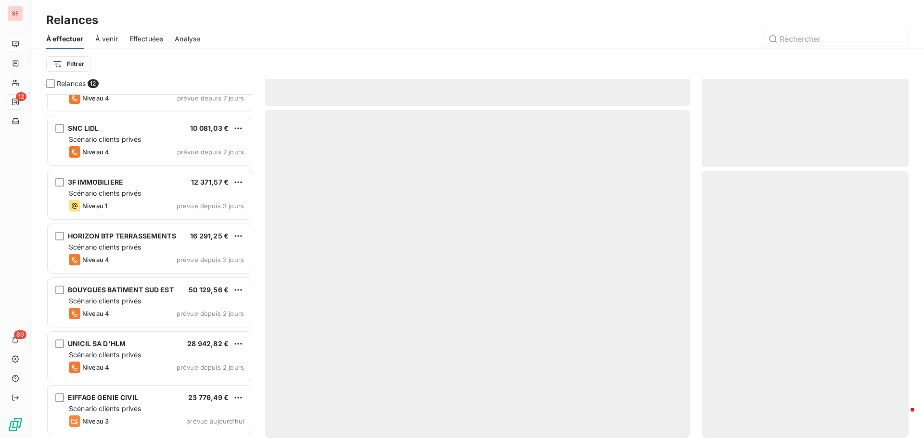
scroll to position [303, 0]
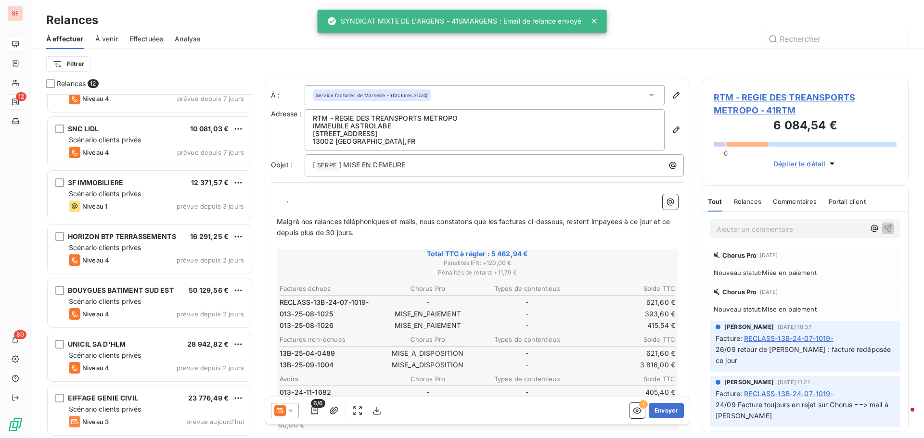
click at [144, 40] on span "Effectuées" at bounding box center [146, 39] width 34 height 10
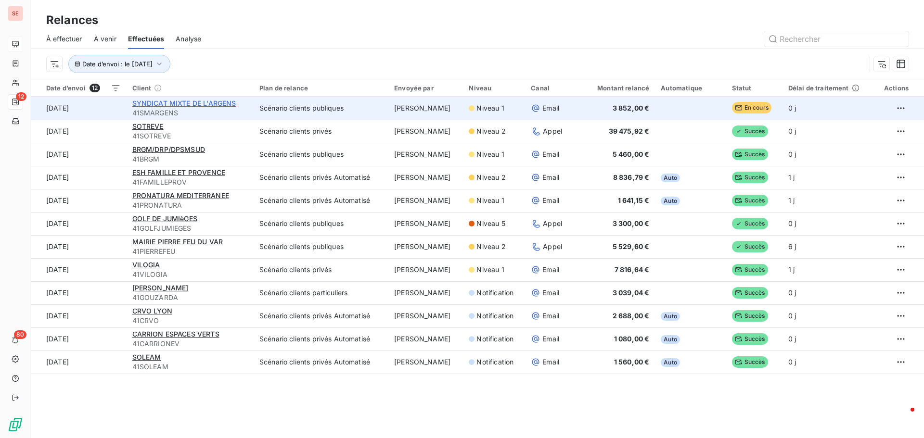
click at [147, 102] on span "SYNDICAT MIXTE DE L'ARGENS" at bounding box center [184, 103] width 104 height 8
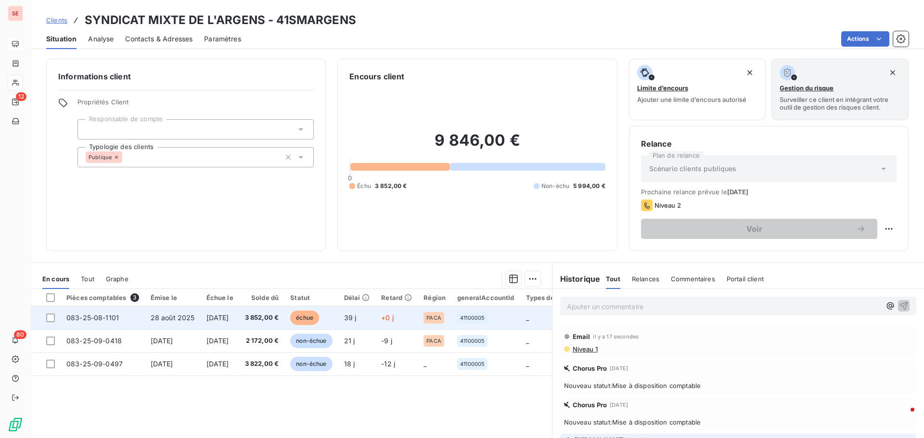
click at [134, 319] on td "083-25-08-1101" at bounding box center [103, 317] width 84 height 23
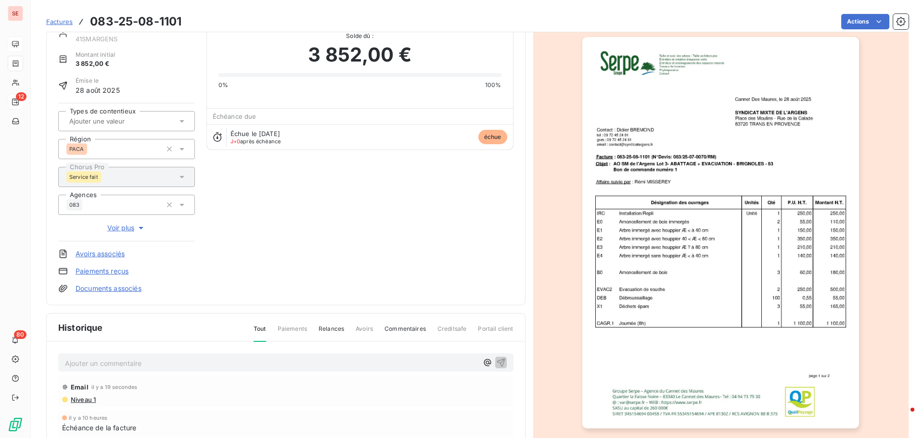
scroll to position [140, 0]
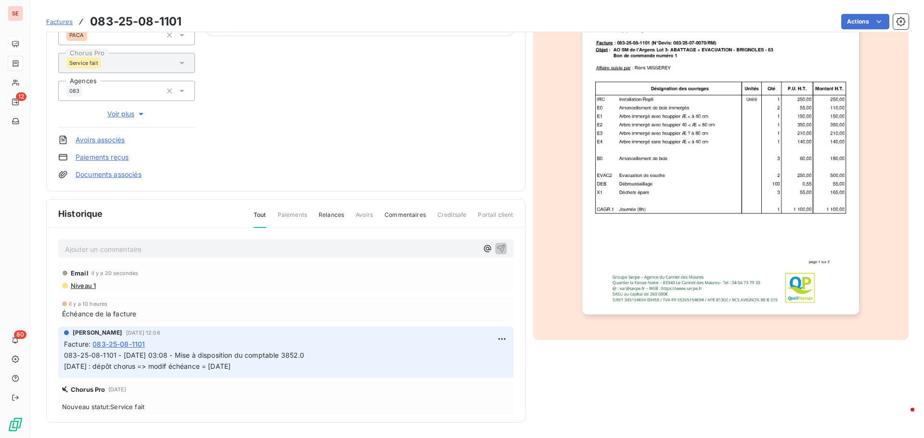
click at [91, 286] on span "Niveau 1" at bounding box center [83, 286] width 26 height 8
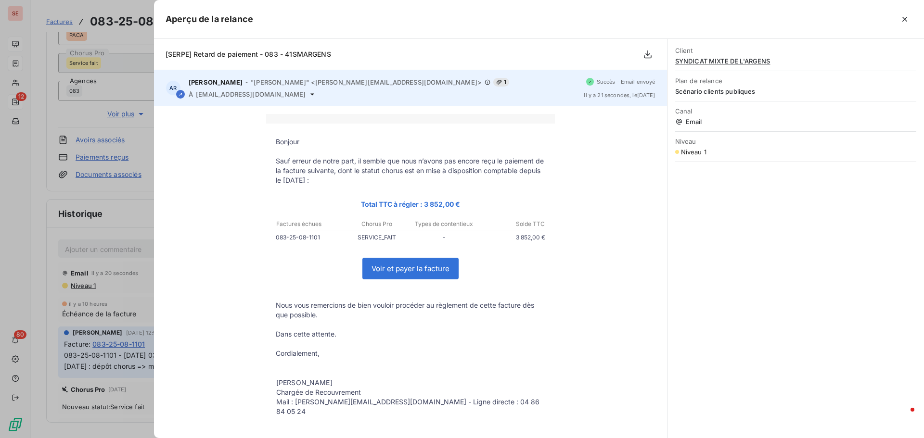
click at [238, 96] on span "[EMAIL_ADDRESS][DOMAIN_NAME]" at bounding box center [251, 94] width 110 height 8
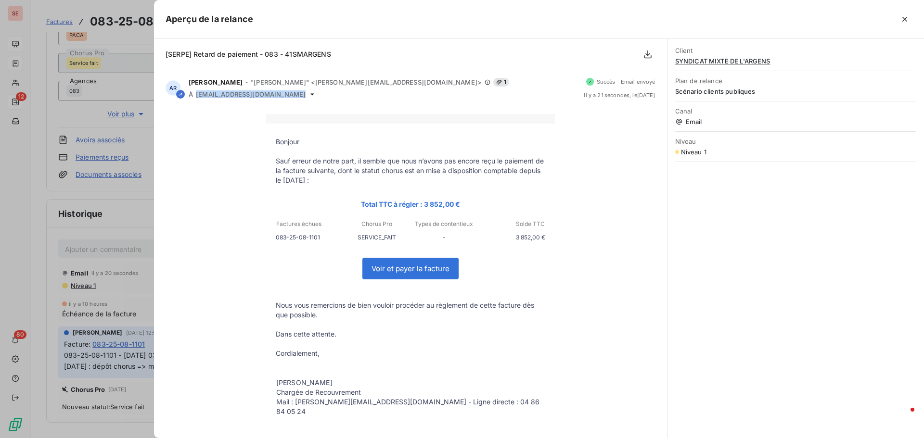
copy div "[EMAIL_ADDRESS][DOMAIN_NAME]"
click at [41, 356] on div at bounding box center [462, 219] width 924 height 438
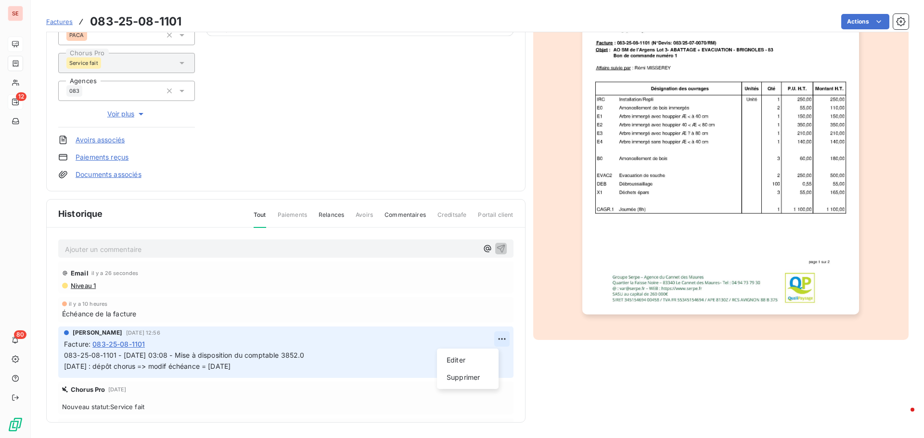
click at [493, 341] on html "SE 12 80 Factures 083-25-08-1101 Actions SYNDICAT MIXTE DE L'ARGENS 41SMARGENS …" at bounding box center [462, 219] width 924 height 438
click at [485, 354] on div "Editer" at bounding box center [468, 360] width 54 height 15
click at [64, 356] on span "083-25-08-1101 - [DATE] 03:08 - Mise à disposition du comptable 3852.0 [DATE] :…" at bounding box center [184, 360] width 241 height 19
click at [70, 353] on p "083-25-08-1101 - [DATE] 03:08 - Mise à disposition du comptable 3852.0 [DATE] :…" at bounding box center [279, 361] width 430 height 22
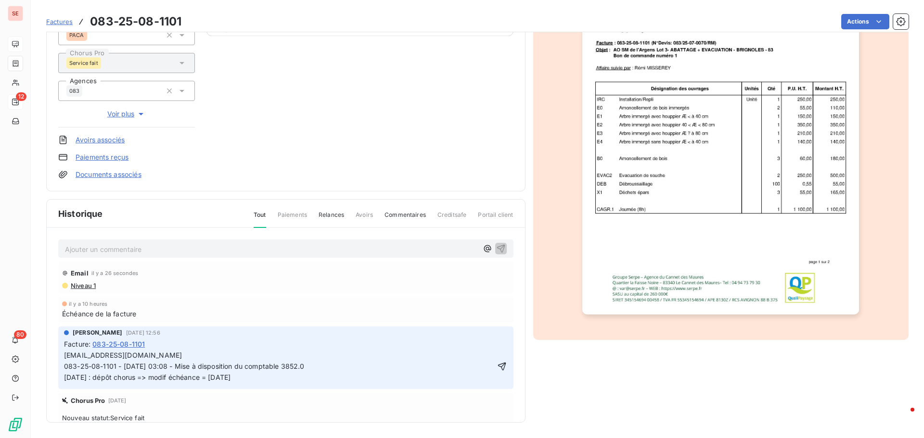
click at [64, 354] on span "[EMAIL_ADDRESS][DOMAIN_NAME]" at bounding box center [123, 355] width 118 height 8
click at [89, 368] on p "083-25-08-1101 - [DATE] 03:08 - Mise à disposition du comptable 3852.0 [DATE] :…" at bounding box center [279, 372] width 430 height 22
click at [497, 366] on icon "button" at bounding box center [502, 367] width 10 height 10
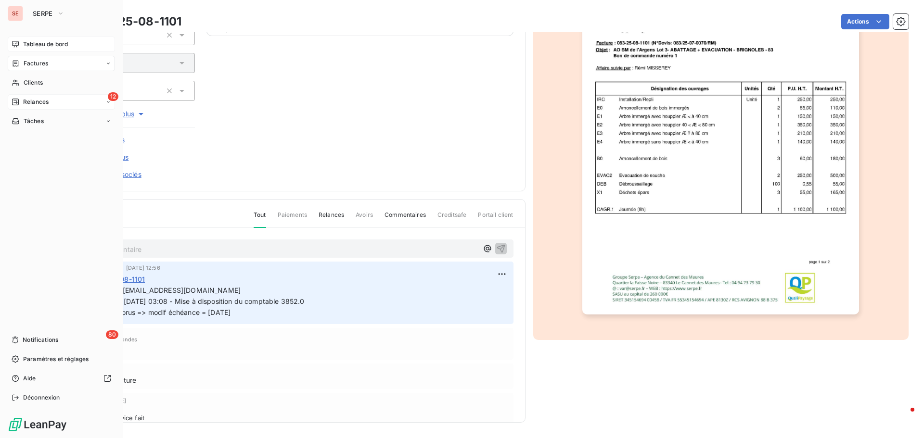
click at [54, 100] on div "12 Relances" at bounding box center [61, 101] width 107 height 15
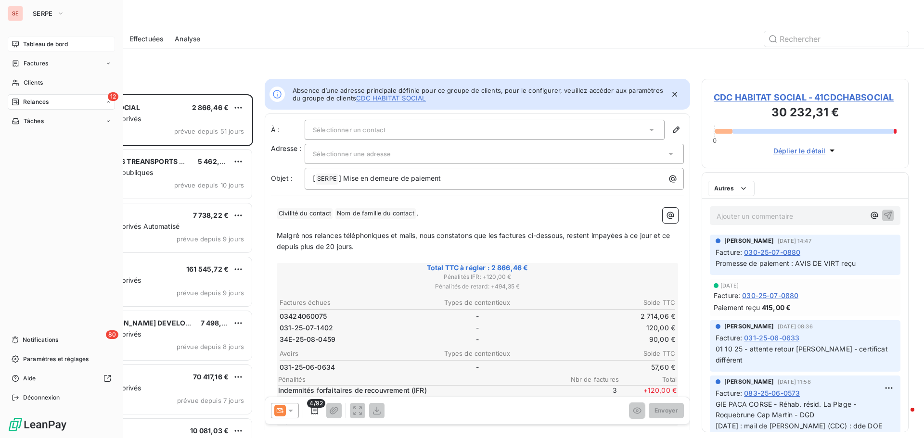
scroll to position [337, 200]
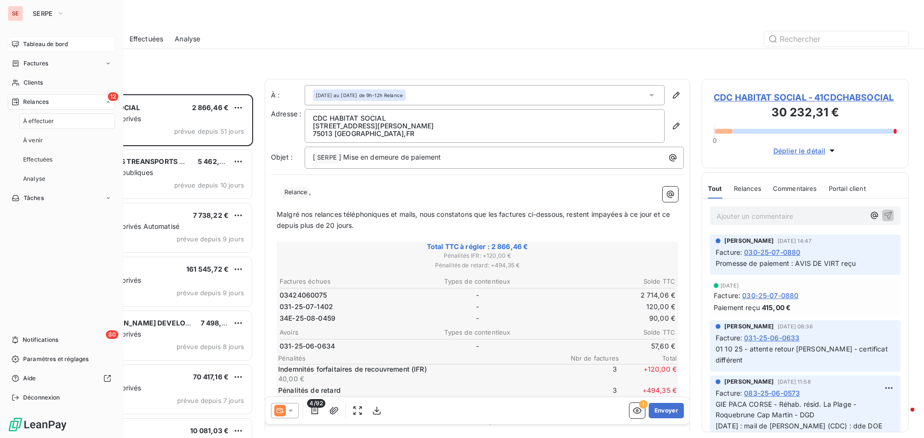
click at [34, 38] on div "Tableau de bord" at bounding box center [61, 44] width 107 height 15
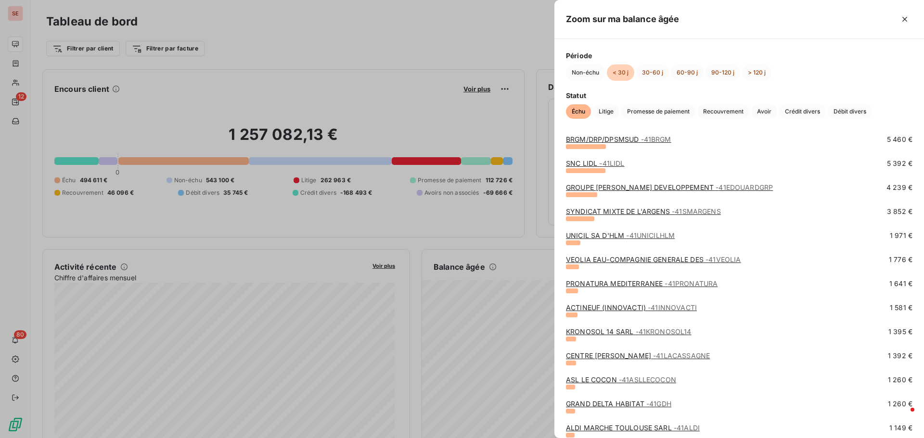
scroll to position [241, 0]
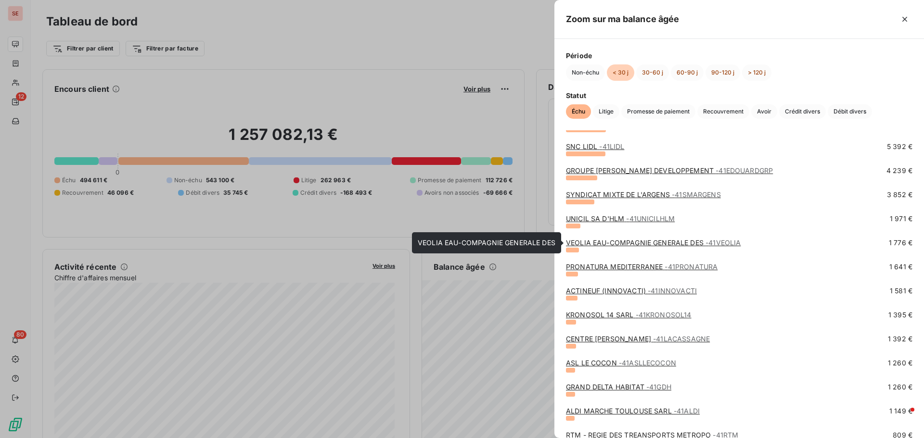
click at [611, 244] on link "VEOLIA EAU-COMPAGNIE GENERALE DES - 41VEOLIA" at bounding box center [653, 243] width 175 height 8
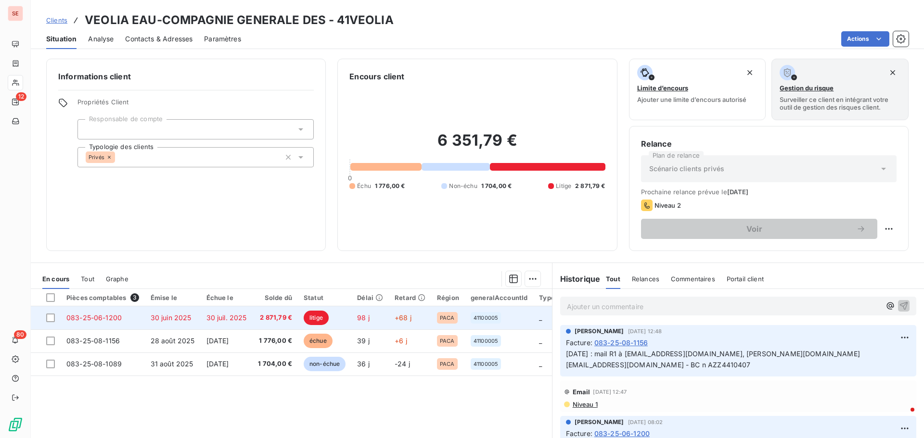
click at [266, 320] on span "2 871,79 €" at bounding box center [275, 318] width 34 height 10
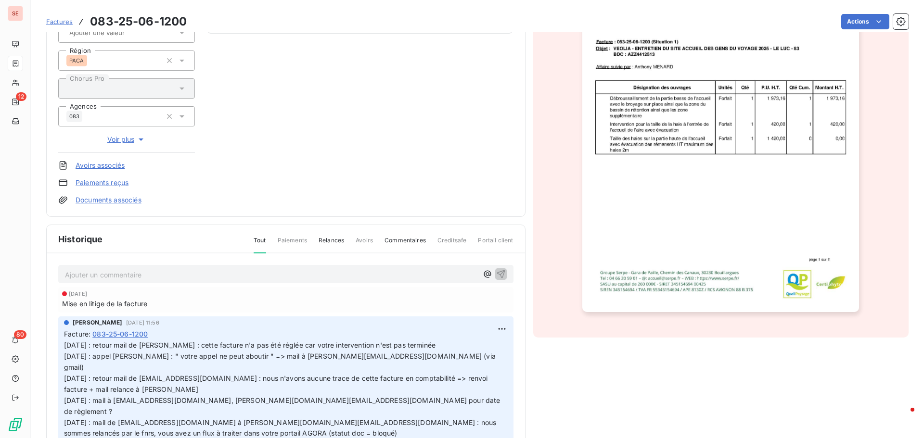
scroll to position [145, 0]
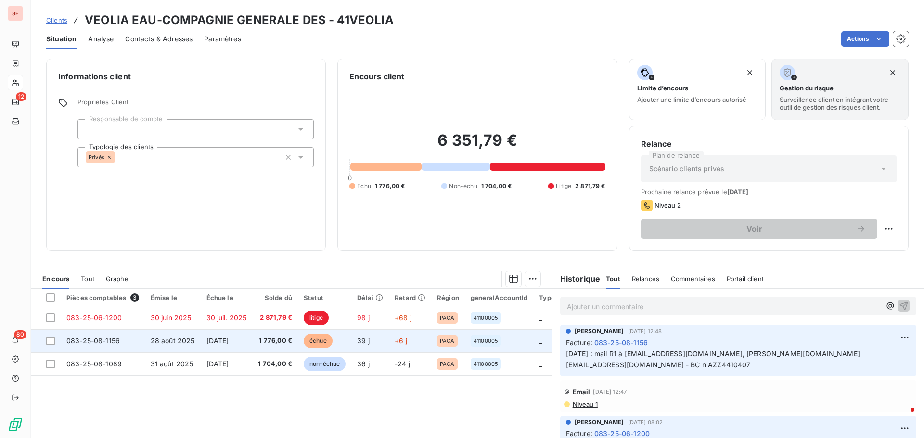
click at [271, 342] on span "1 776,00 €" at bounding box center [275, 341] width 34 height 10
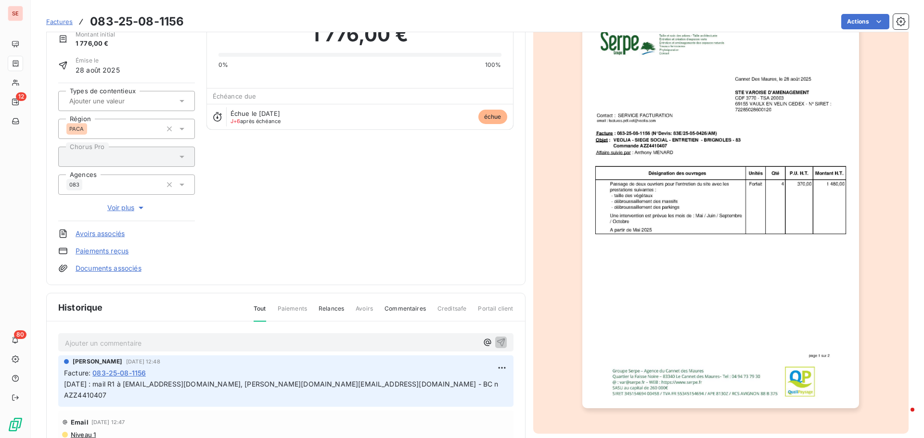
scroll to position [49, 0]
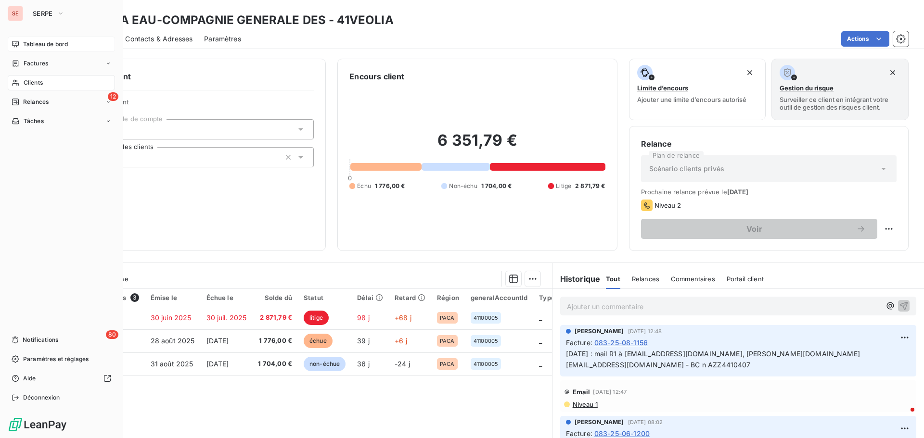
click at [49, 41] on span "Tableau de bord" at bounding box center [45, 44] width 45 height 9
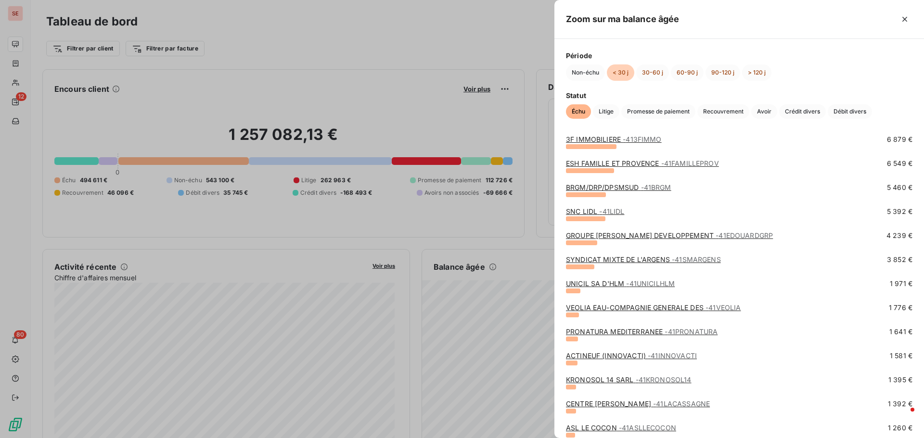
scroll to position [192, 0]
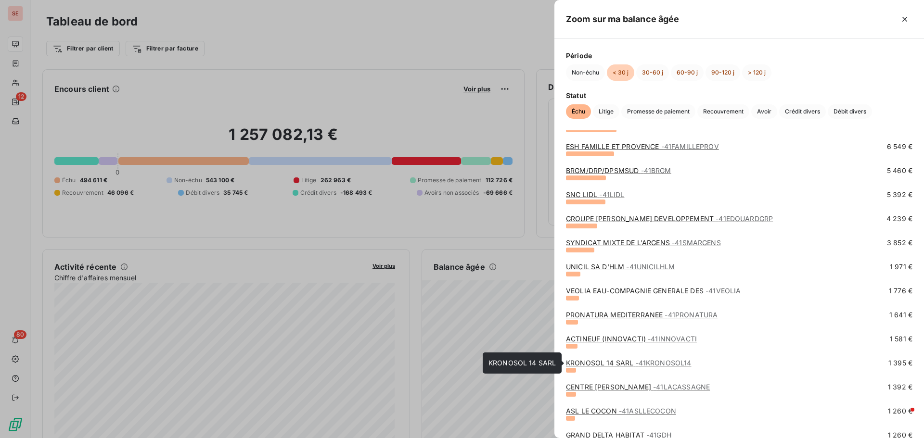
click at [574, 361] on link "KRONOSOL 14 SARL - 41KRONOSOL14" at bounding box center [629, 363] width 126 height 8
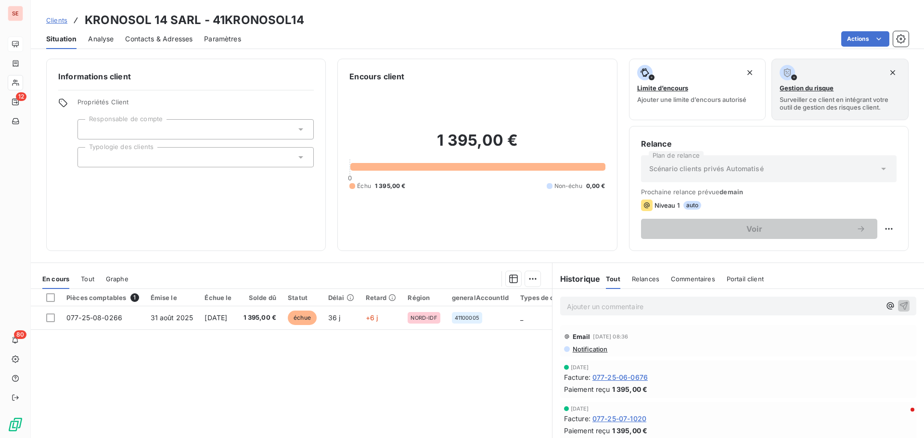
click at [330, 389] on div "Pièces comptables 1 Émise le Échue le Solde dû Statut Délai Retard Région gener…" at bounding box center [291, 381] width 521 height 185
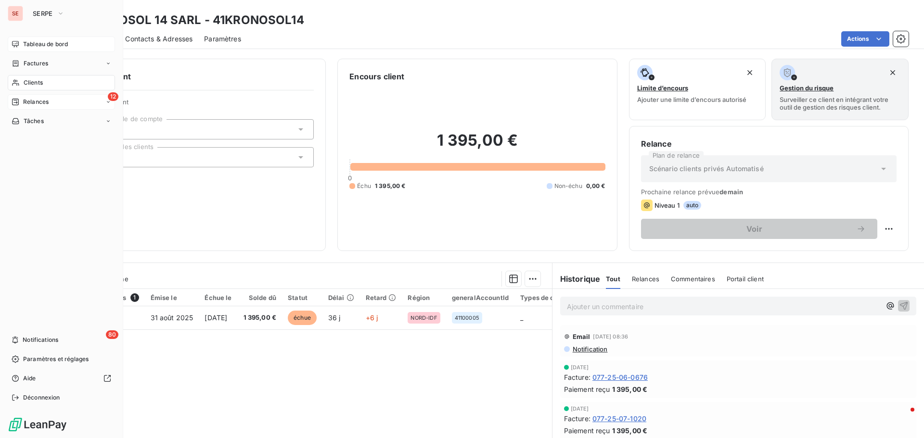
click at [59, 102] on div "12 Relances" at bounding box center [61, 101] width 107 height 15
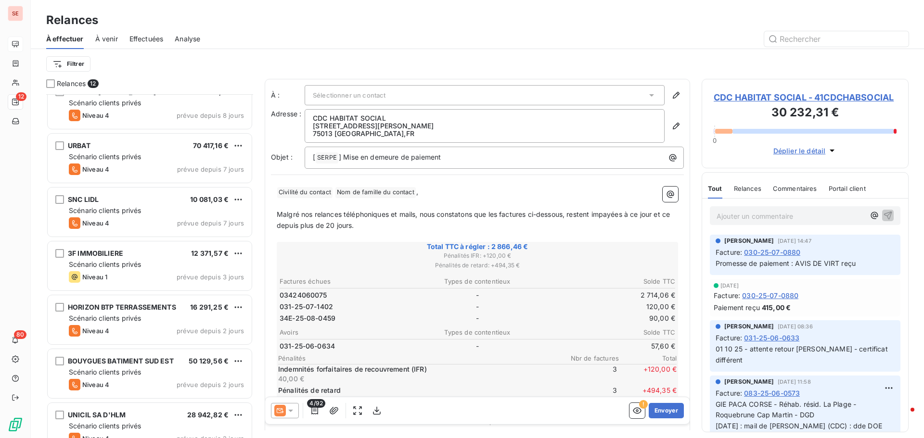
scroll to position [303, 0]
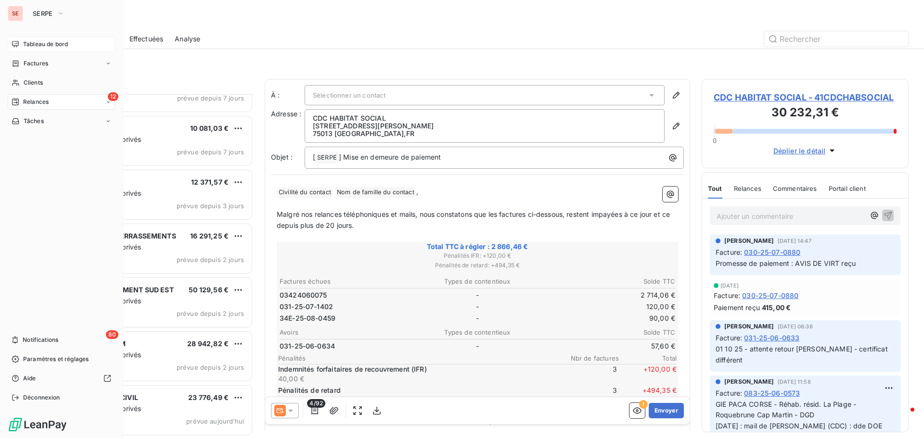
click at [50, 40] on span "Tableau de bord" at bounding box center [45, 44] width 45 height 9
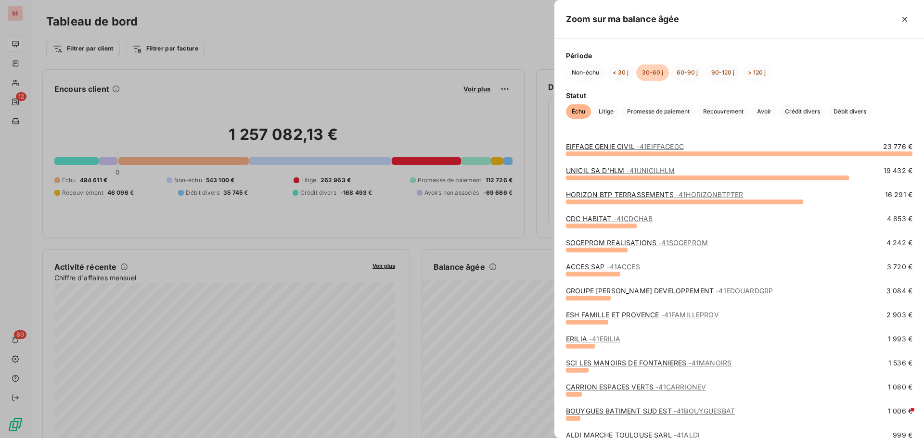
click at [602, 145] on link "EIFFAGE GENIE CIVIL - 41EIFFAGEGC" at bounding box center [625, 146] width 118 height 8
click at [574, 242] on link "SOGEPROM REALISATIONS - 41SOGEPROM" at bounding box center [637, 243] width 142 height 8
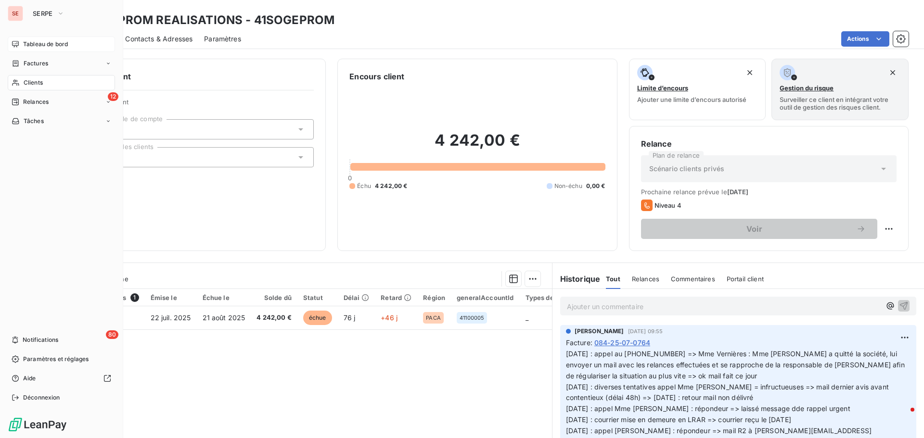
click at [43, 40] on span "Tableau de bord" at bounding box center [45, 44] width 45 height 9
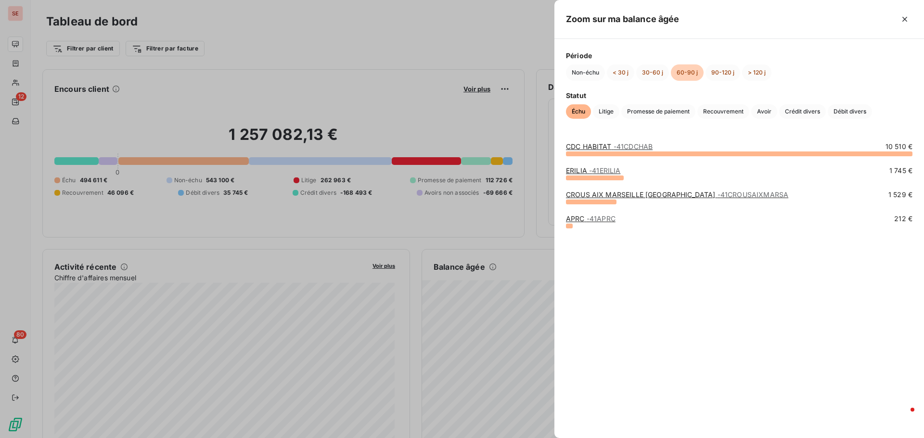
click at [517, 313] on div at bounding box center [462, 219] width 924 height 438
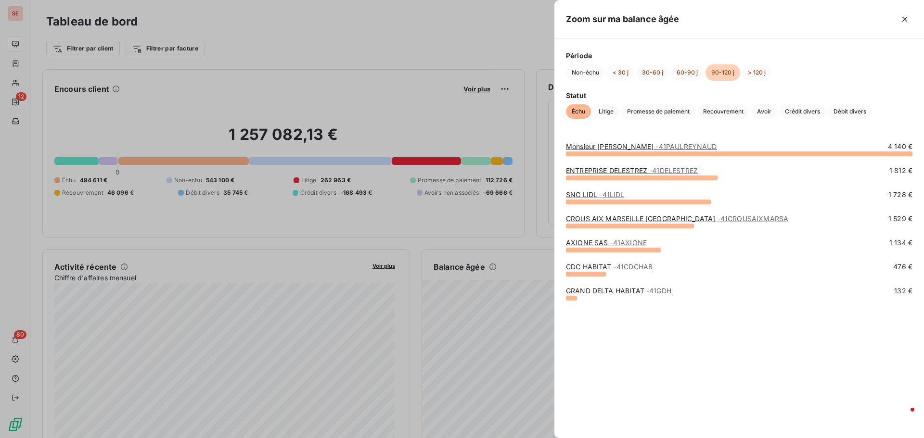
click at [521, 294] on div at bounding box center [462, 219] width 924 height 438
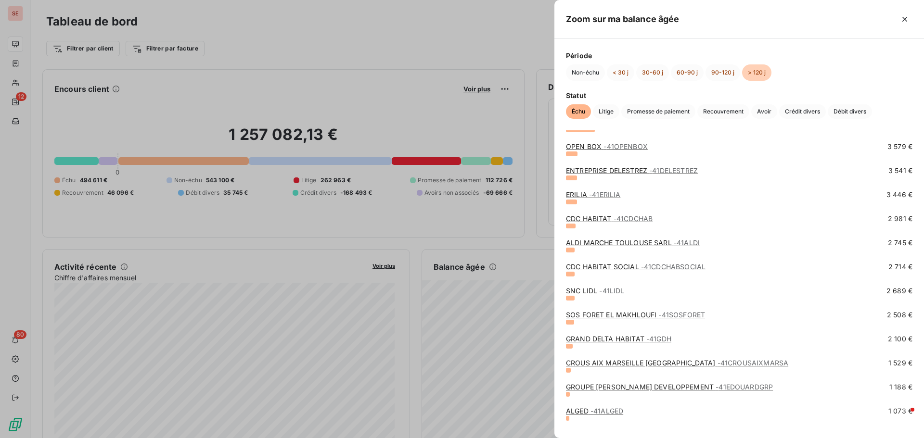
scroll to position [112, 0]
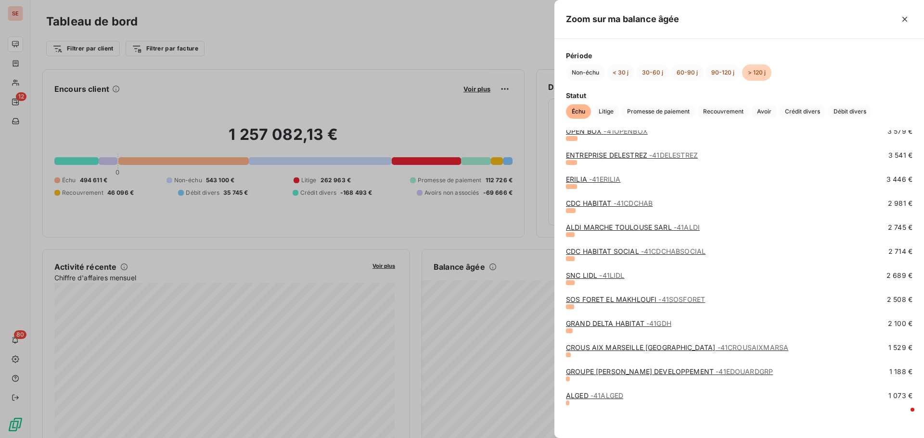
click at [329, 229] on div at bounding box center [462, 219] width 924 height 438
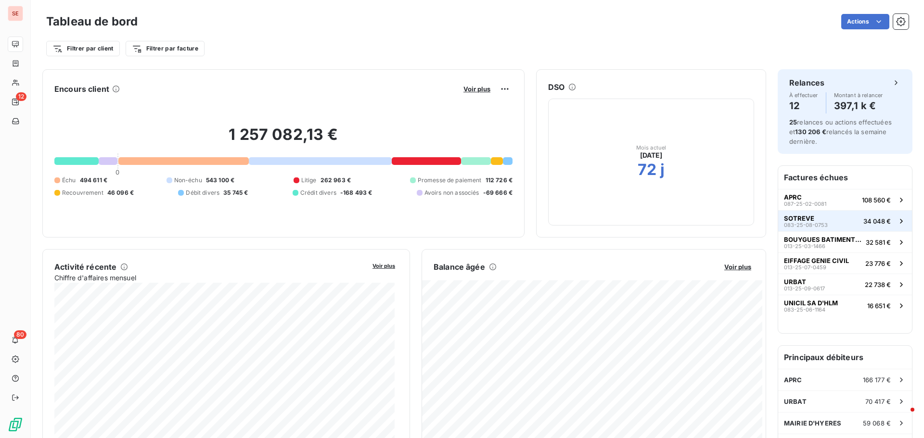
click at [795, 222] on span "083-25-08-0753" at bounding box center [806, 225] width 44 height 6
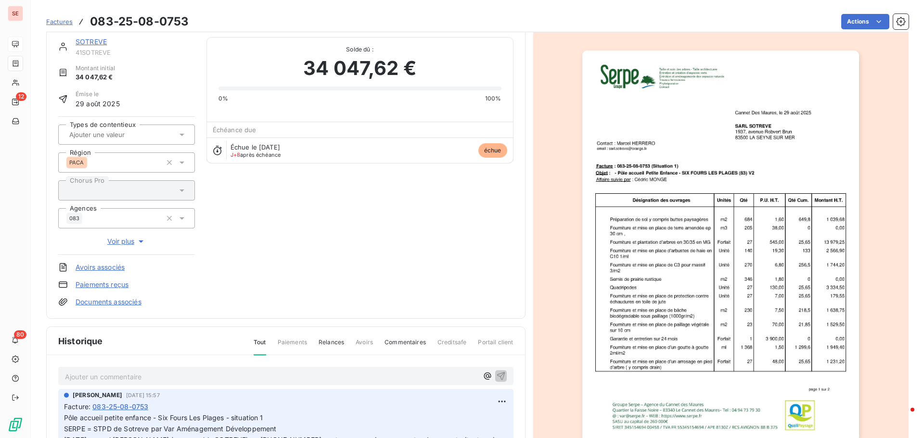
scroll to position [49, 0]
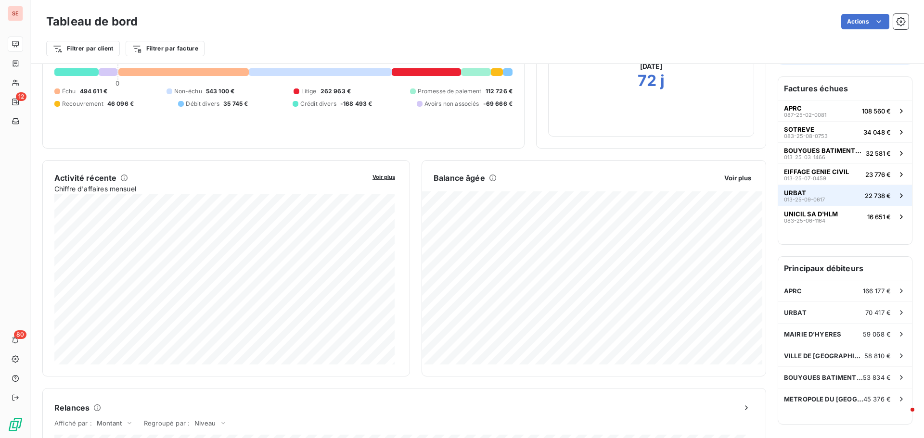
scroll to position [97, 0]
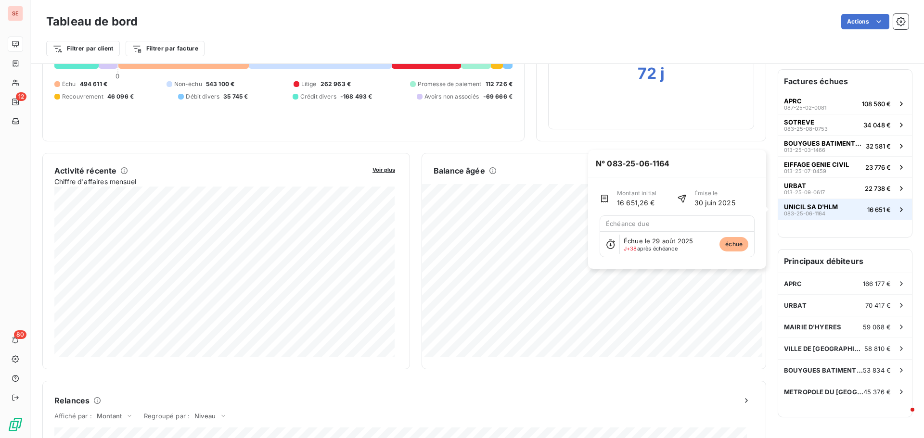
click at [818, 211] on div "UNICIL SA D'HLM 083-25-06-1164" at bounding box center [811, 209] width 54 height 13
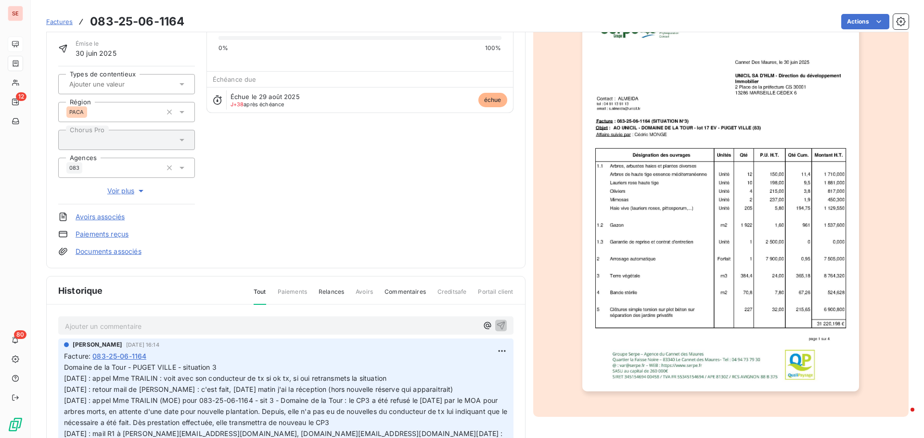
scroll to position [49, 0]
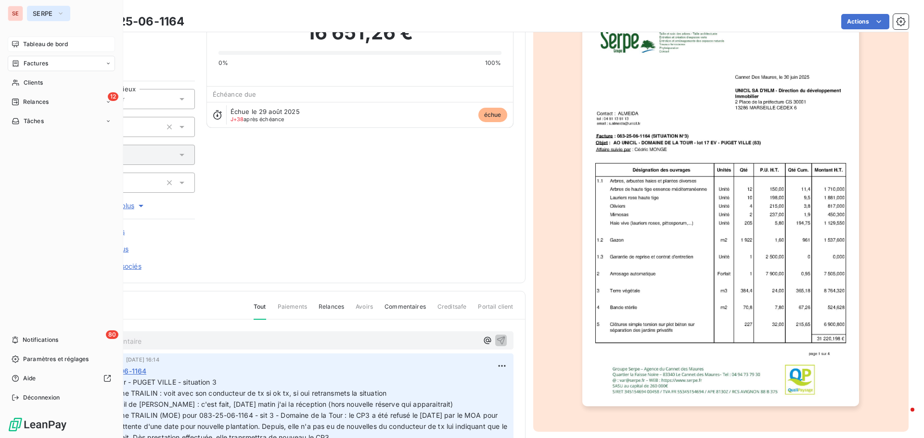
click at [43, 10] on span "SERPE" at bounding box center [43, 14] width 20 height 8
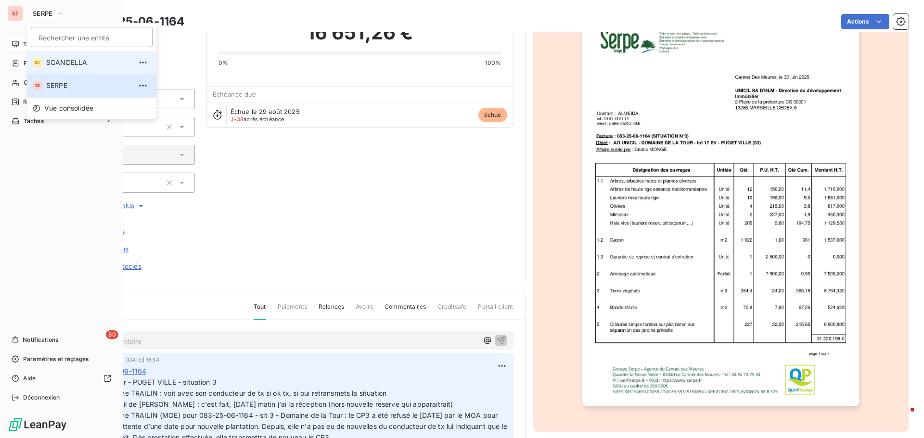
click at [56, 61] on span "SCANDELLA" at bounding box center [88, 63] width 85 height 10
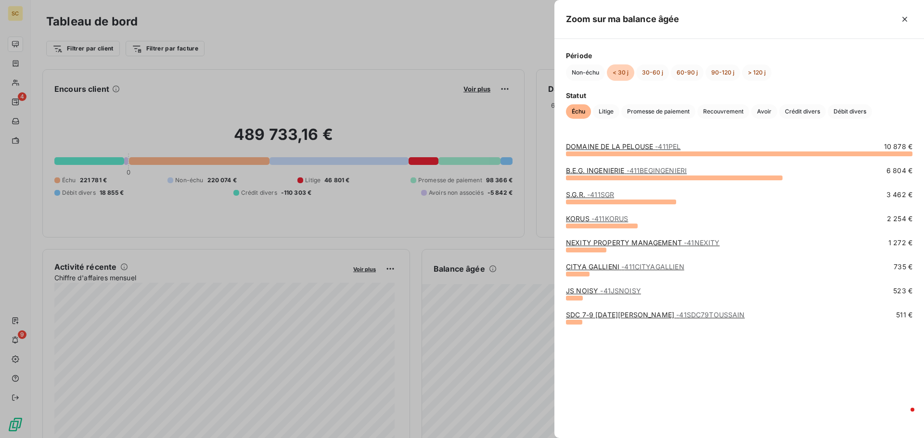
drag, startPoint x: 633, startPoint y: 169, endPoint x: 574, endPoint y: 199, distance: 65.2
click at [574, 199] on div "S.G.R. - 411SGR" at bounding box center [590, 195] width 48 height 10
click at [580, 217] on link "KORUS - 411KORUS" at bounding box center [597, 219] width 62 height 8
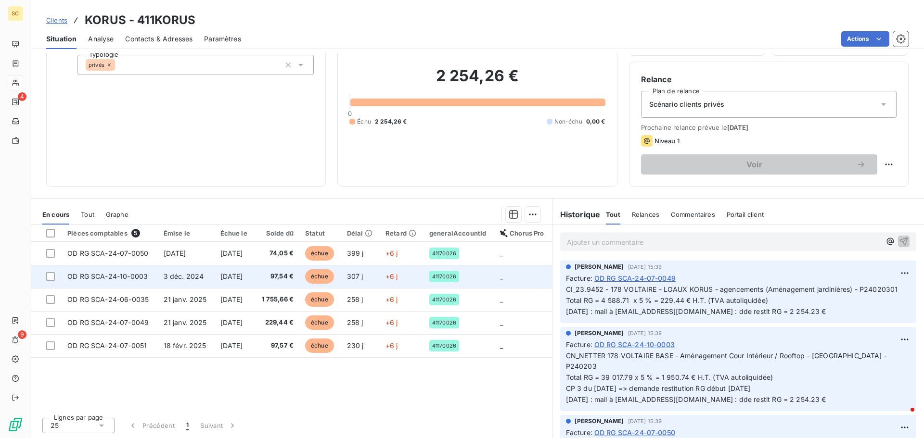
scroll to position [65, 0]
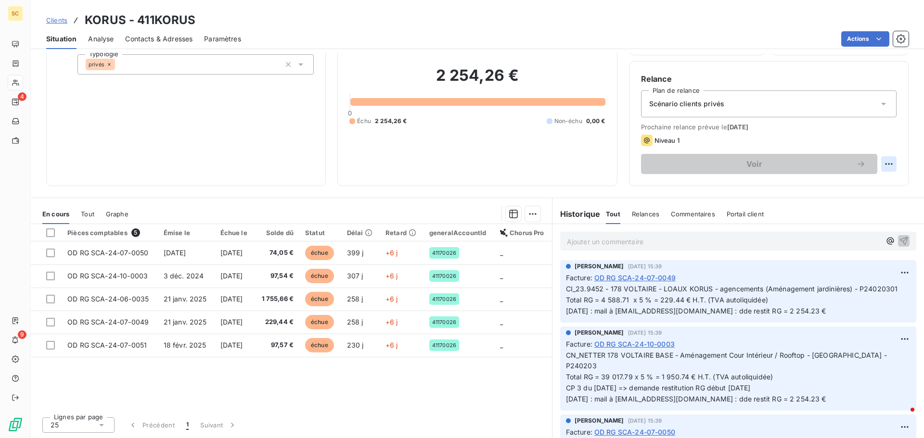
click at [884, 164] on html "SC 4 9 Clients KORUS - 411KORUS Situation Analyse Contacts & Adresses Paramètre…" at bounding box center [462, 219] width 924 height 438
click at [871, 186] on div "Replanifier cette action" at bounding box center [841, 184] width 86 height 15
select select "9"
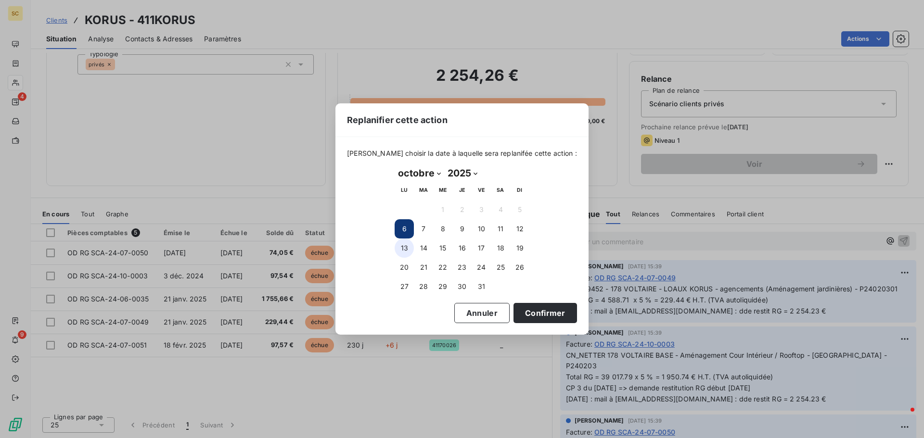
click at [405, 242] on button "13" at bounding box center [403, 248] width 19 height 19
click at [516, 310] on button "Confirmer" at bounding box center [544, 313] width 63 height 20
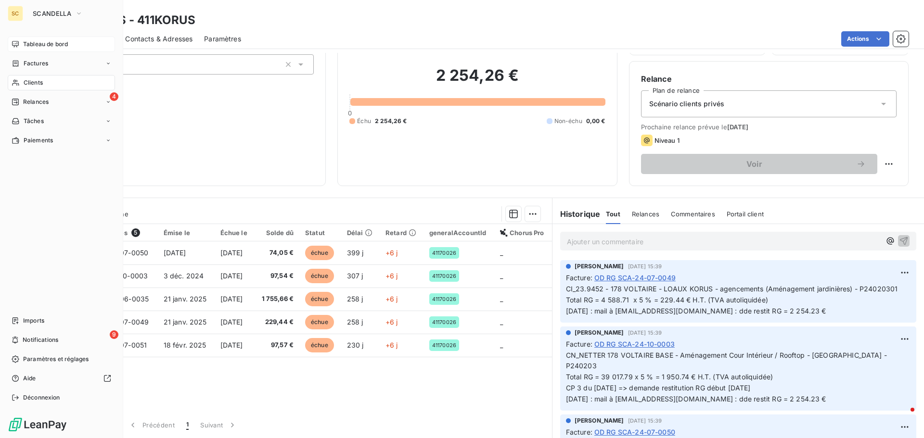
click at [53, 43] on span "Tableau de bord" at bounding box center [45, 44] width 45 height 9
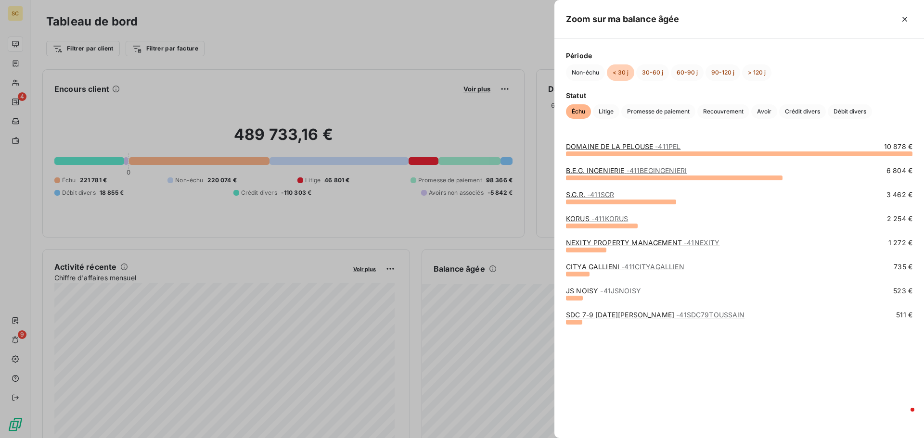
click at [570, 438] on div "Zoom sur ma balance âgée Période Non-échu < 30 j 30-60 j 60-90 j 90-120 j > 120…" at bounding box center [462, 438] width 924 height 0
click at [589, 240] on link "NEXITY PROPERTY MANAGEMENT - 41NEXITY" at bounding box center [642, 243] width 153 height 8
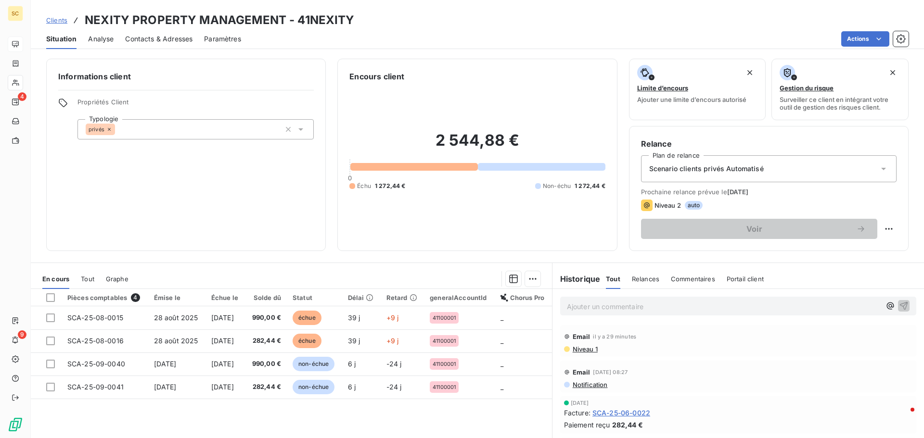
click at [580, 347] on span "Niveau 1" at bounding box center [584, 349] width 26 height 8
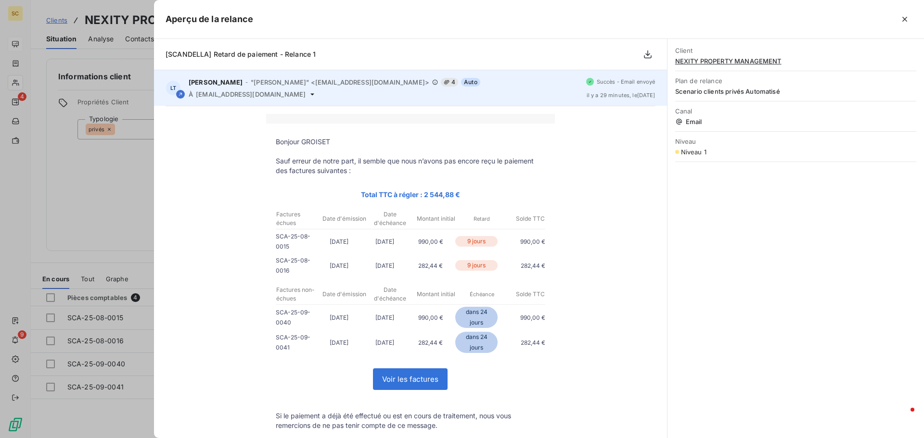
click at [215, 96] on span "[EMAIL_ADDRESS][DOMAIN_NAME]" at bounding box center [251, 94] width 110 height 8
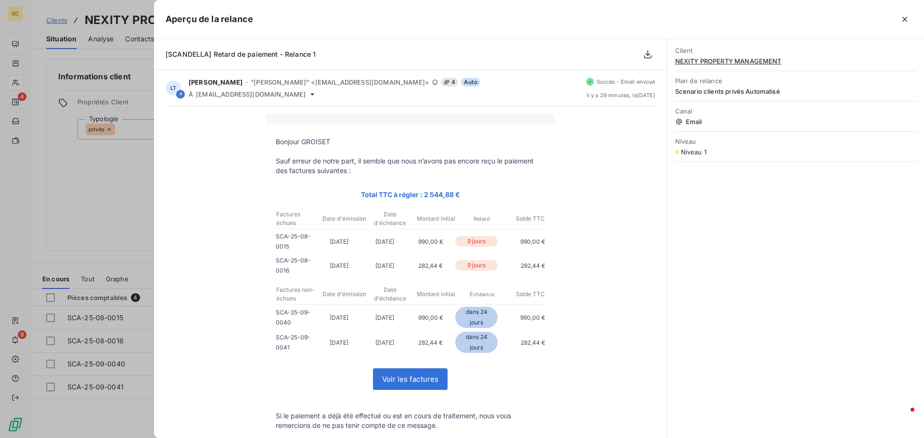
click at [79, 173] on div at bounding box center [462, 219] width 924 height 438
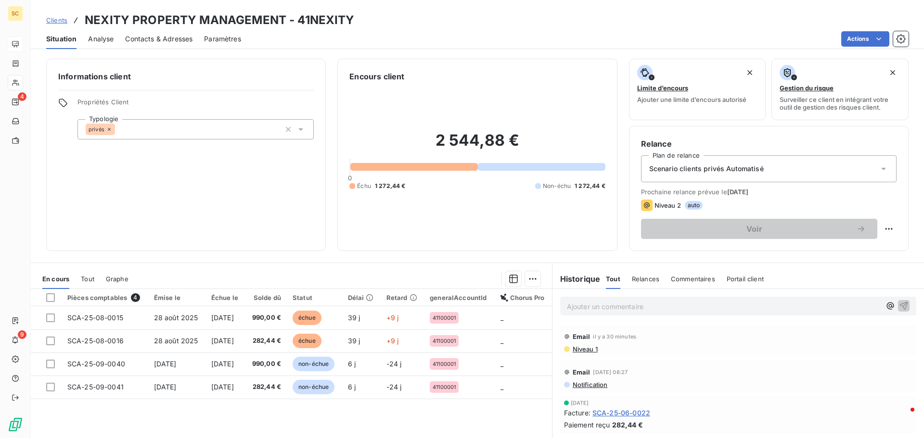
click at [235, 203] on div "Informations client Propriétés Client Typologie privés" at bounding box center [185, 155] width 279 height 192
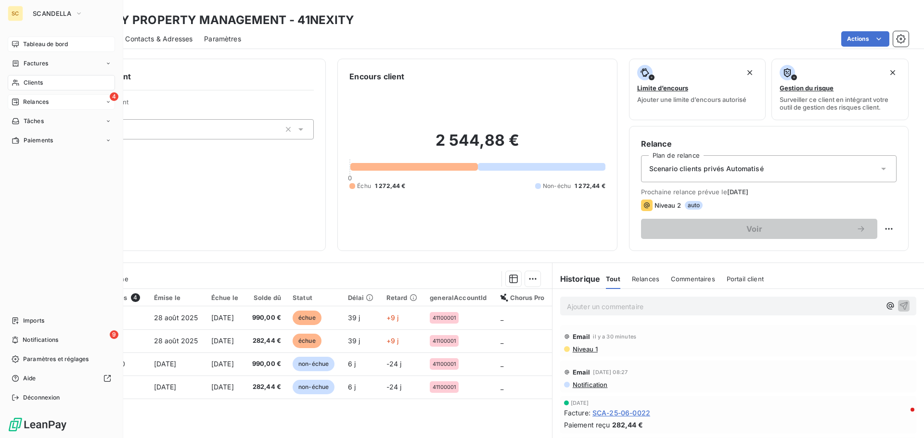
click at [42, 98] on span "Relances" at bounding box center [35, 102] width 25 height 9
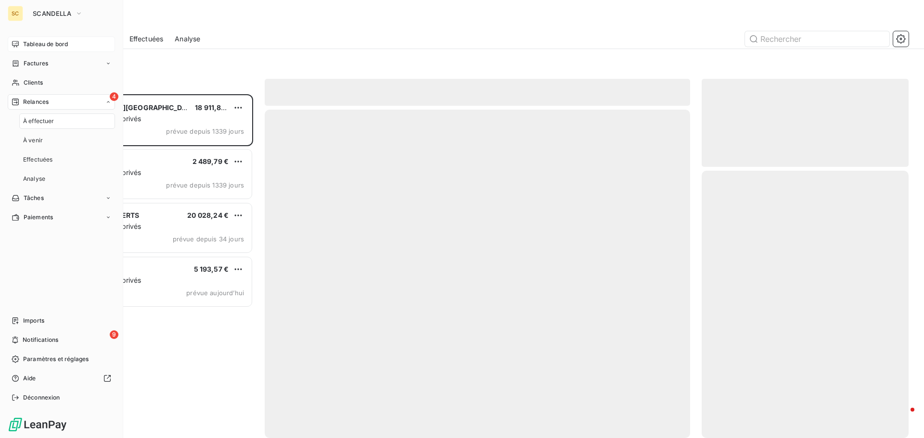
scroll to position [337, 200]
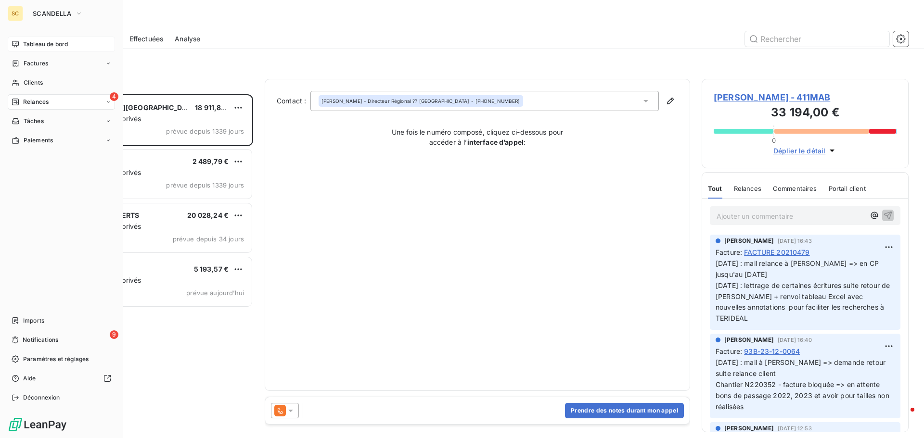
click at [52, 97] on div "4 Relances" at bounding box center [61, 101] width 107 height 15
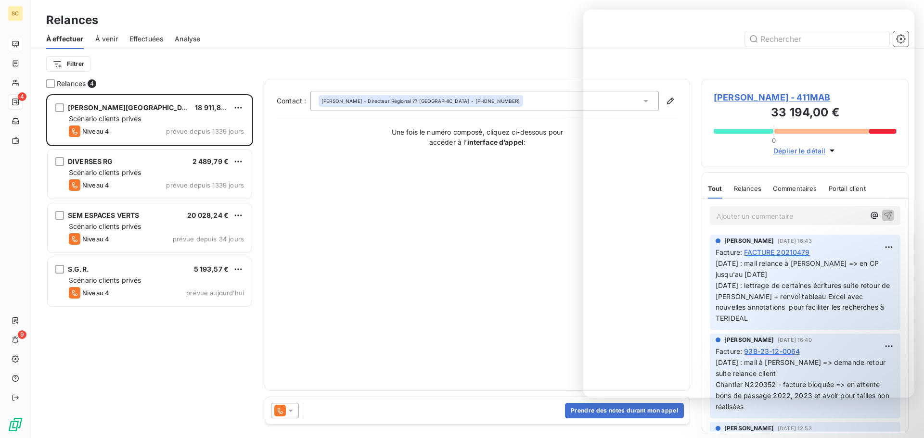
click at [513, 293] on div "Contact : [PERSON_NAME] - Directeur Régional ?? DEWILDE - [PHONE_NUMBER] Une fo…" at bounding box center [477, 235] width 401 height 288
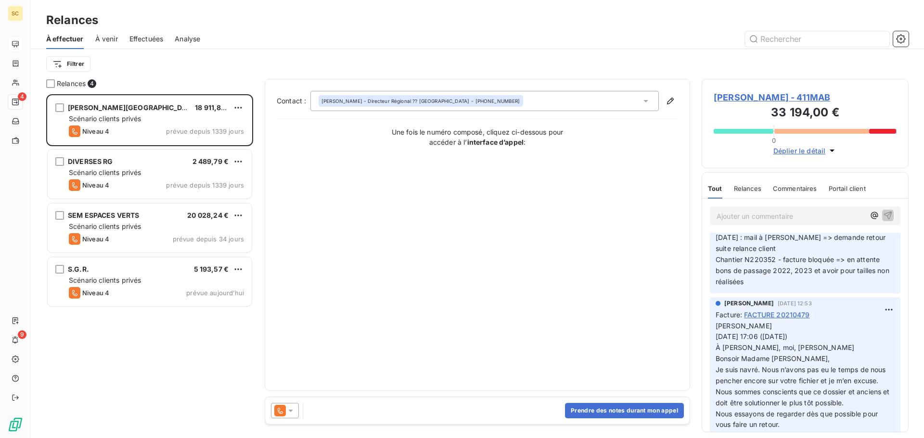
scroll to position [144, 0]
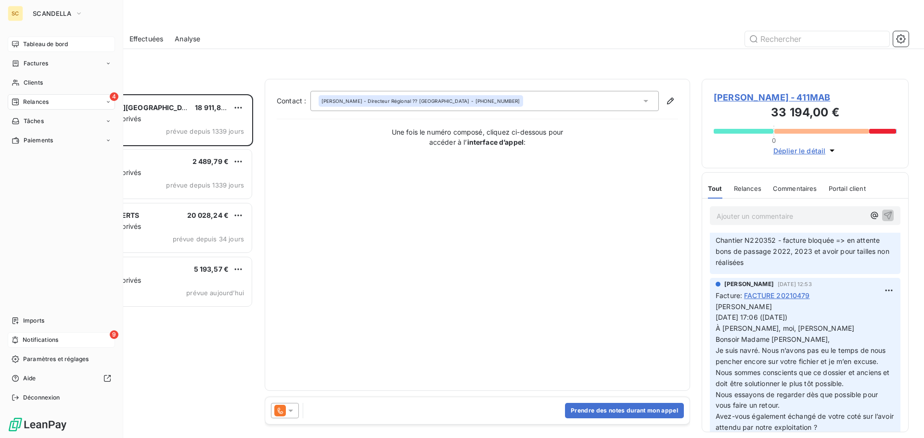
click at [50, 332] on div "9 Notifications" at bounding box center [61, 339] width 107 height 15
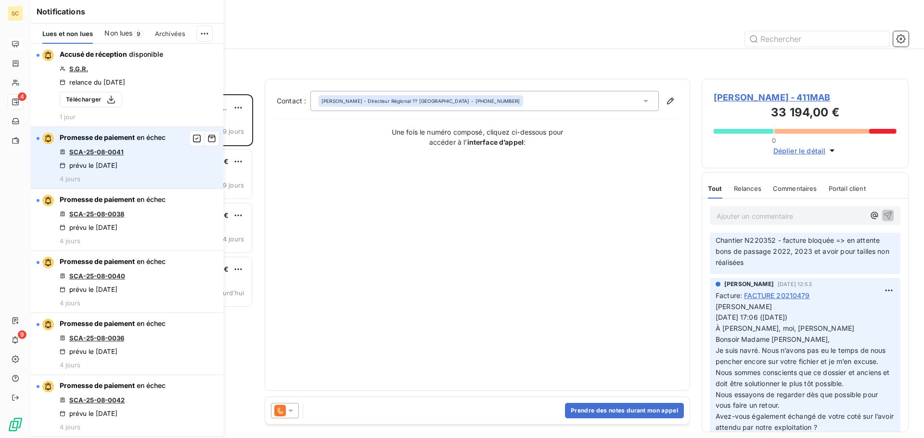
click at [105, 151] on link "SCA-25-08-0041" at bounding box center [96, 152] width 54 height 8
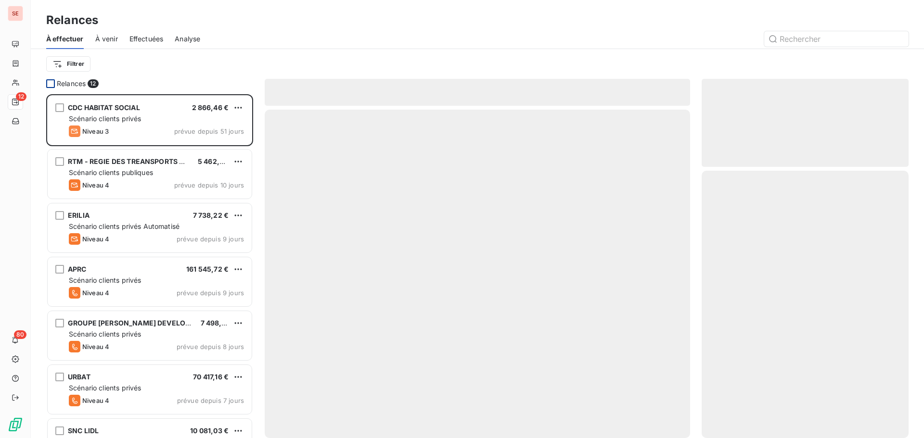
scroll to position [337, 200]
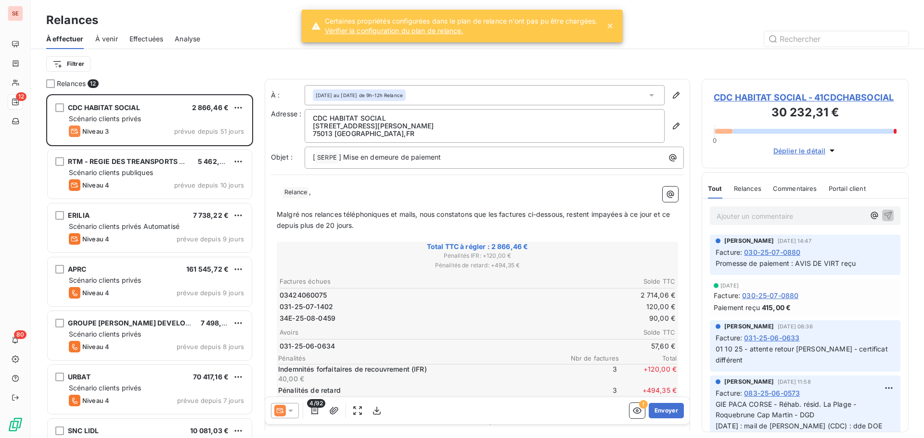
click at [393, 30] on link "Vérifier la configuration du plan de relance." at bounding box center [461, 31] width 273 height 10
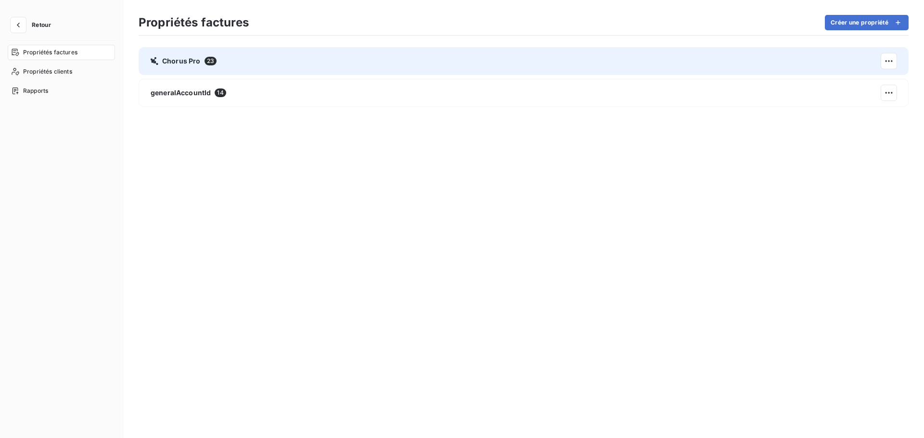
click at [183, 58] on span "Chorus Pro" at bounding box center [181, 61] width 38 height 10
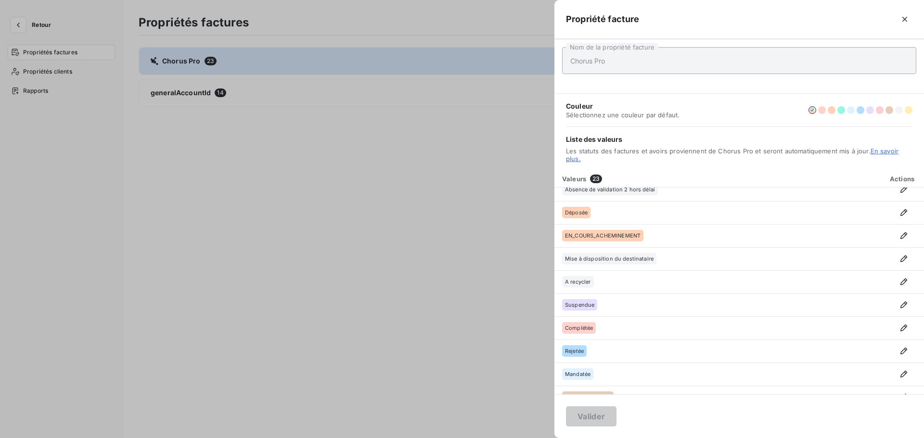
scroll to position [317, 0]
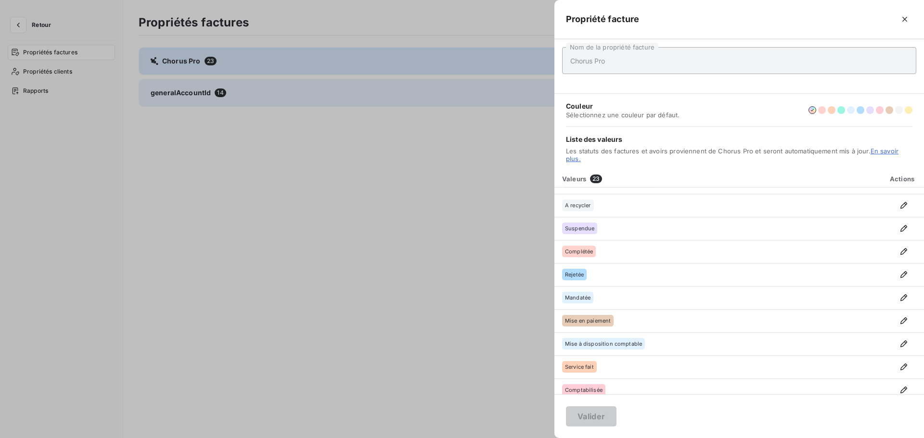
click at [187, 92] on div at bounding box center [462, 219] width 924 height 438
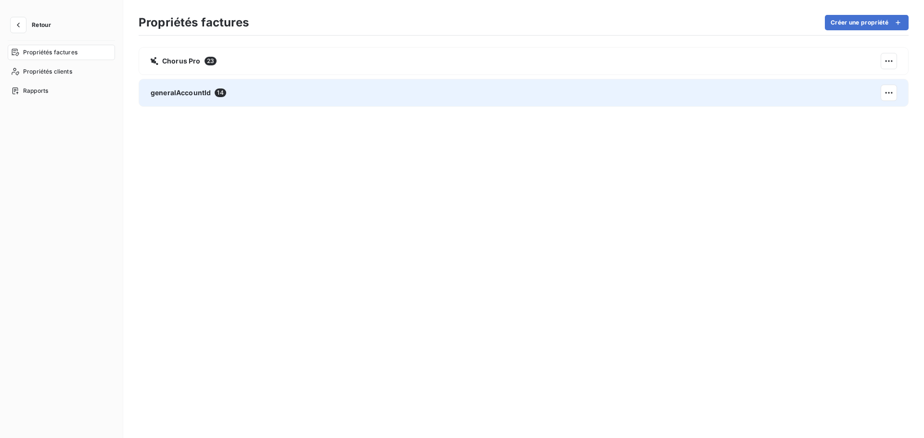
click at [188, 92] on span "generalAccountId" at bounding box center [181, 93] width 60 height 10
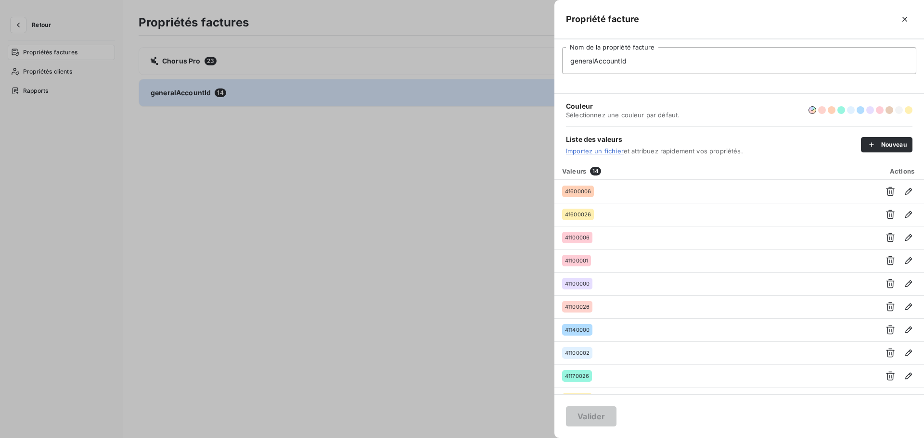
click at [45, 24] on div at bounding box center [462, 219] width 924 height 438
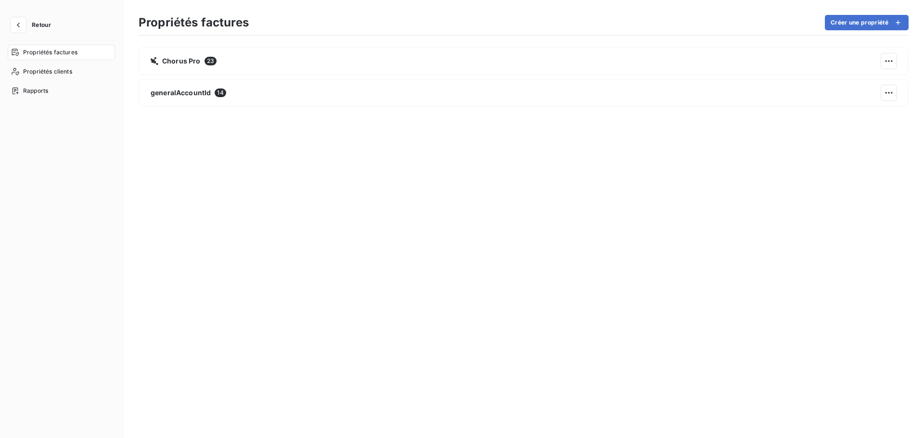
click at [45, 24] on span "Retour" at bounding box center [41, 25] width 19 height 6
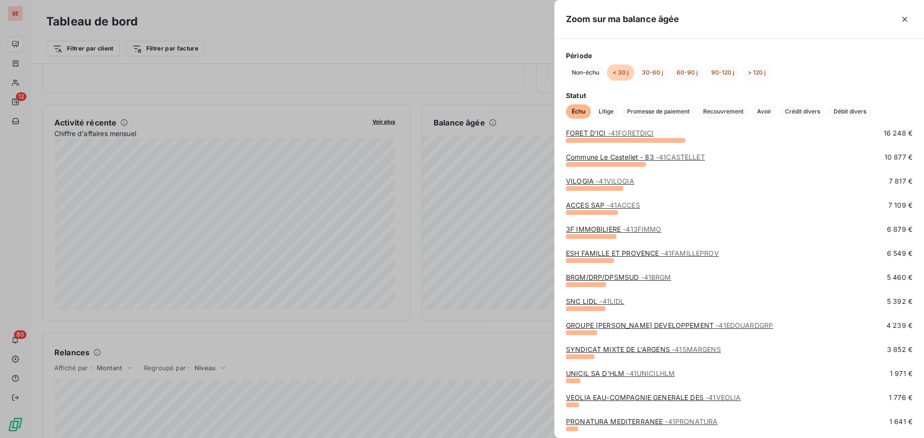
scroll to position [96, 0]
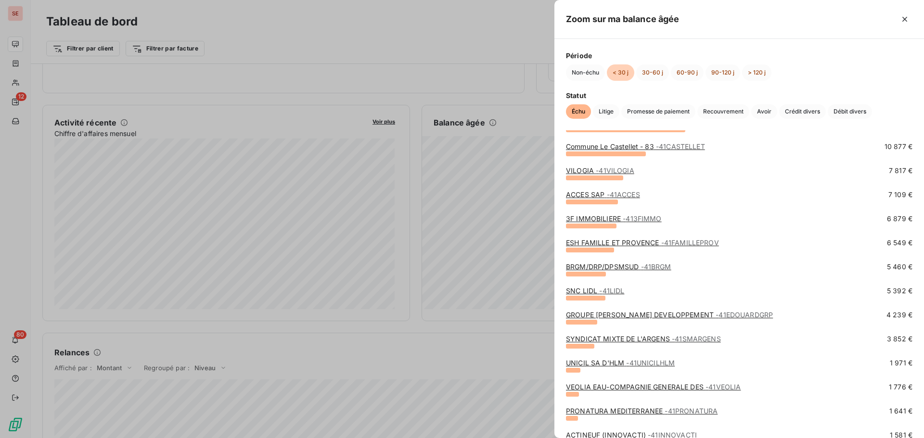
click at [600, 191] on link "ACCES SAP - 41ACCES" at bounding box center [603, 194] width 74 height 8
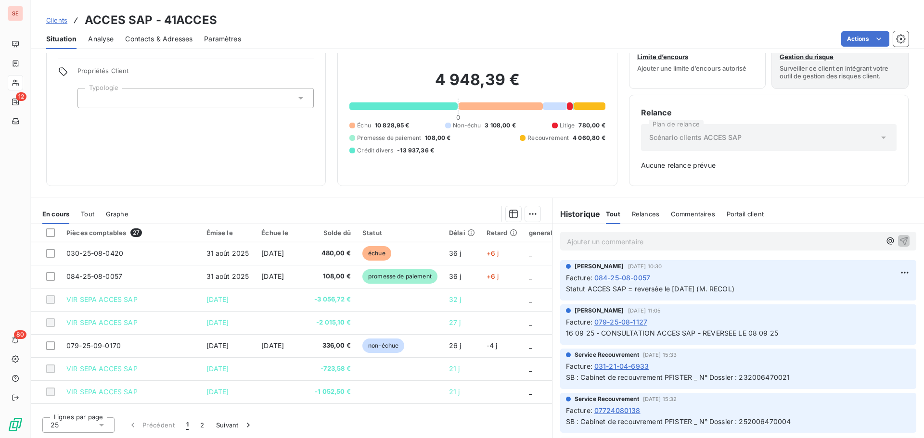
scroll to position [241, 0]
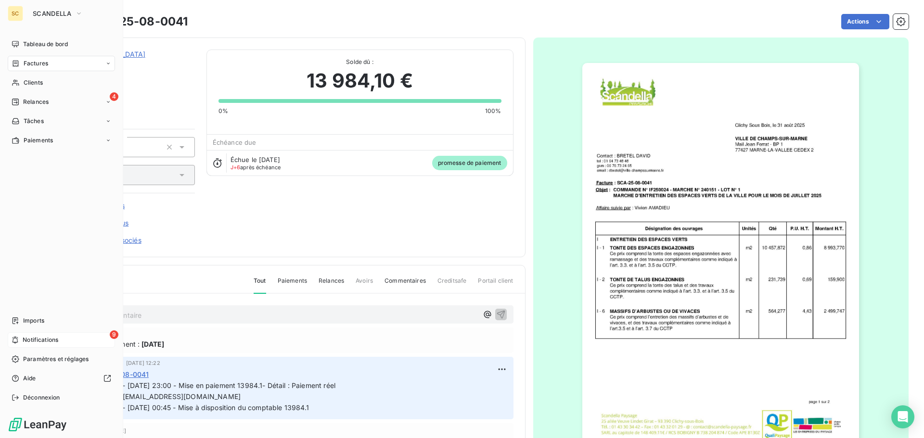
click at [54, 341] on span "Notifications" at bounding box center [41, 340] width 36 height 9
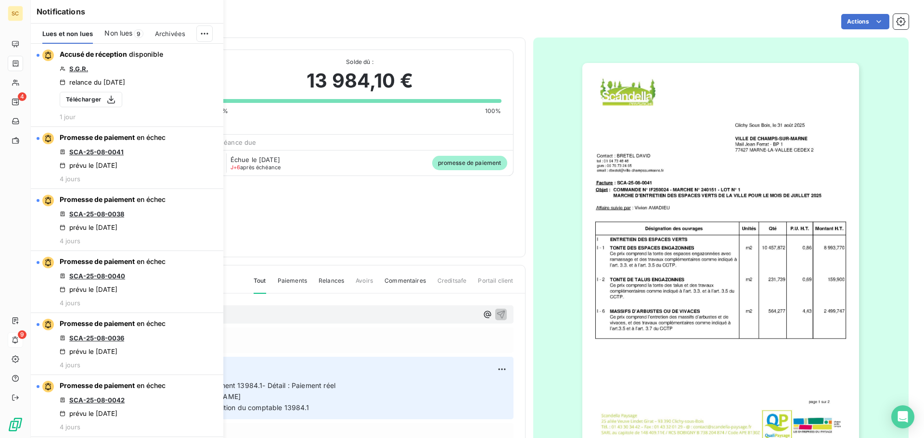
click at [131, 34] on span "Non lues" at bounding box center [118, 33] width 28 height 10
click at [203, 33] on html "SC 4 9 Factures SCA-25-08-0041 Actions [GEOGRAPHIC_DATA] 411CHA Montant initial…" at bounding box center [462, 219] width 924 height 438
click at [152, 51] on div "Tout marquer comme lu" at bounding box center [139, 54] width 135 height 15
click at [25, 335] on div "Notifications Lues et non lues Non lues 9 Archivées Accusé de réception disponi…" at bounding box center [117, 219] width 192 height 438
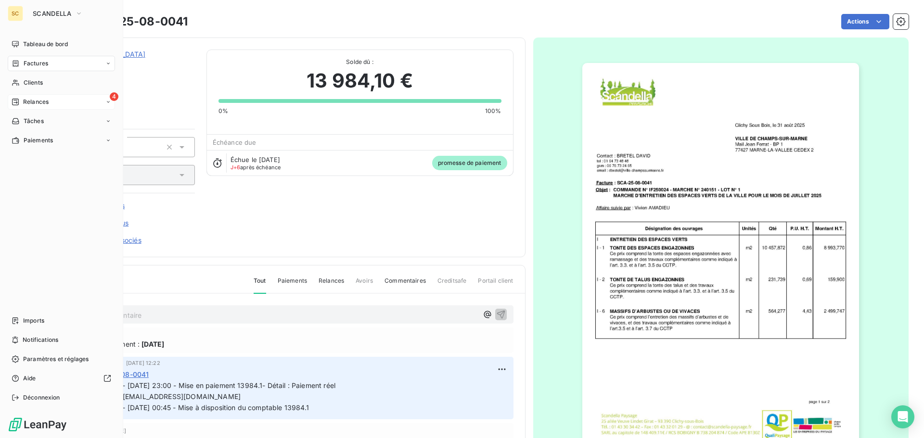
click at [57, 102] on div "4 Relances" at bounding box center [61, 101] width 107 height 15
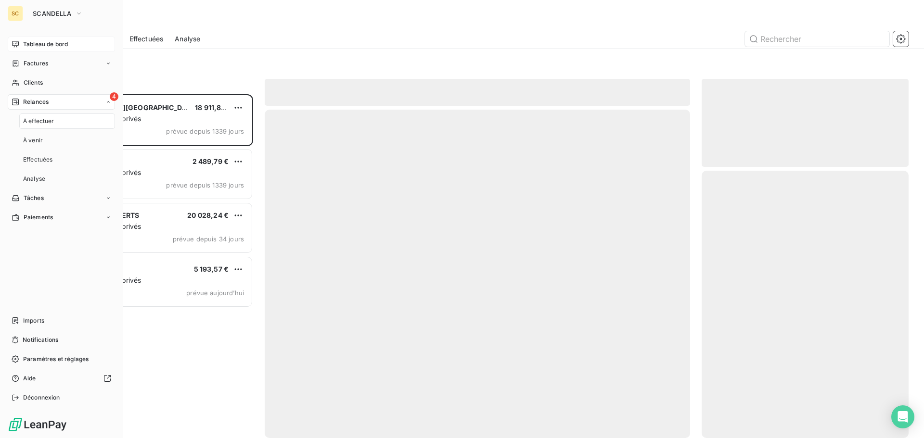
scroll to position [337, 200]
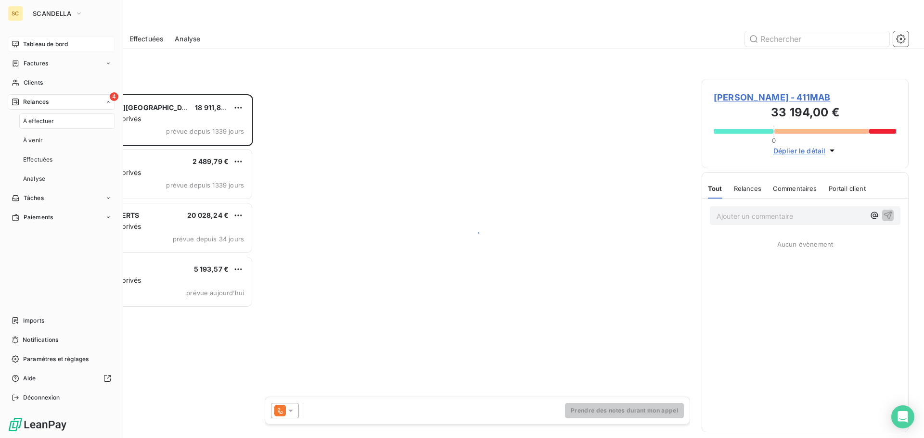
click at [52, 39] on div "Tableau de bord" at bounding box center [61, 44] width 107 height 15
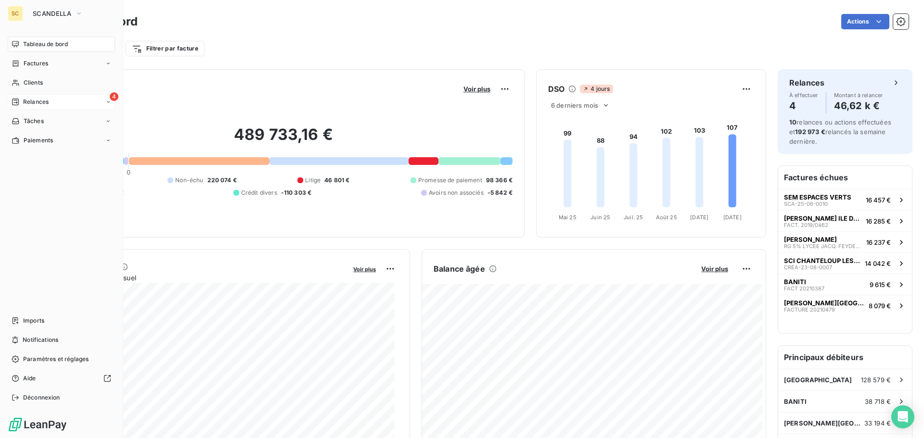
click at [35, 99] on span "Relances" at bounding box center [35, 102] width 25 height 9
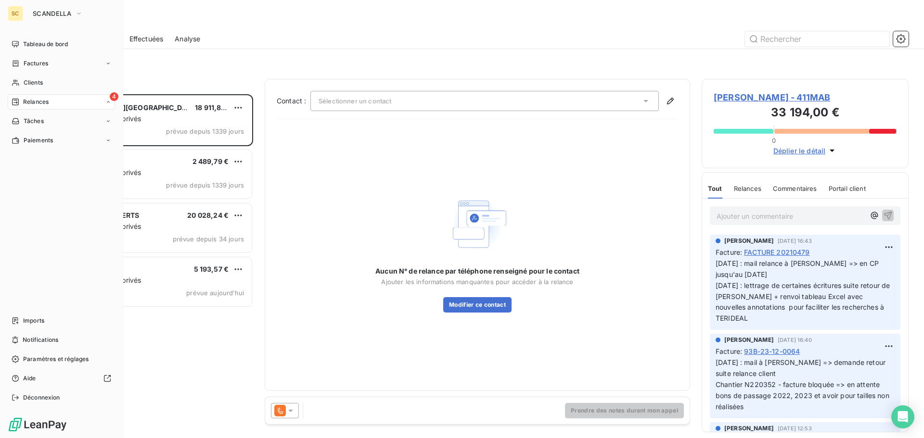
scroll to position [337, 200]
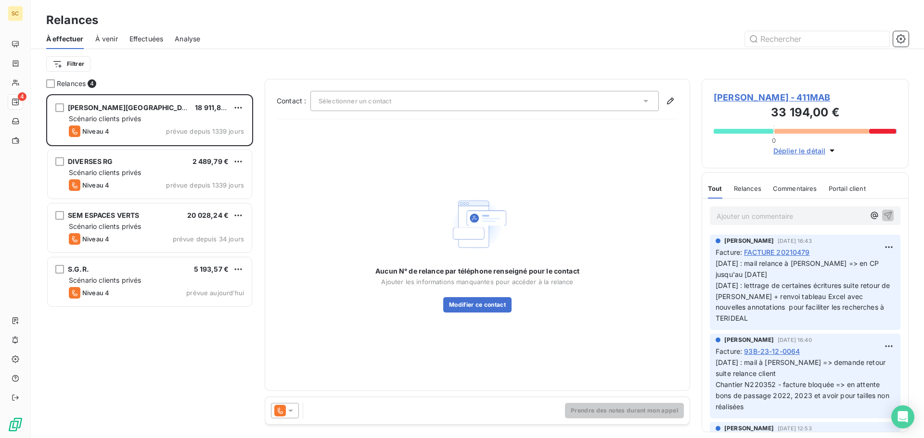
click at [108, 38] on span "À venir" at bounding box center [106, 39] width 23 height 10
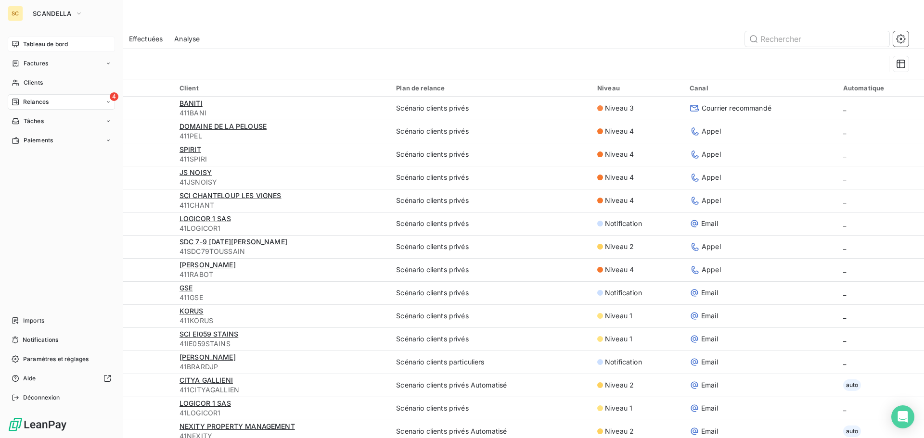
click at [48, 43] on span "Tableau de bord" at bounding box center [45, 44] width 45 height 9
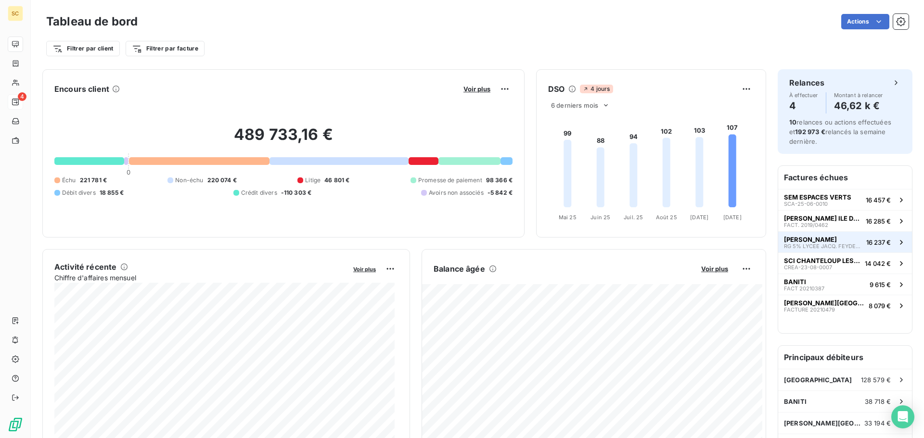
click at [801, 242] on span "[PERSON_NAME]" at bounding box center [810, 240] width 53 height 8
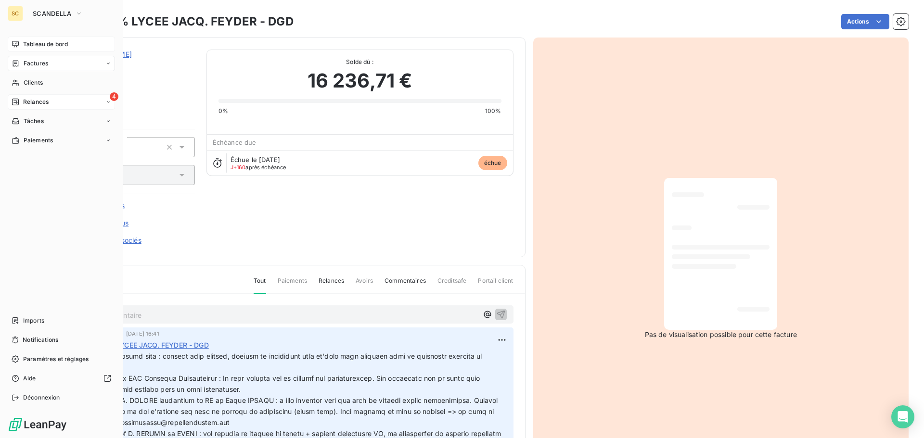
click at [51, 60] on div "Factures" at bounding box center [61, 63] width 107 height 15
click at [40, 120] on span "Opérations Diverses" at bounding box center [51, 121] width 57 height 9
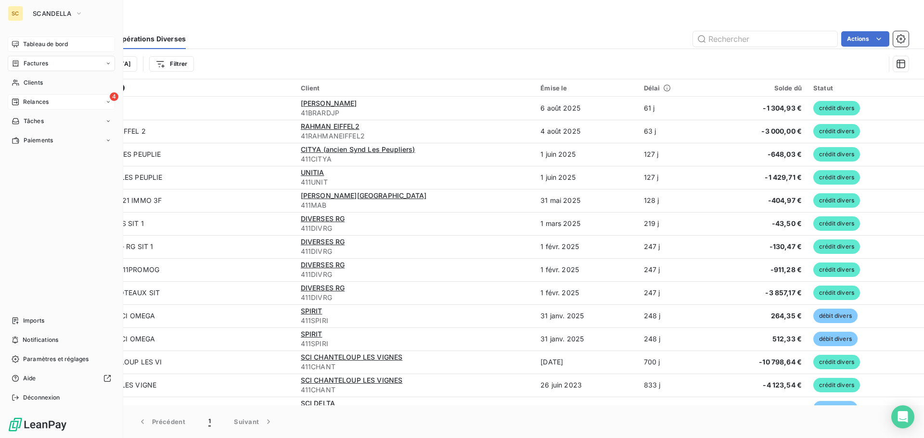
click at [38, 95] on div "4 Relances" at bounding box center [61, 101] width 107 height 15
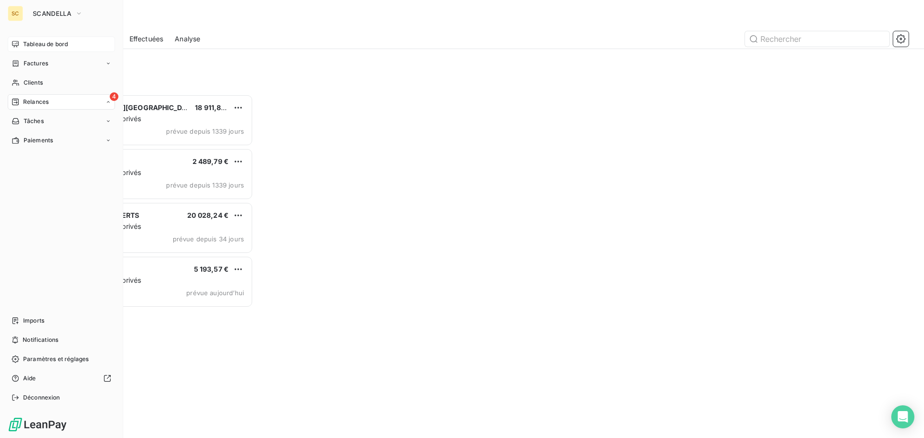
scroll to position [337, 200]
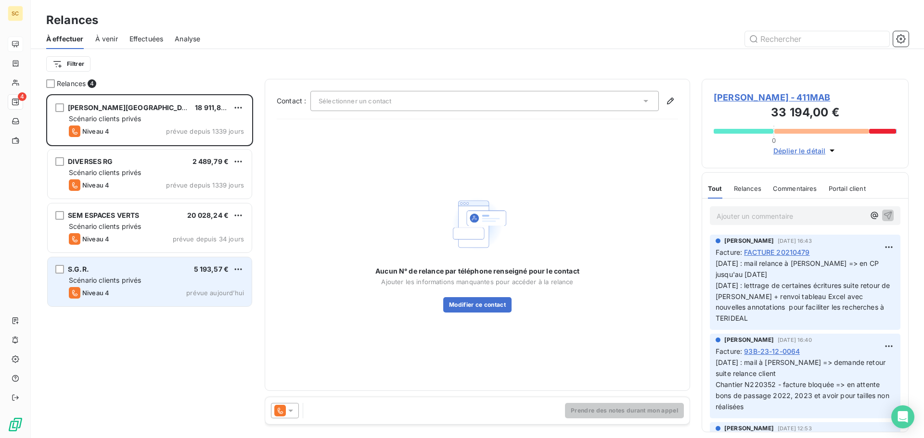
click at [105, 273] on div "S.G.R. 5 193,57 €" at bounding box center [156, 269] width 175 height 9
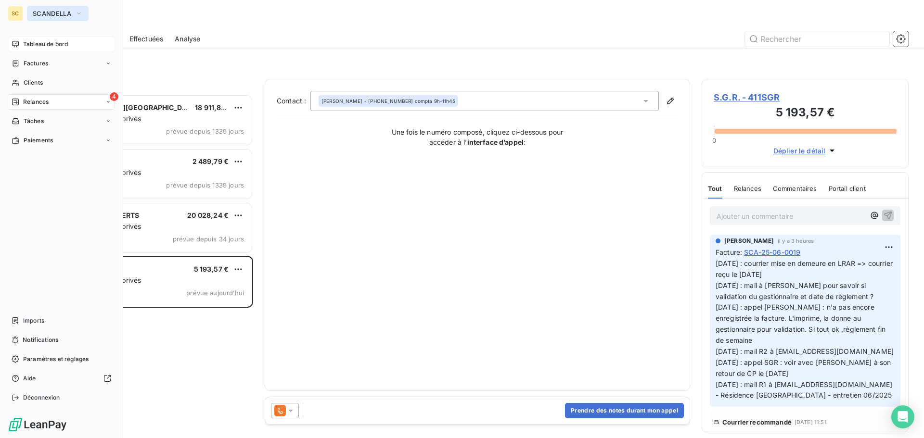
click at [42, 12] on span "SCANDELLA" at bounding box center [52, 14] width 38 height 8
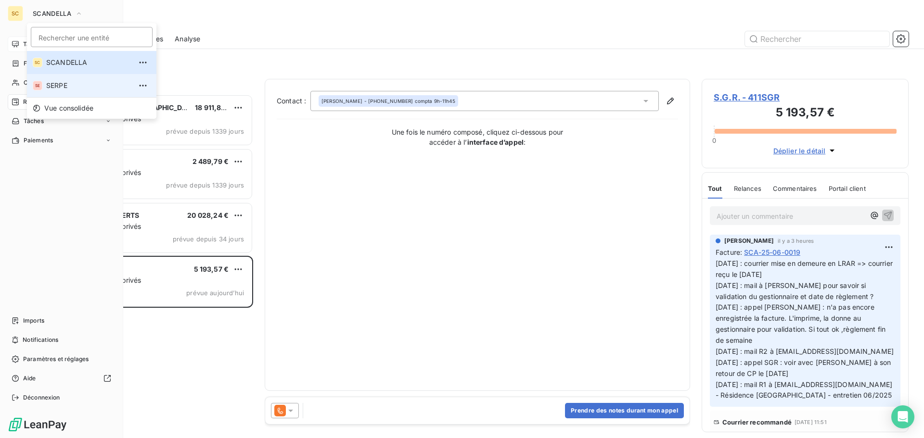
click at [60, 84] on span "SERPE" at bounding box center [88, 86] width 85 height 10
